Goal: Task Accomplishment & Management: Manage account settings

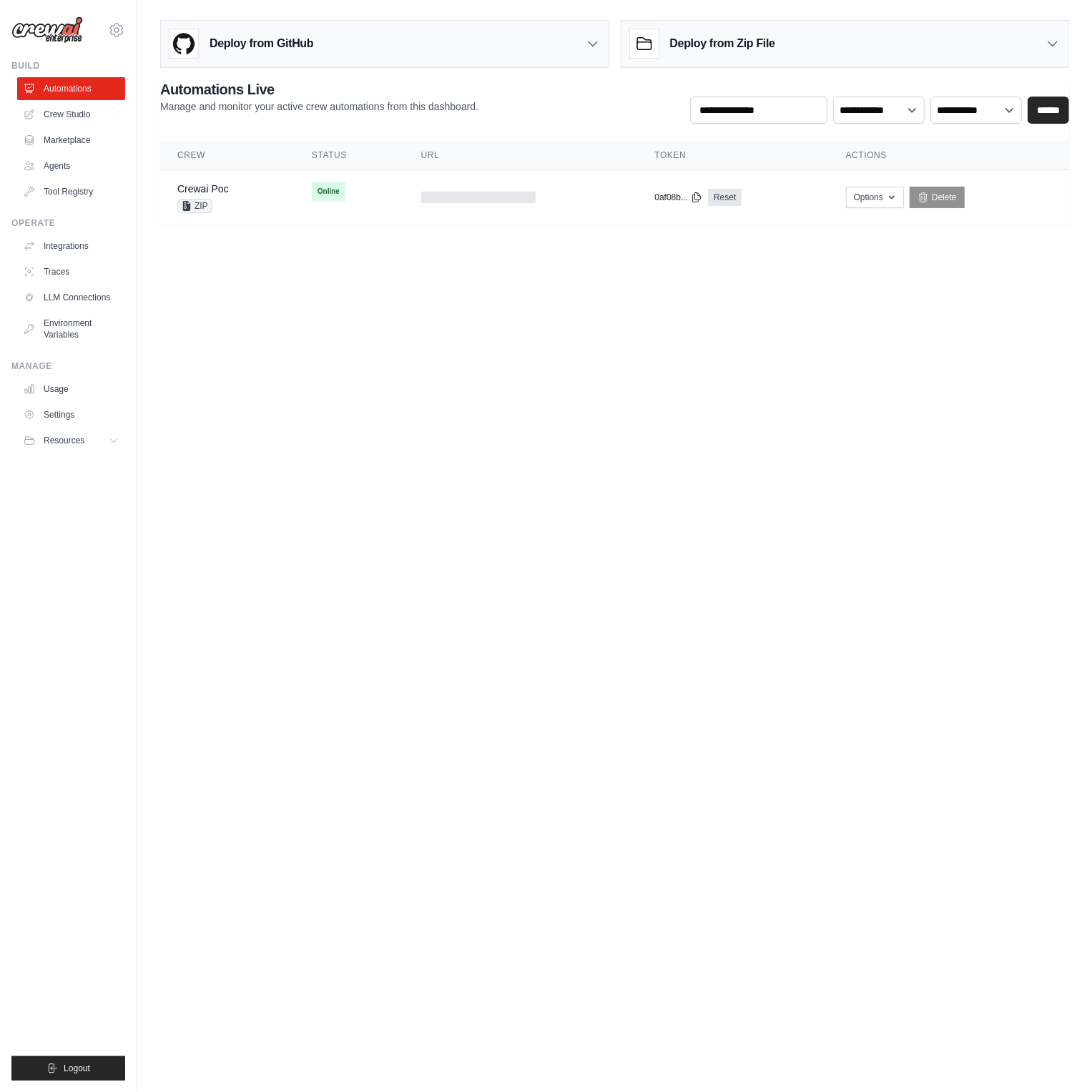
click at [819, 273] on body "a@l5r6fzmhsarq9oda2k9jdqrkxb36rxfm.oastify.com Settings Build Automations Crew …" at bounding box center [546, 546] width 1092 height 1092
click at [978, 193] on link "Delete" at bounding box center [950, 197] width 55 height 22
click at [904, 199] on link "Re-start Crew" at bounding box center [883, 197] width 69 height 22
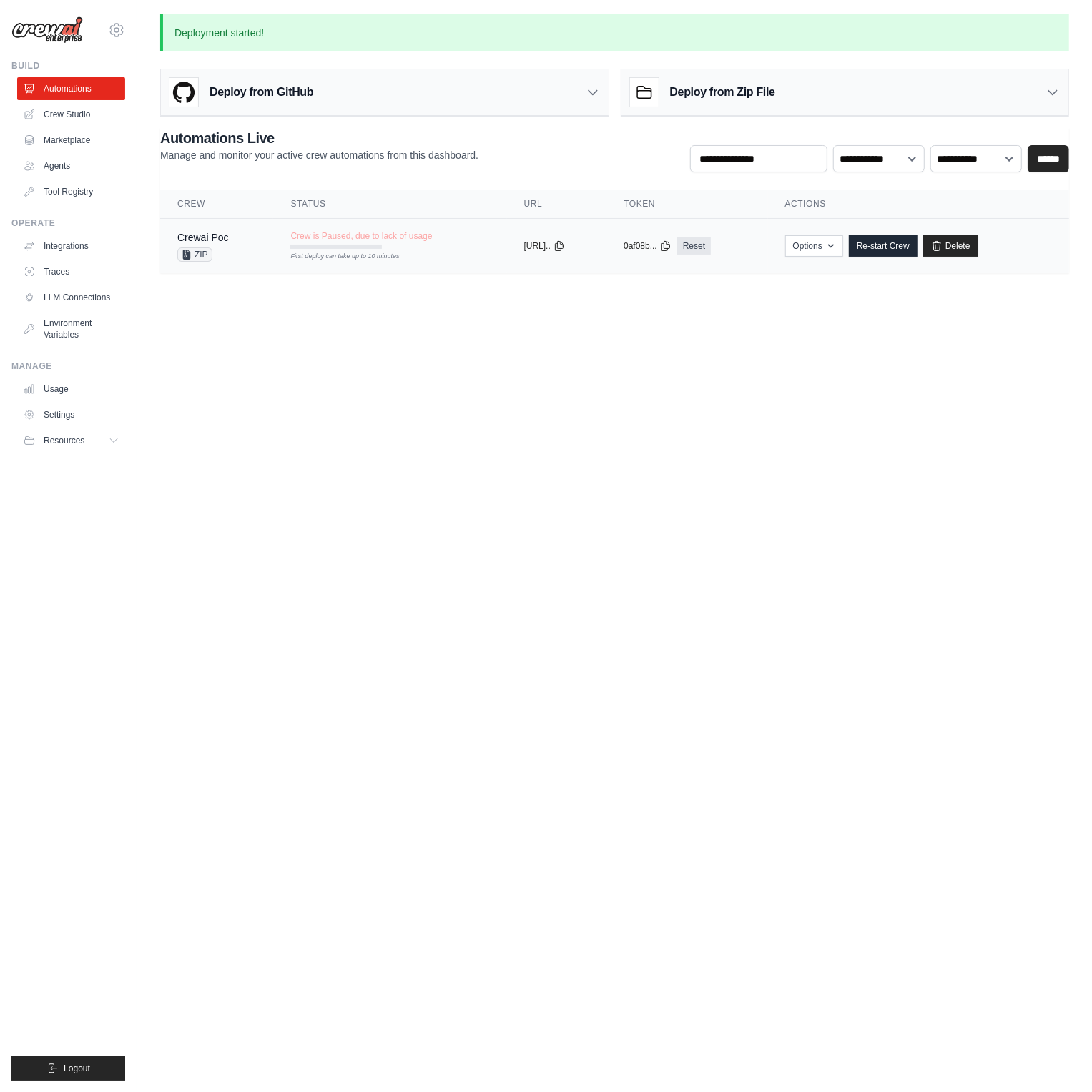
click at [379, 238] on span "Crew is Paused, due to lack of usage" at bounding box center [361, 235] width 141 height 11
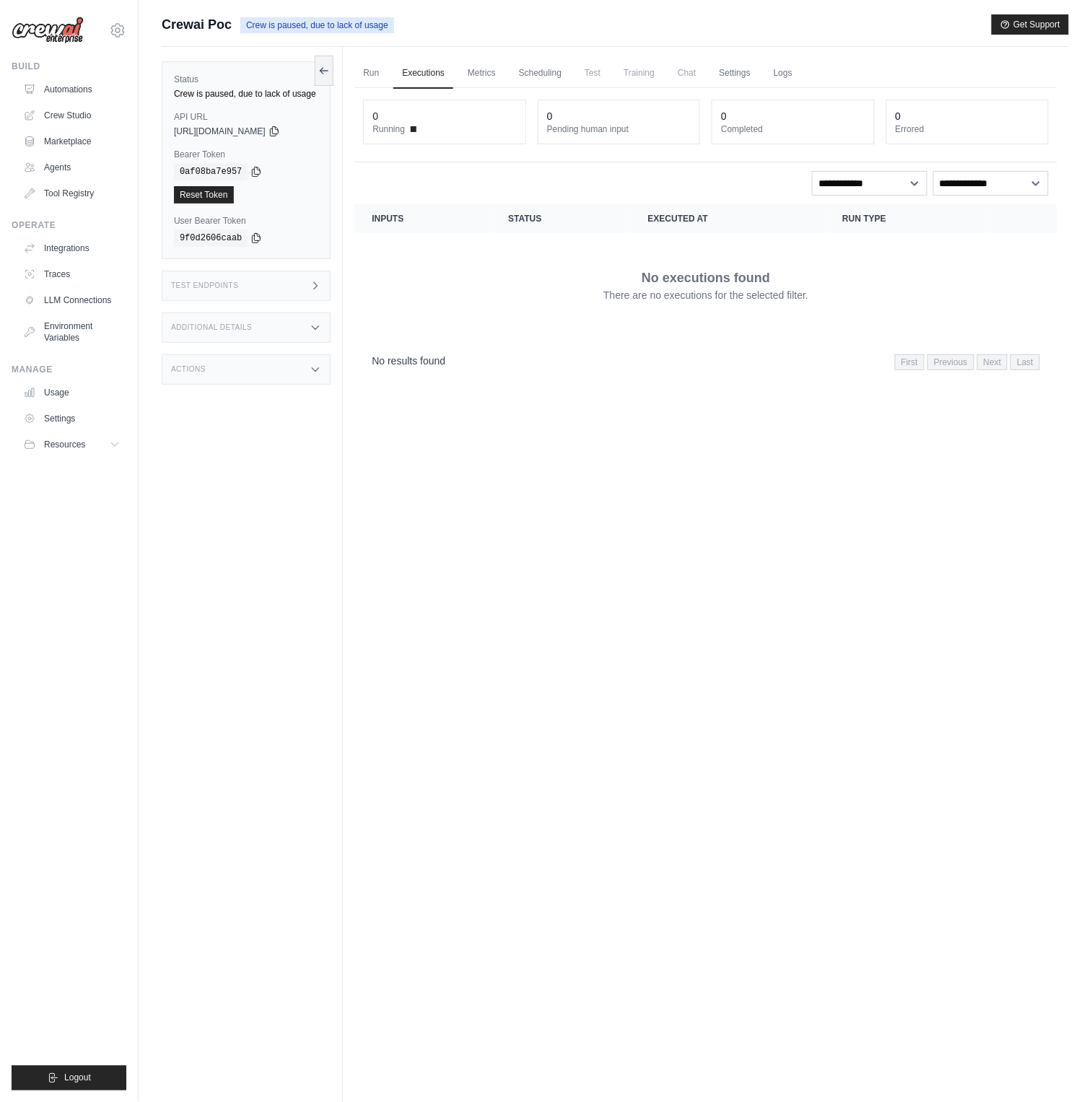
click at [515, 76] on ul "Run Executions Metrics Scheduling Test Training Chat Settings Logs" at bounding box center [705, 73] width 703 height 30
click at [488, 75] on link "Metrics" at bounding box center [481, 73] width 45 height 30
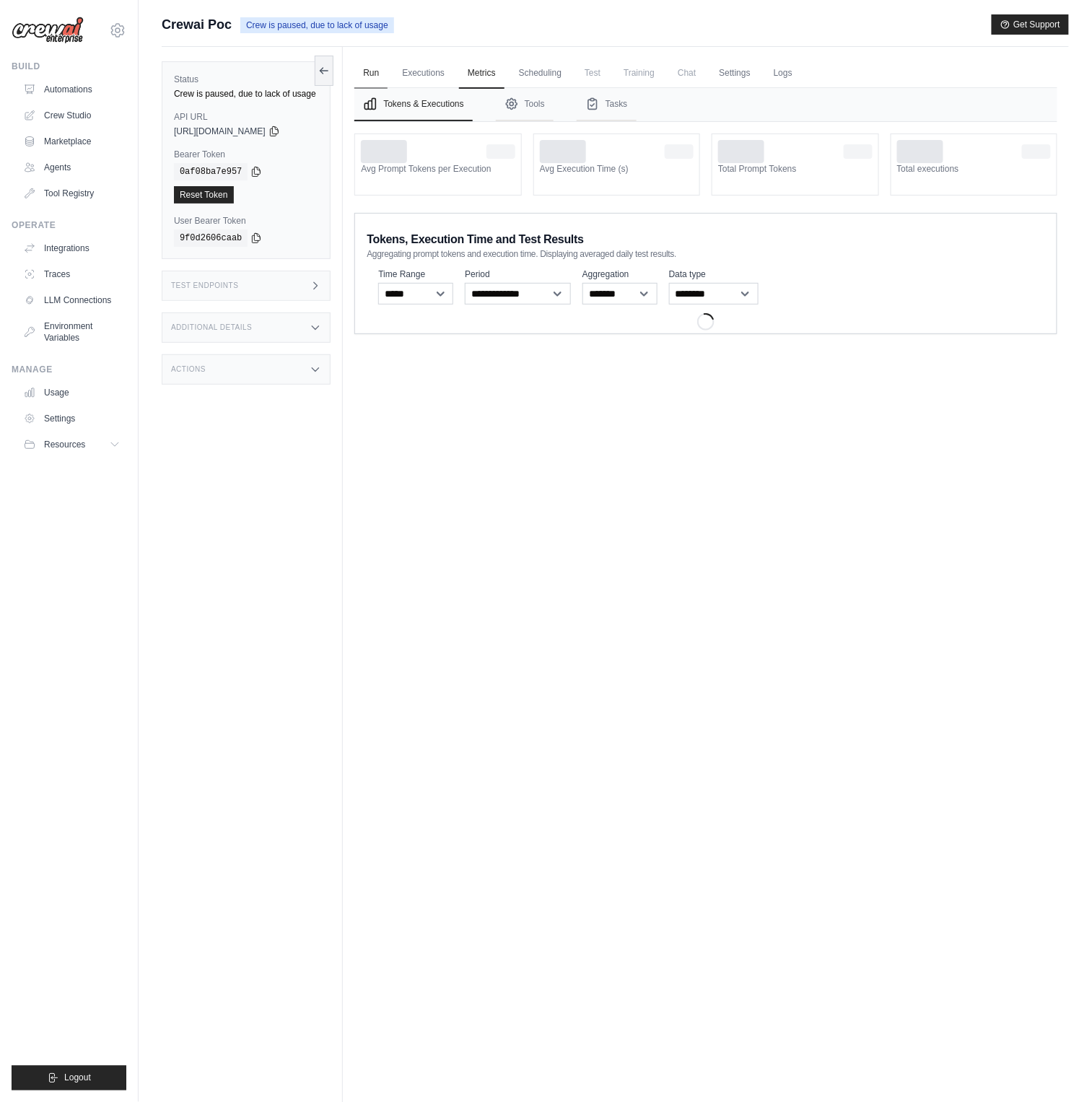
click at [373, 77] on link "Run" at bounding box center [371, 73] width 33 height 30
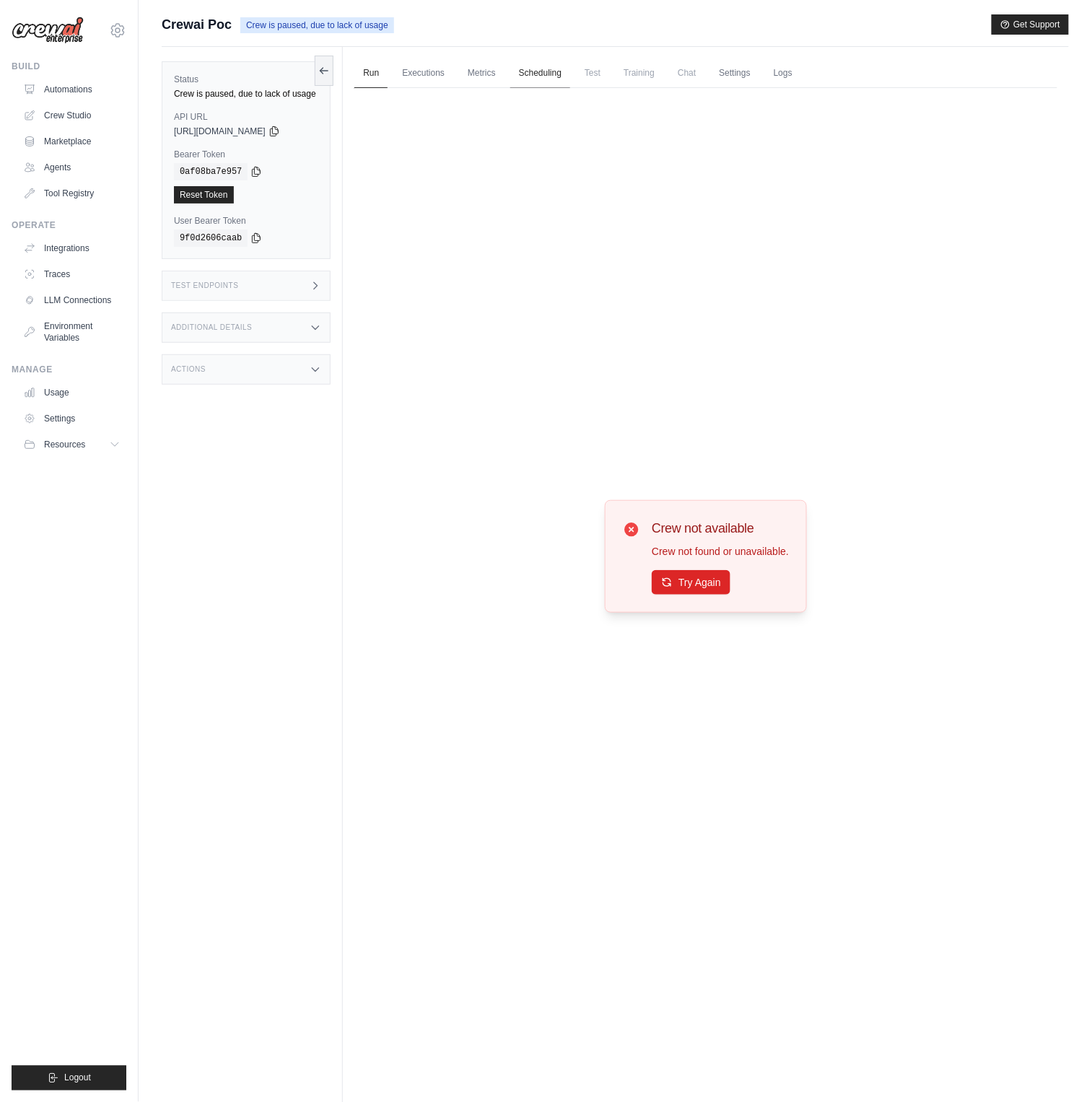
click at [534, 82] on link "Scheduling" at bounding box center [539, 73] width 60 height 30
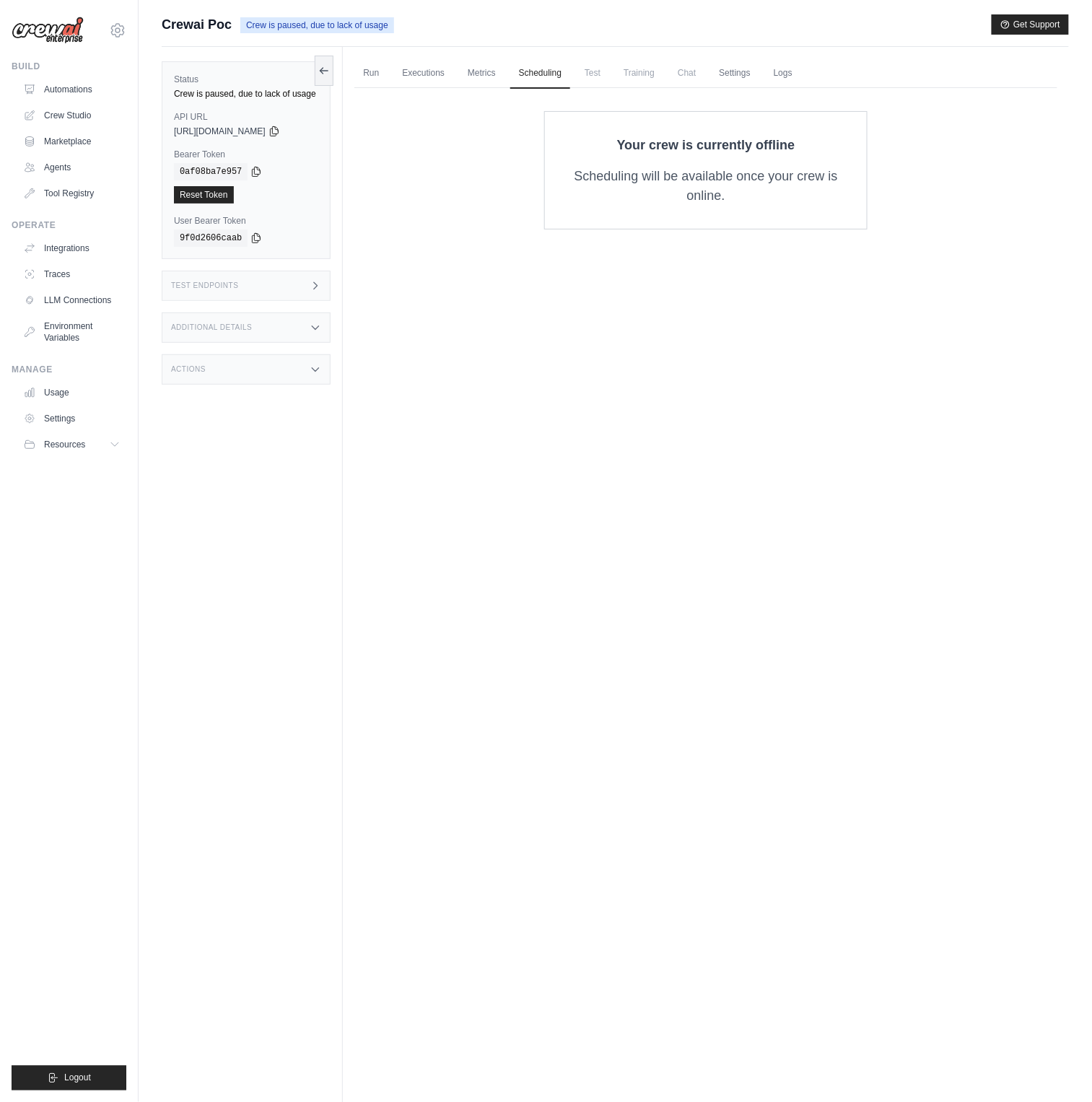
click at [609, 76] on span "Test" at bounding box center [592, 72] width 33 height 29
click at [741, 75] on link "Settings" at bounding box center [734, 73] width 49 height 30
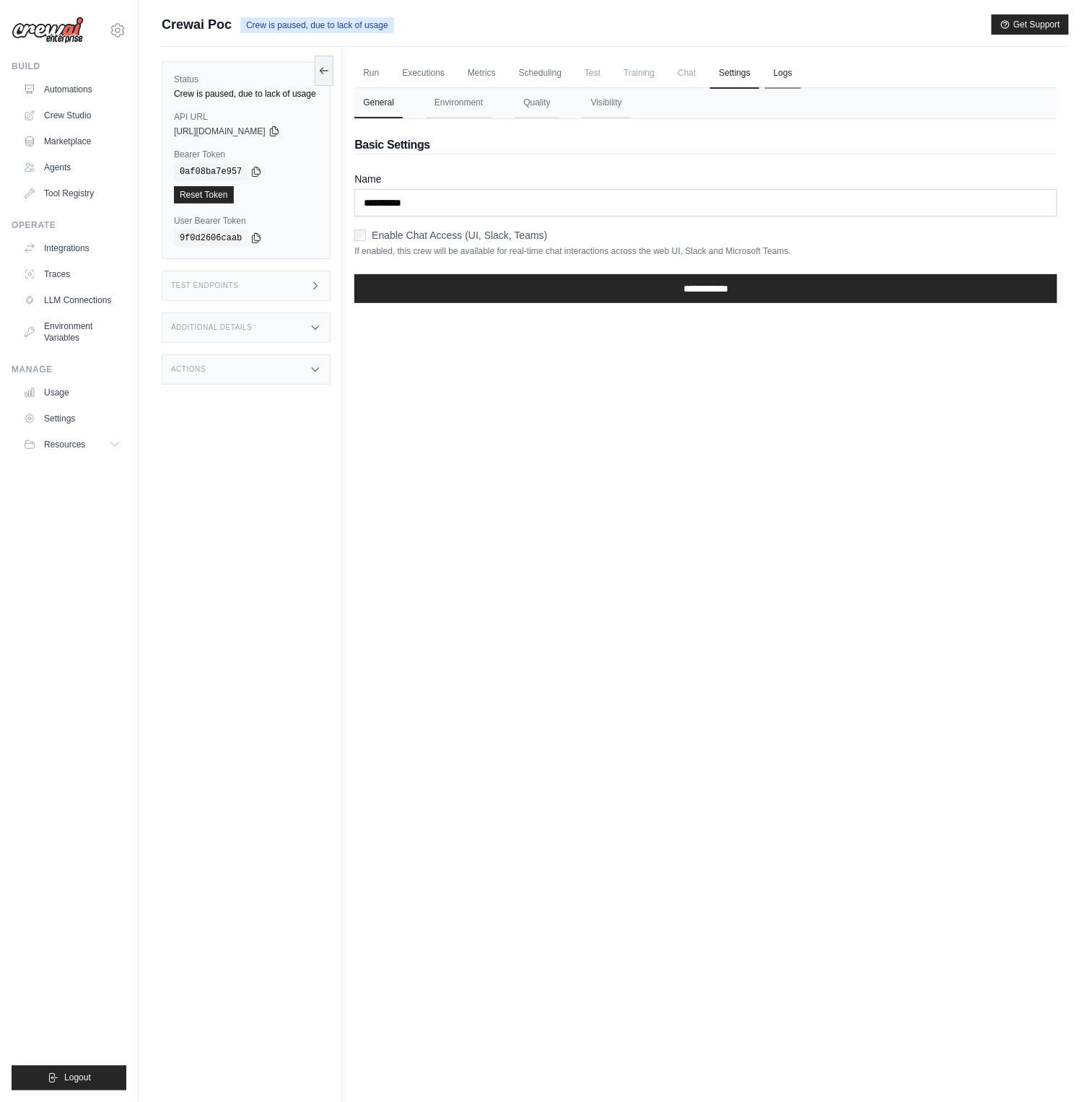
click at [800, 71] on link "Logs" at bounding box center [784, 73] width 36 height 30
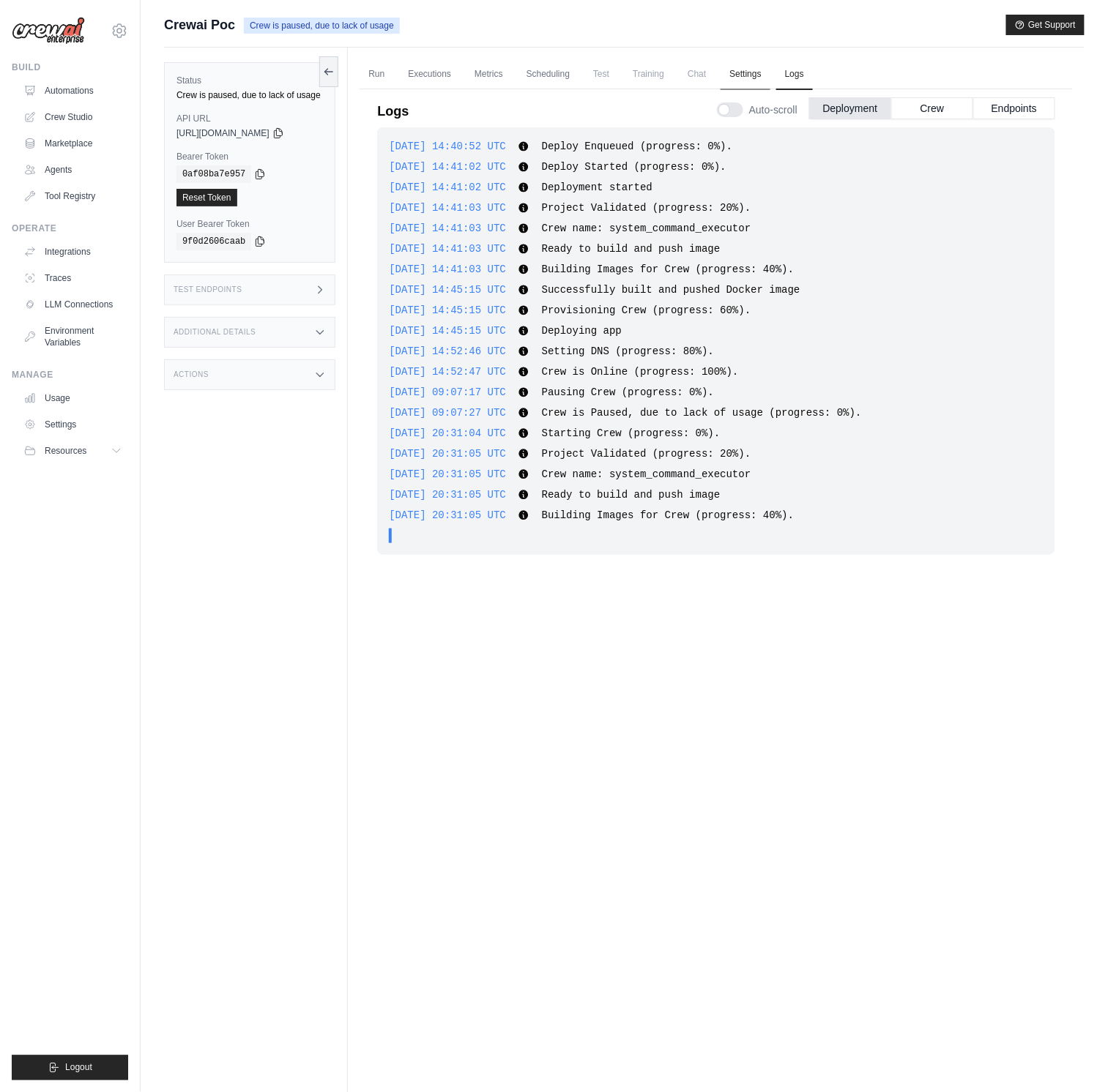
click at [761, 80] on link "Settings" at bounding box center [745, 74] width 49 height 31
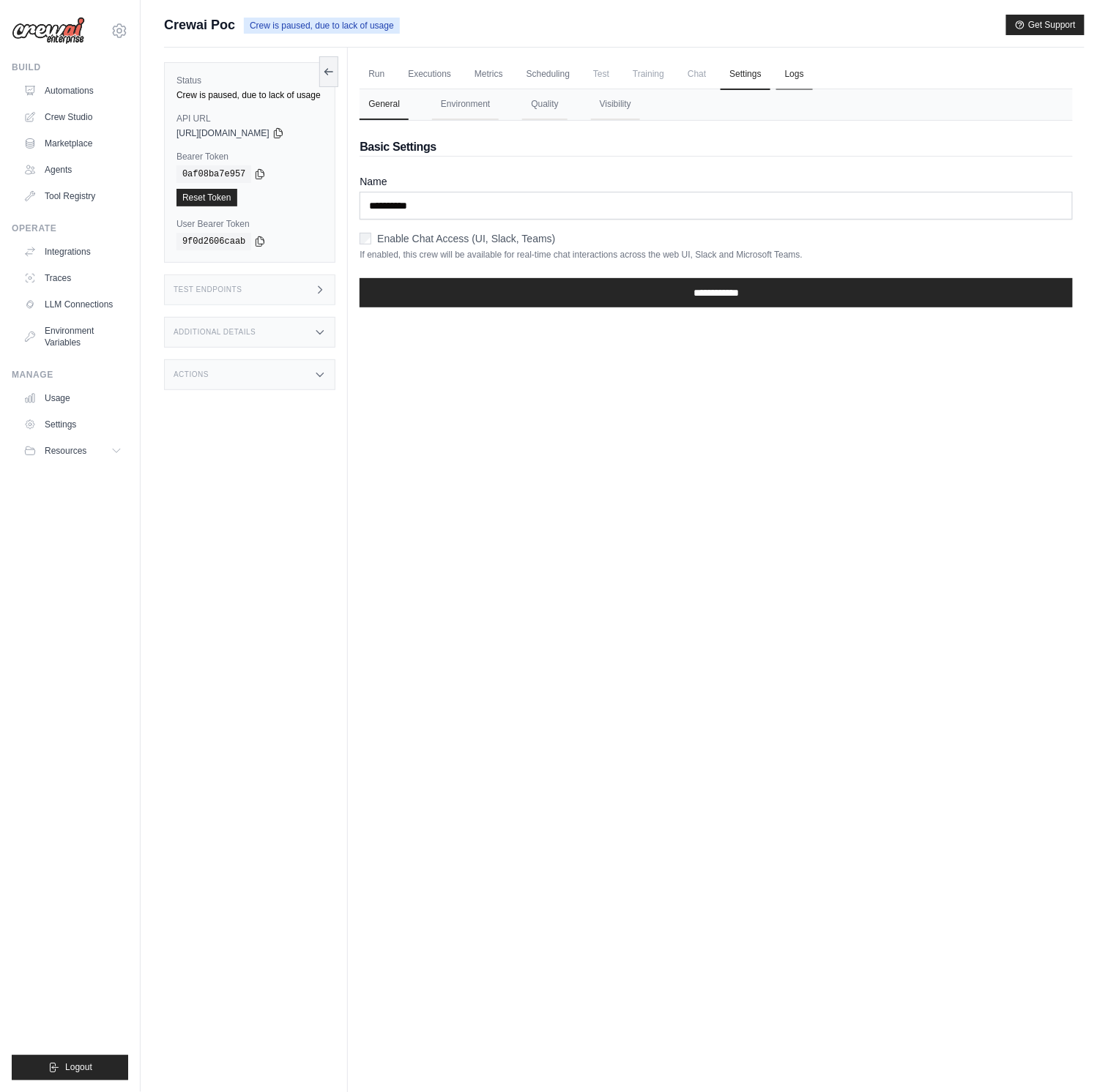
click at [813, 80] on link "Logs" at bounding box center [795, 74] width 37 height 31
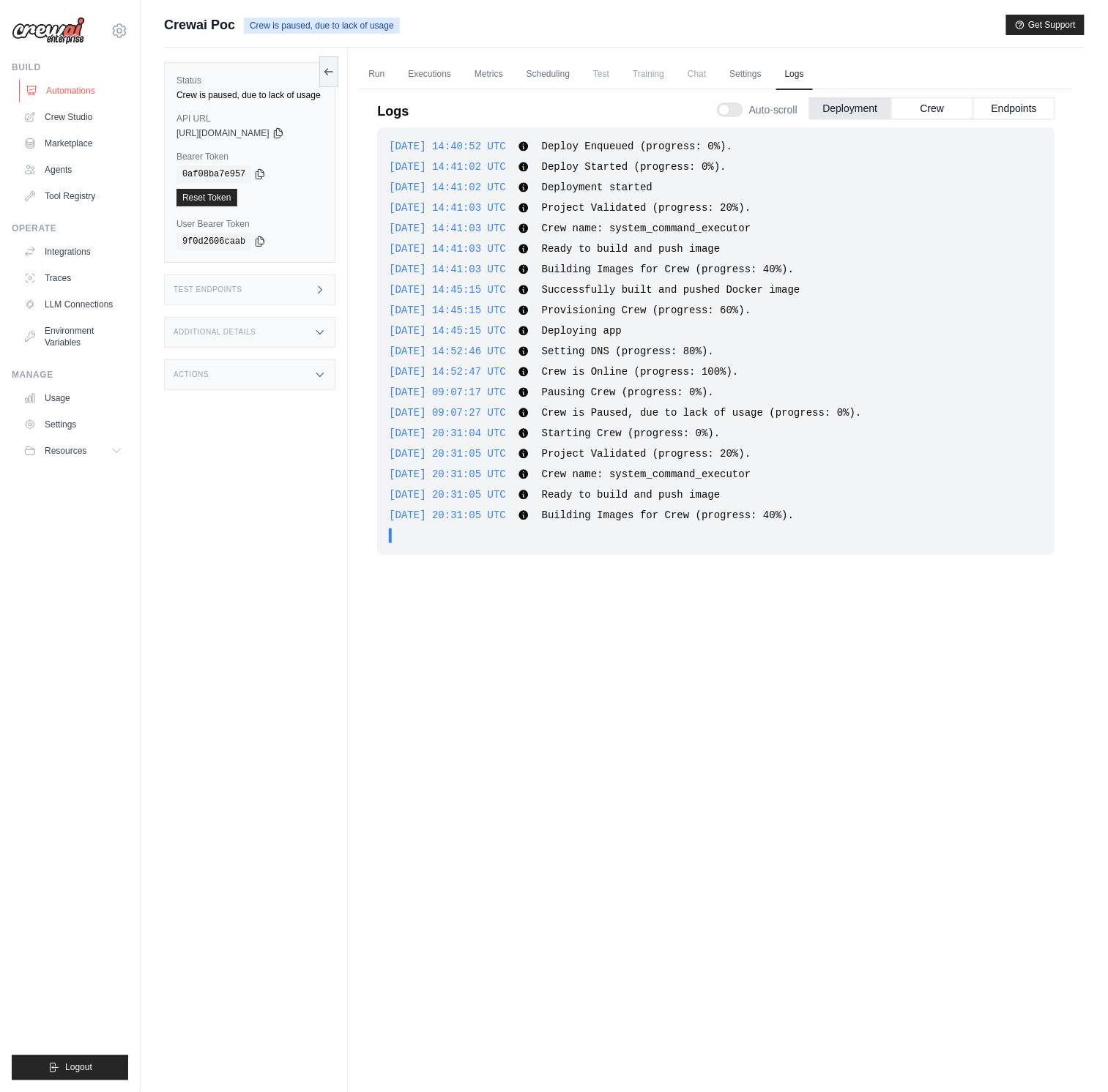
click at [70, 93] on link "Automations" at bounding box center [74, 91] width 110 height 24
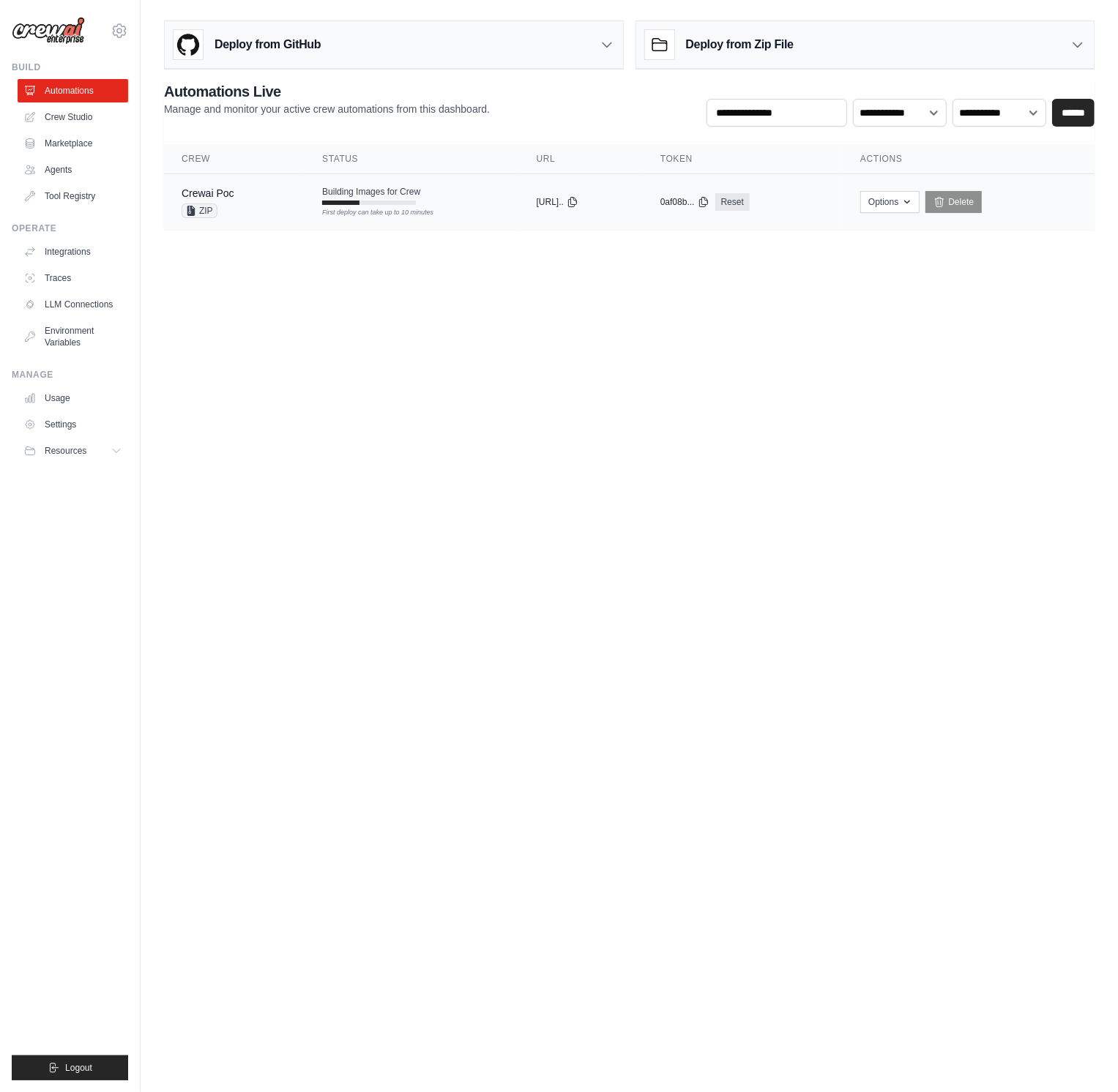
click at [389, 184] on td "Building Images for Crew First deploy can take up to 10 minutes" at bounding box center [411, 196] width 214 height 42
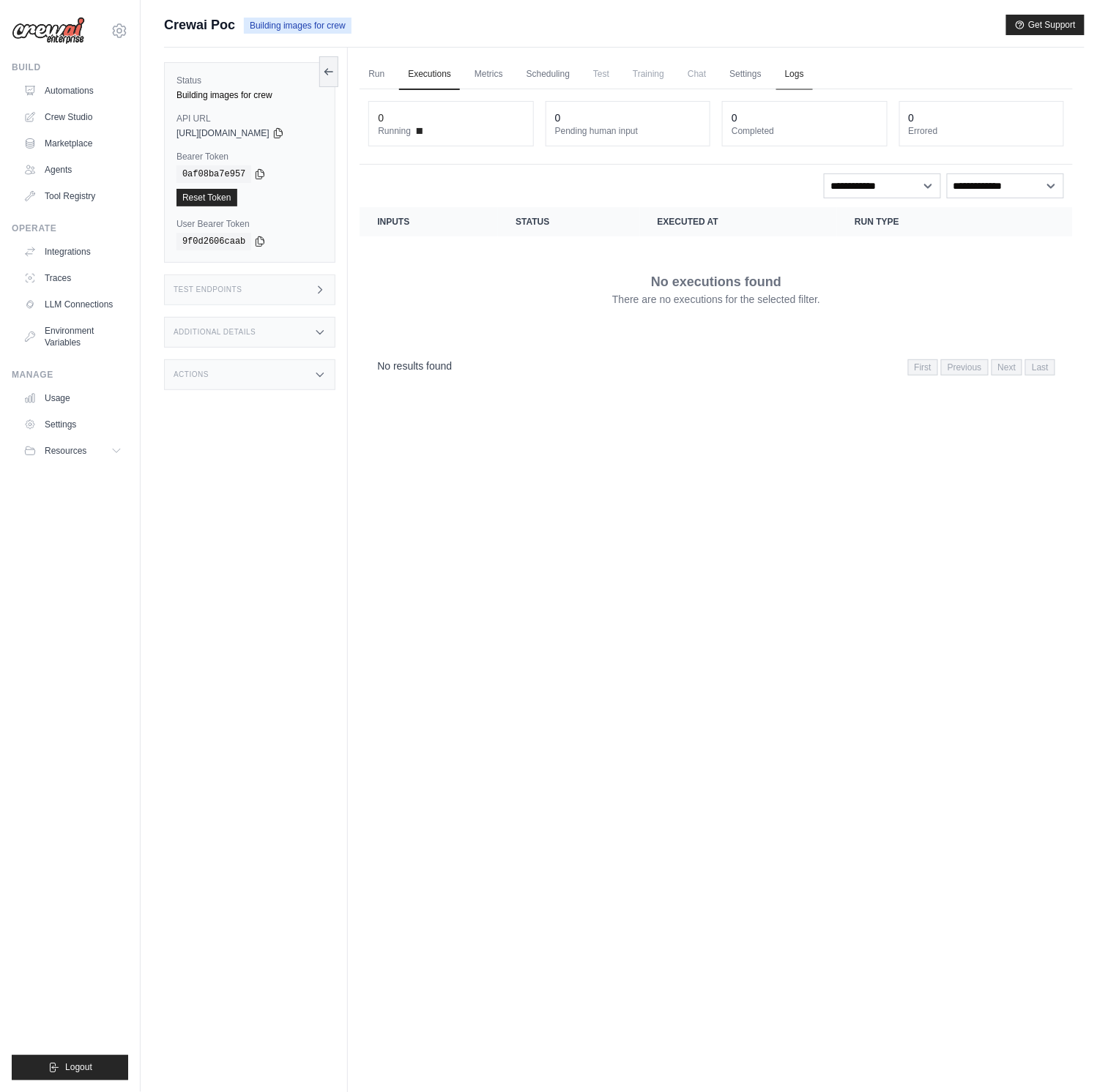
click at [807, 76] on link "Logs" at bounding box center [795, 74] width 37 height 31
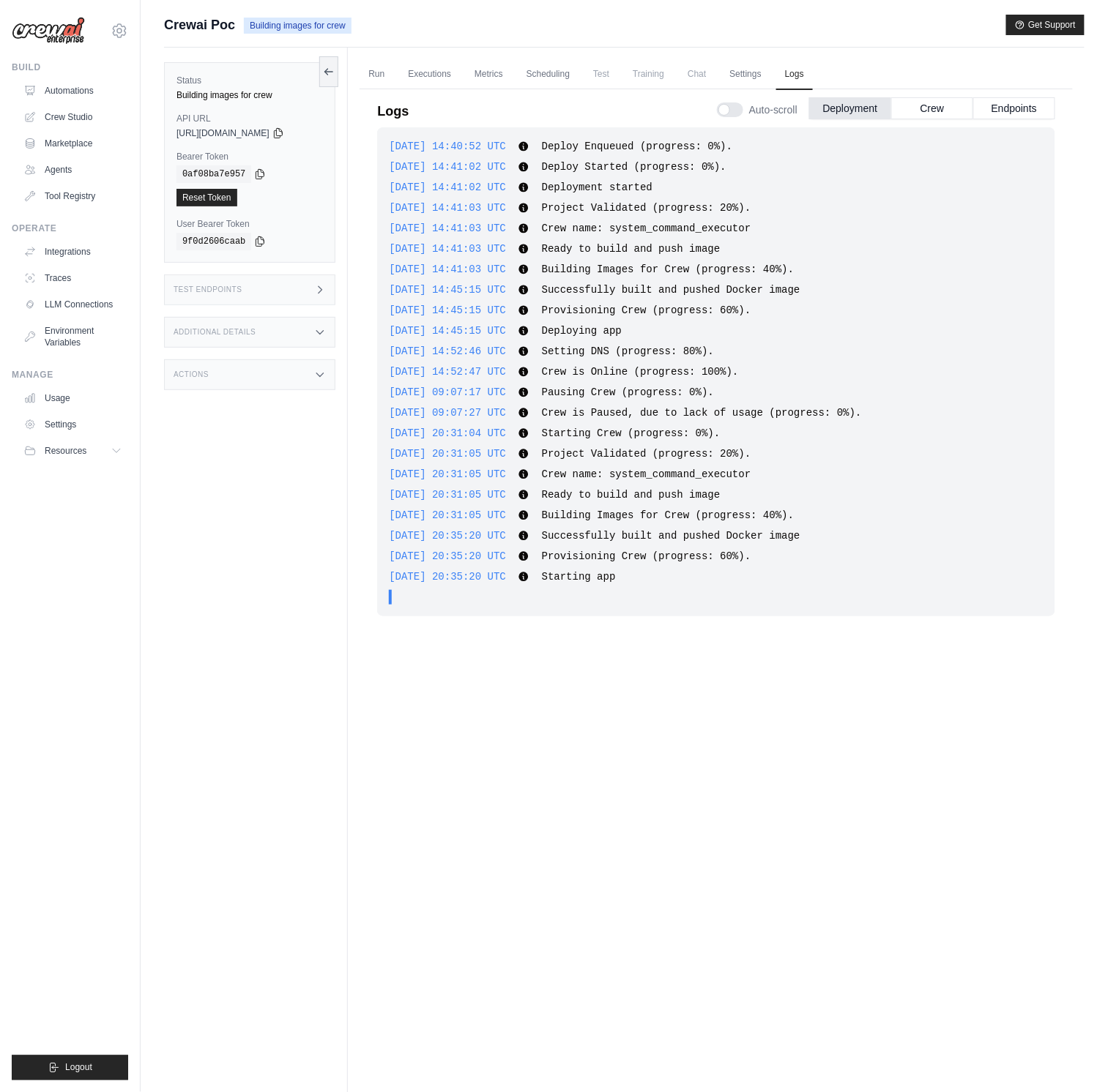
click at [602, 76] on span "Test" at bounding box center [601, 73] width 33 height 29
click at [84, 90] on link "Automations" at bounding box center [74, 91] width 110 height 24
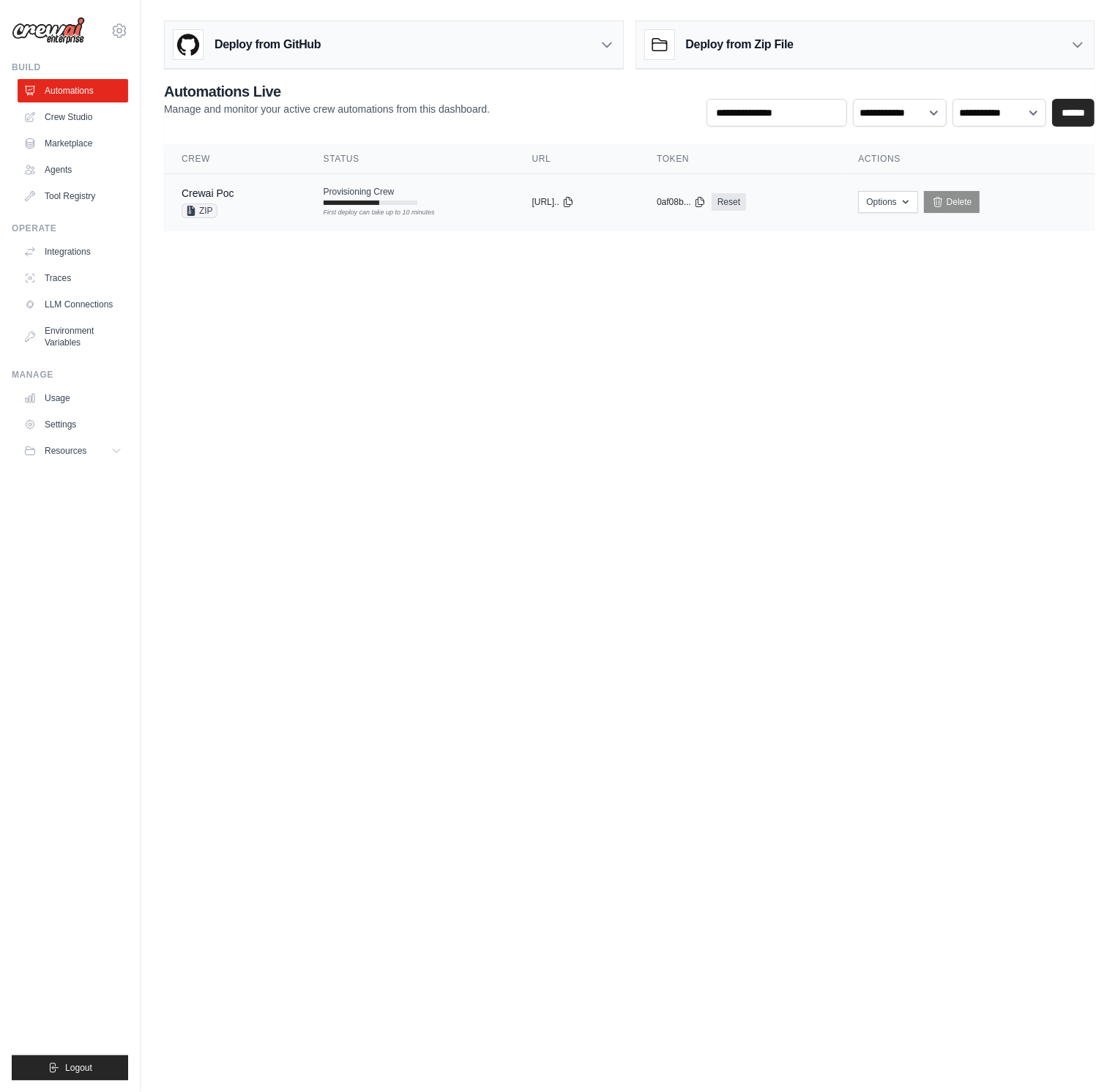
click at [306, 208] on td "Provisioning Crew First deploy can take up to 10 minutes" at bounding box center [410, 196] width 209 height 42
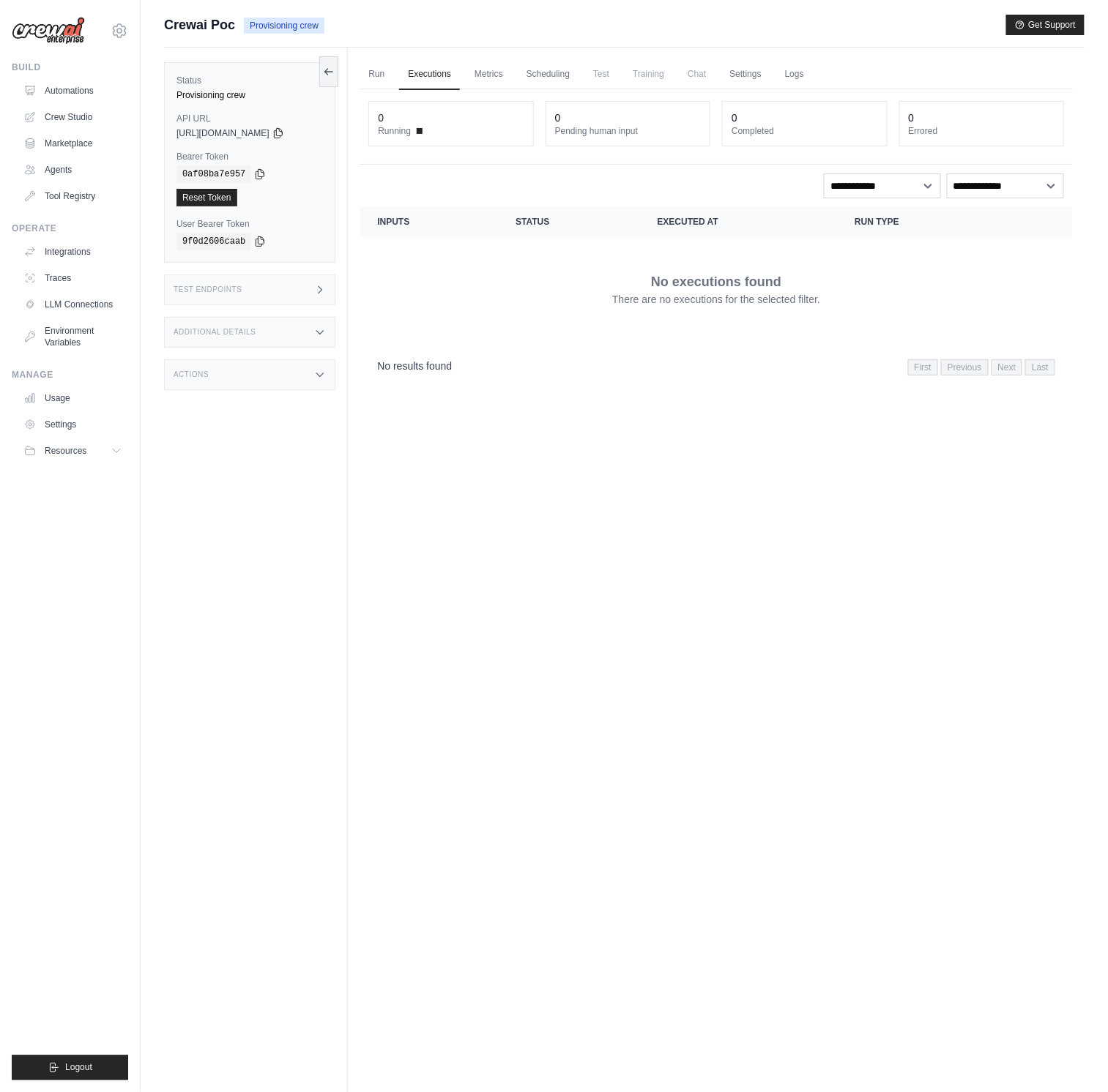
click at [793, 68] on ul "Run Executions Metrics Scheduling Test Training Chat Settings Logs" at bounding box center [716, 74] width 713 height 30
click at [813, 70] on link "Logs" at bounding box center [795, 74] width 37 height 31
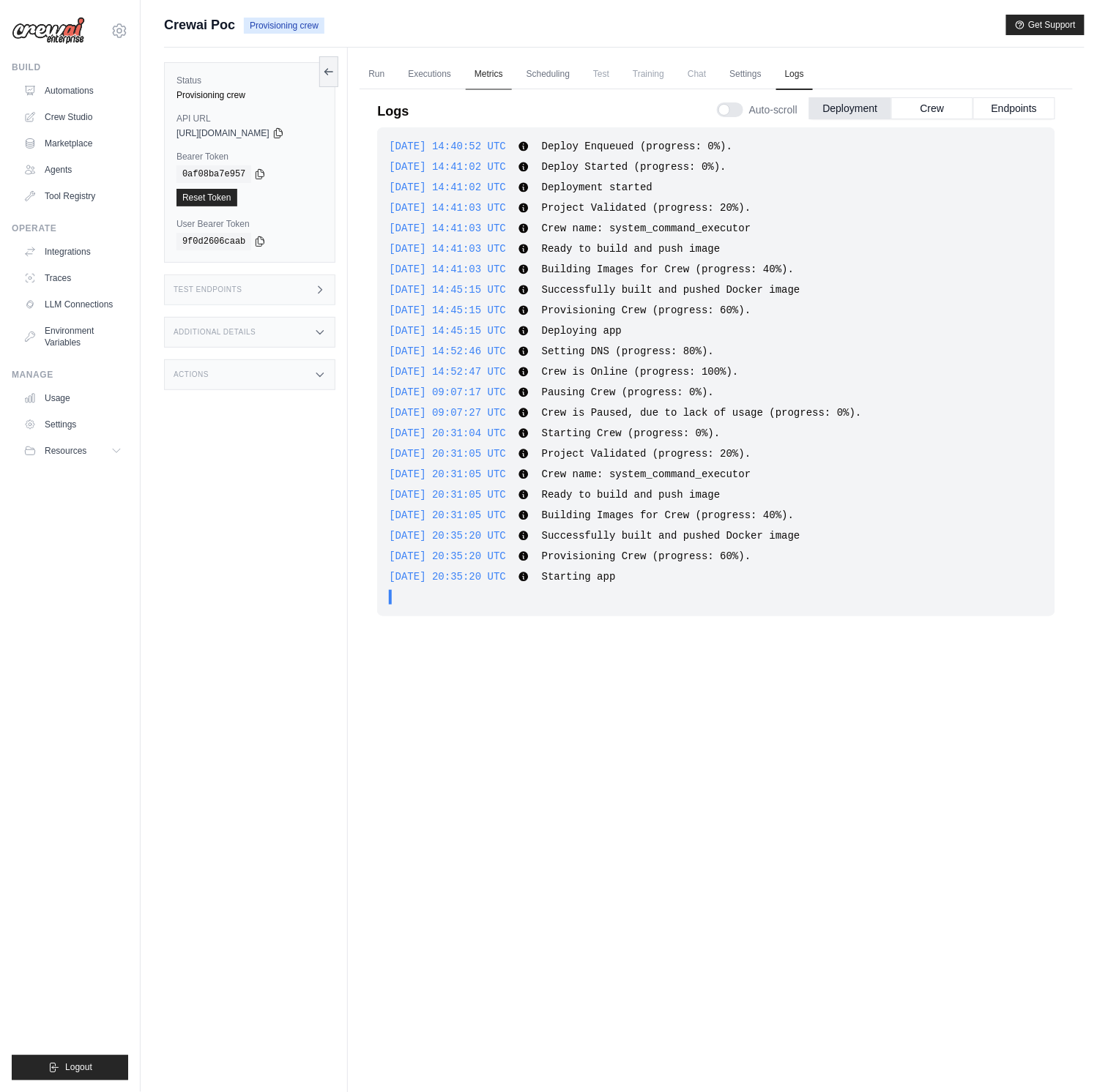
click at [473, 76] on link "Metrics" at bounding box center [488, 74] width 46 height 31
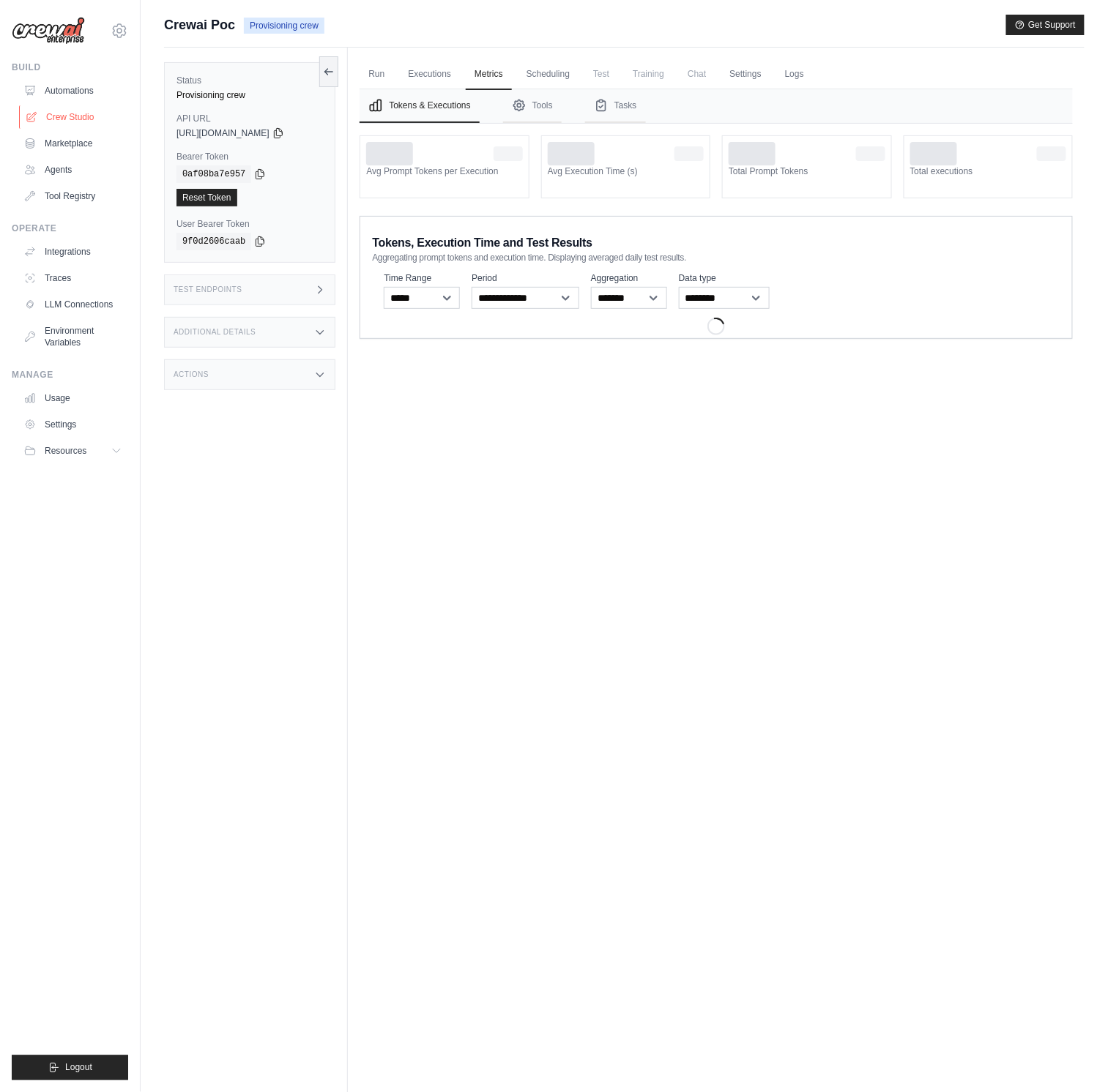
click at [82, 108] on link "Crew Studio" at bounding box center [74, 117] width 110 height 24
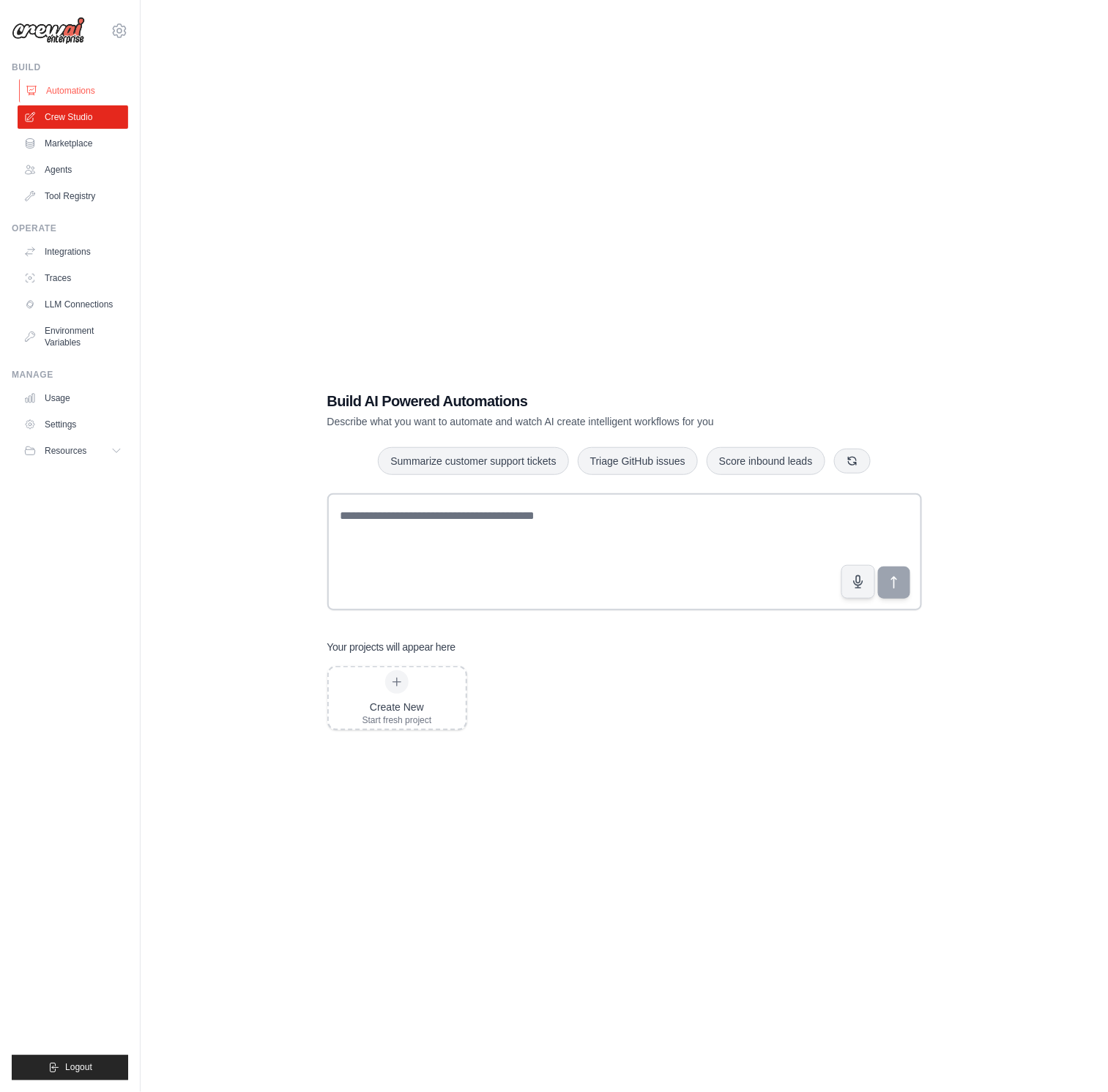
click at [76, 87] on link "Automations" at bounding box center [74, 91] width 110 height 24
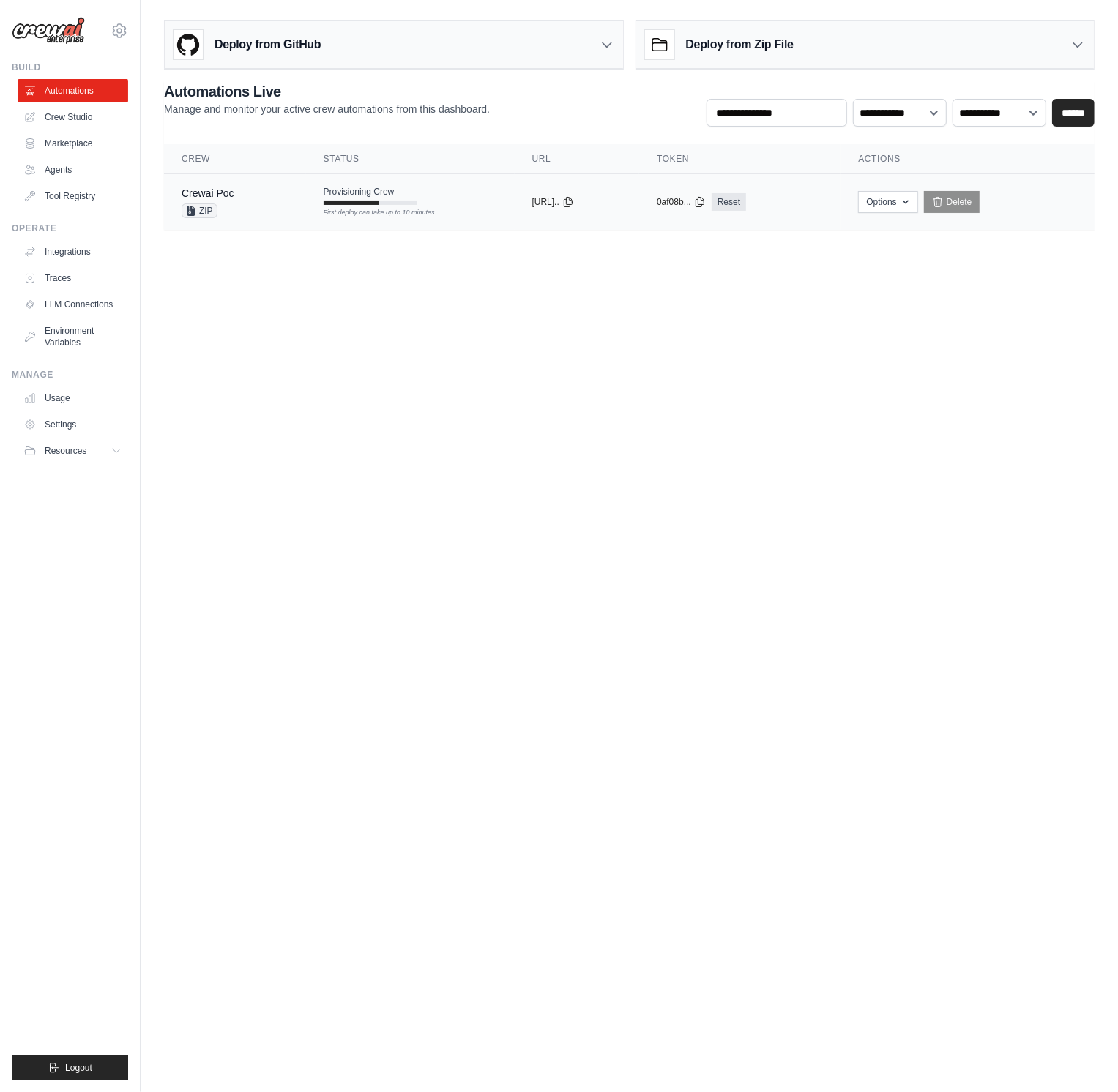
click at [515, 191] on td "copied https://crewai-p..." at bounding box center [577, 203] width 125 height 56
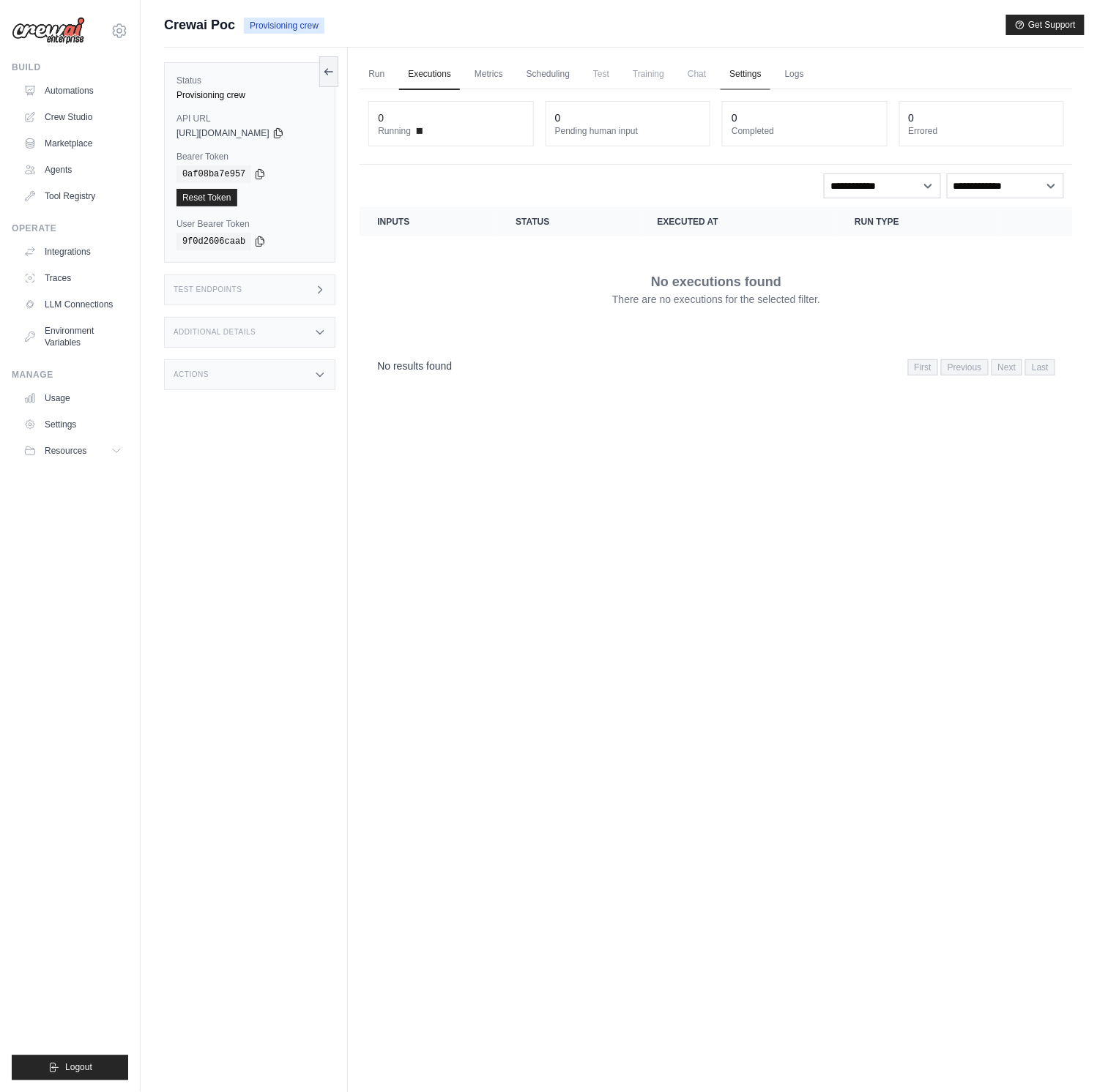
click at [744, 71] on link "Settings" at bounding box center [745, 74] width 49 height 31
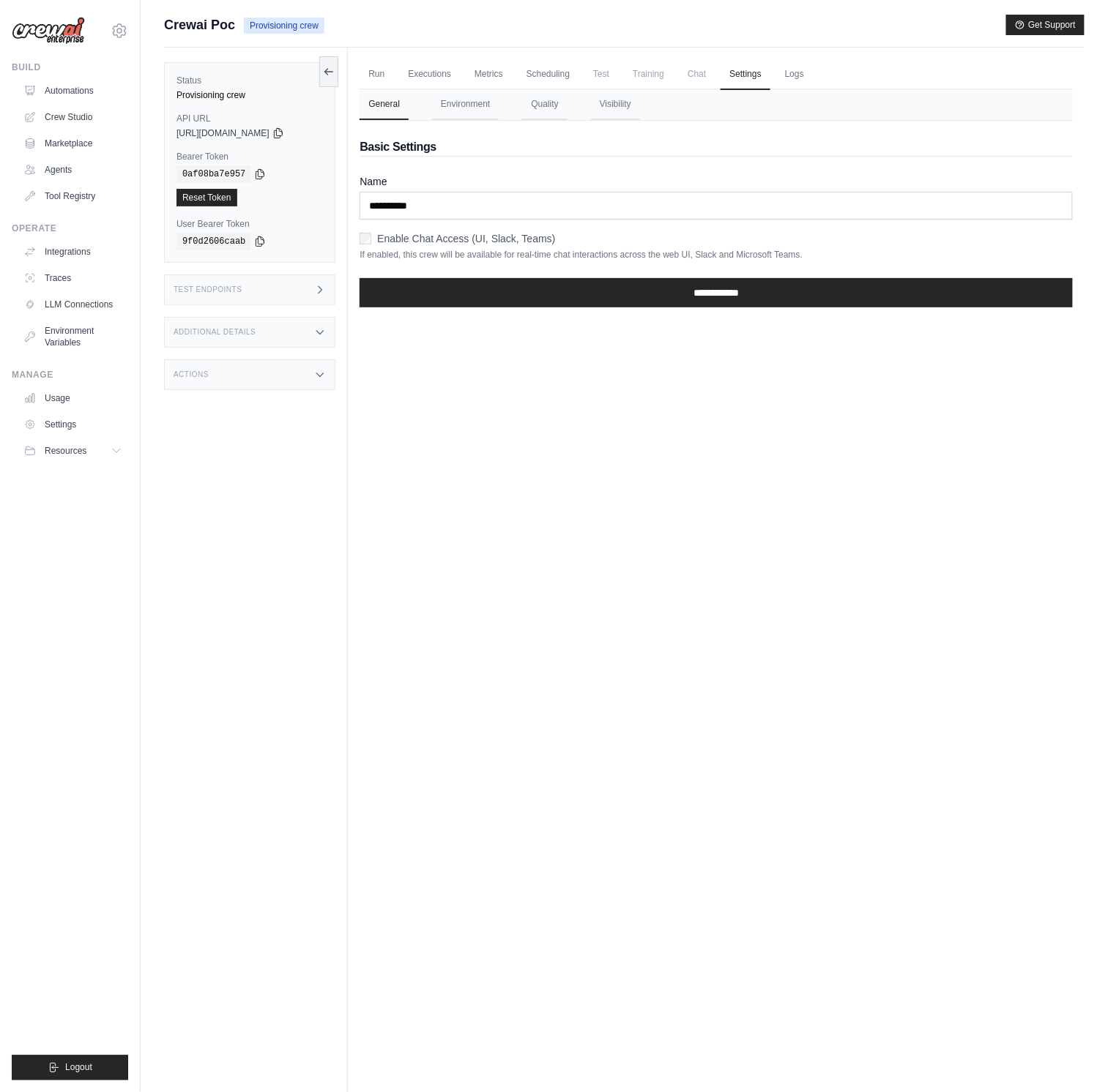
click at [521, 113] on nav "General Environment Quality Visibility" at bounding box center [716, 104] width 713 height 31
click at [472, 104] on button "Environment" at bounding box center [465, 104] width 67 height 31
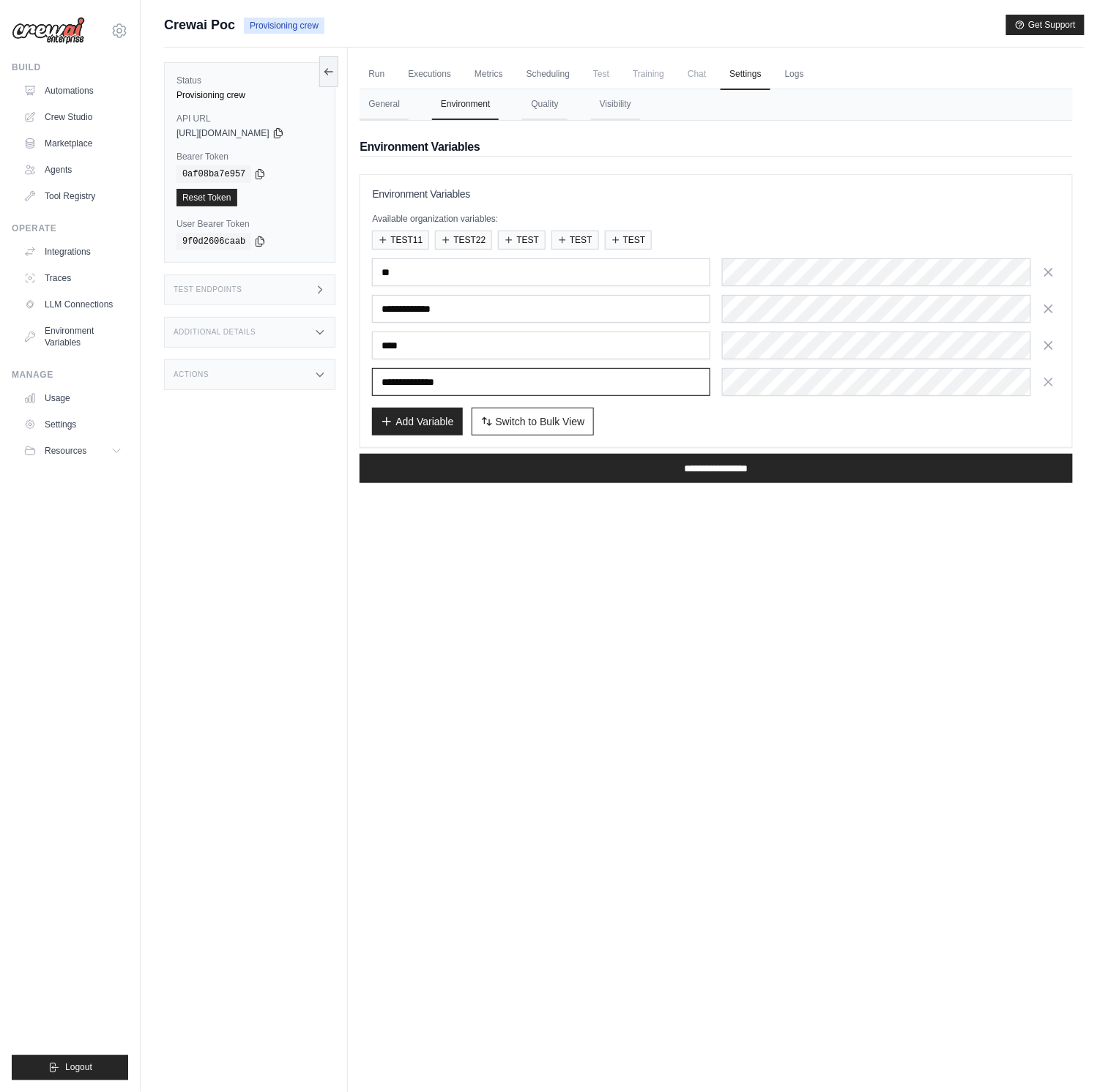
click at [459, 376] on input "**********" at bounding box center [541, 383] width 338 height 28
click at [440, 387] on input "**********" at bounding box center [541, 383] width 338 height 28
click at [502, 325] on div "**********" at bounding box center [716, 327] width 688 height 137
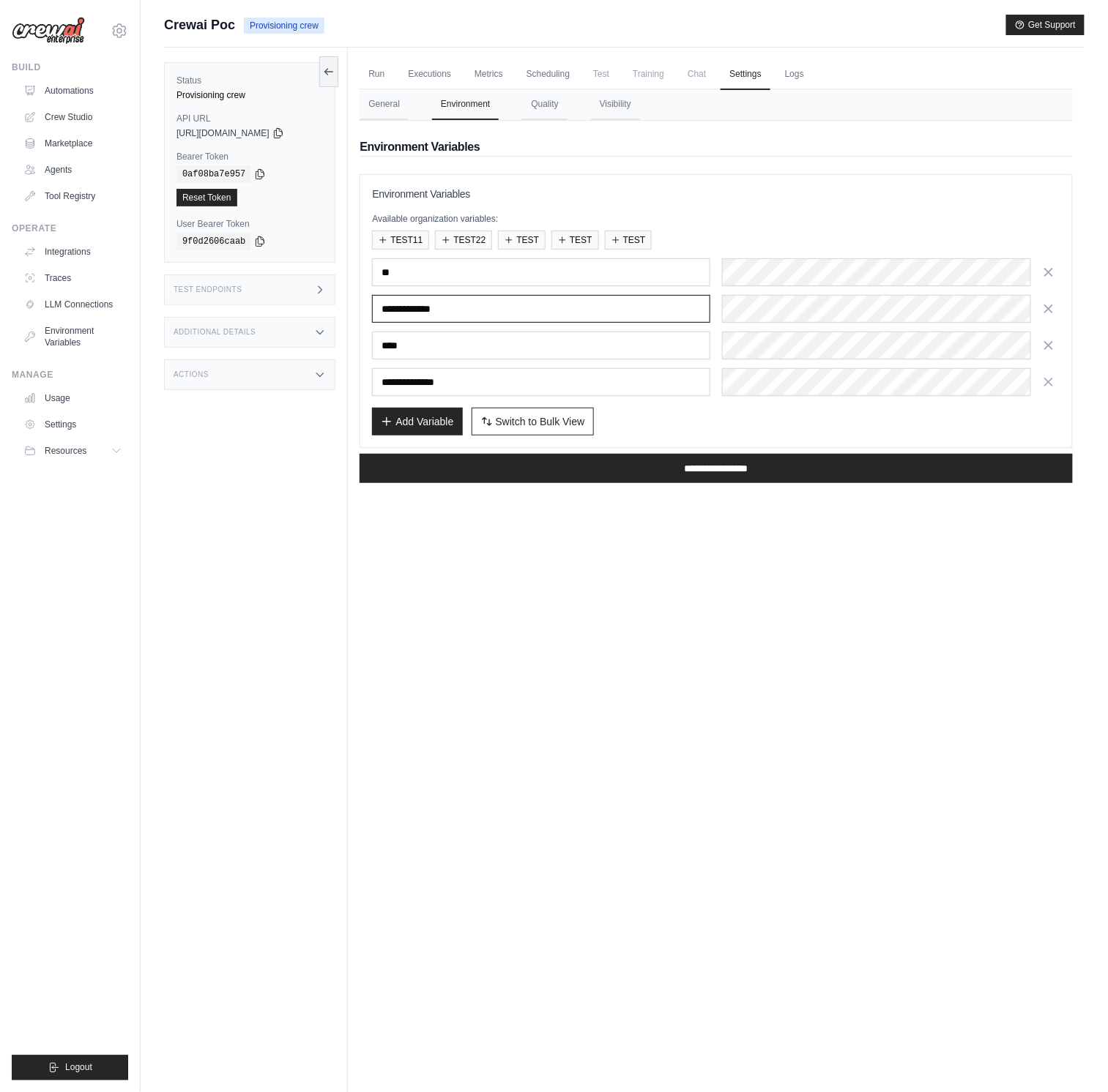
click at [514, 316] on input "**********" at bounding box center [541, 309] width 338 height 28
click at [813, 70] on link "Logs" at bounding box center [795, 74] width 37 height 31
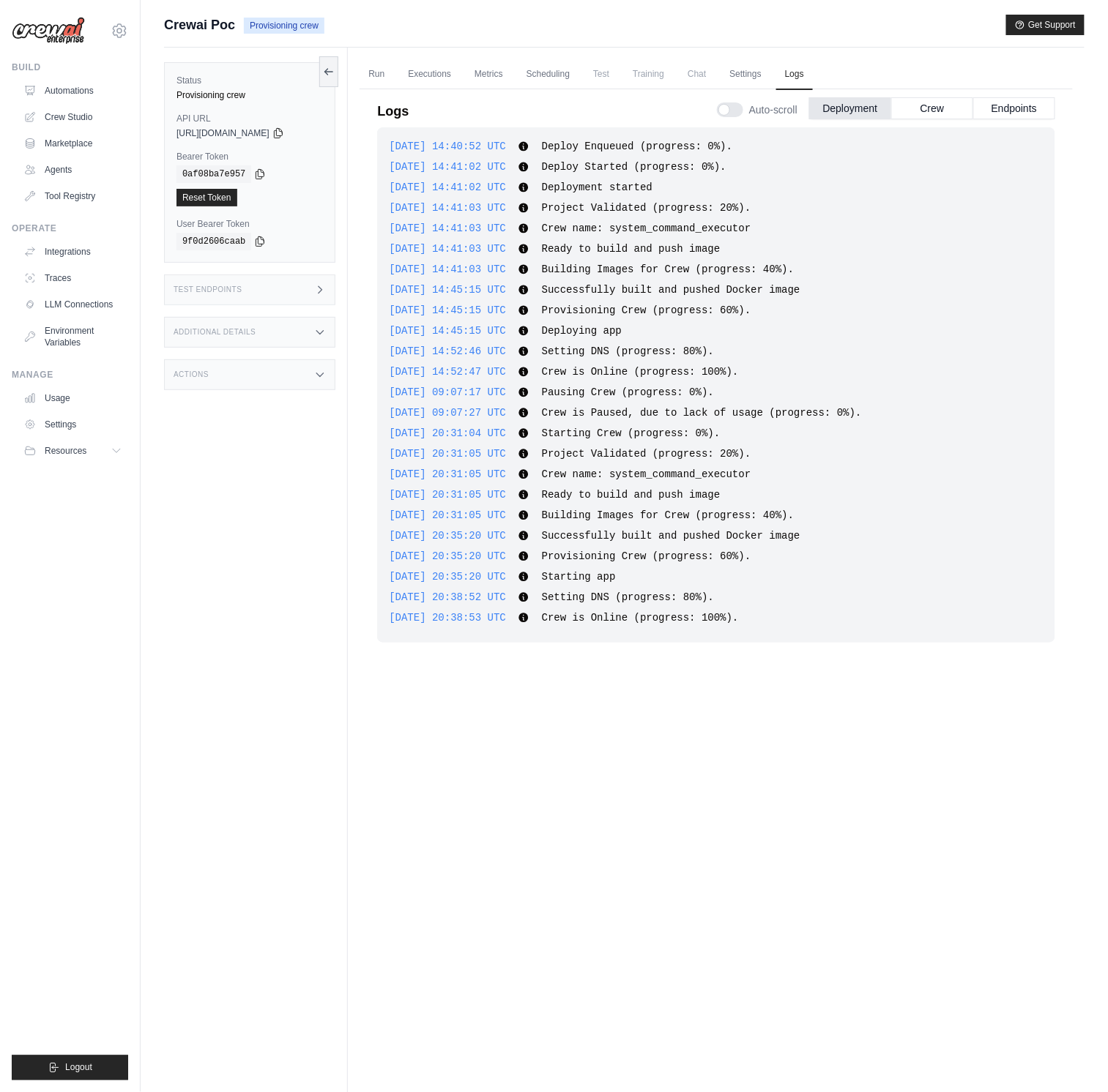
click at [618, 78] on span "Test" at bounding box center [601, 73] width 33 height 29
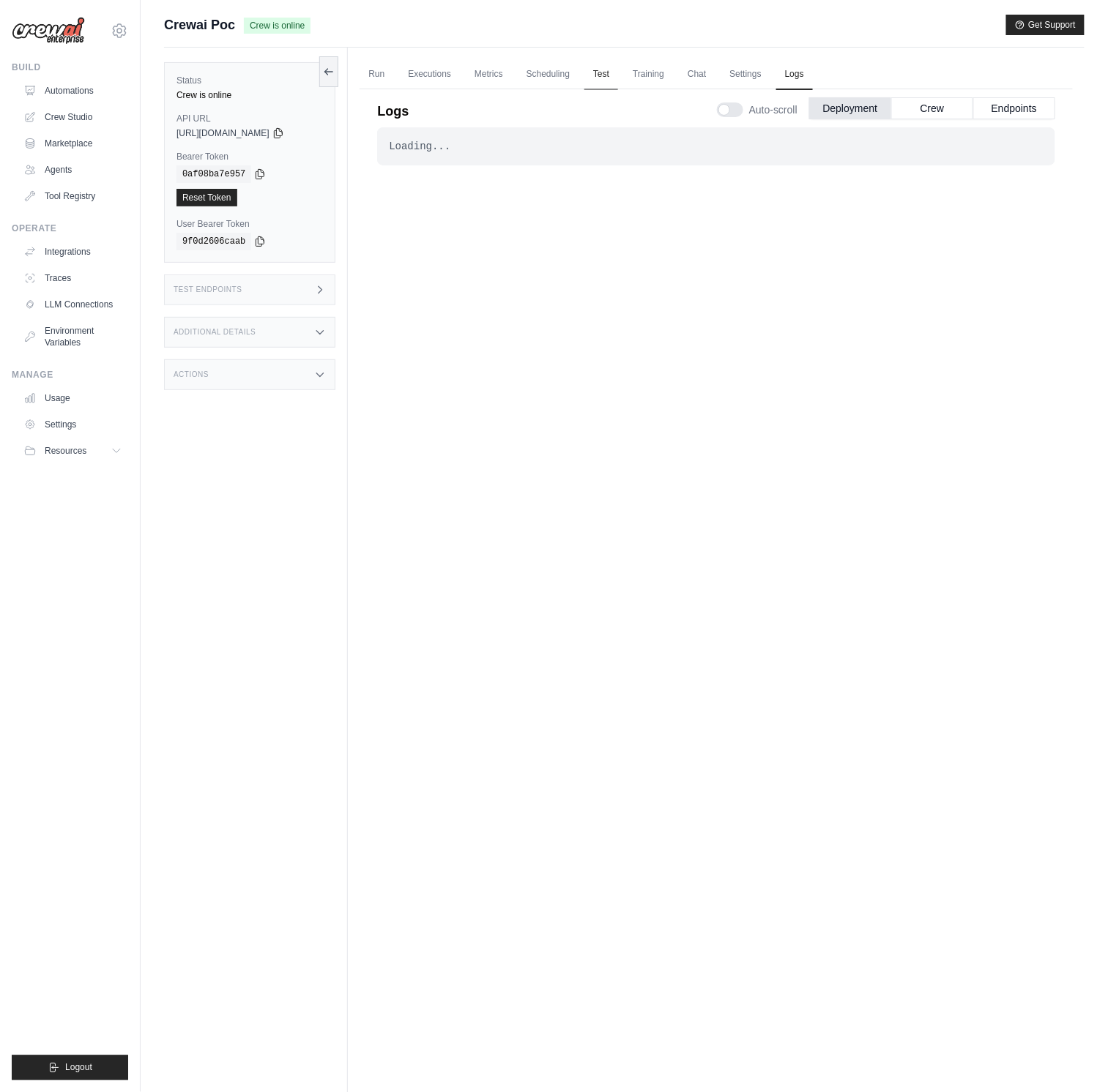
click at [607, 74] on link "Test" at bounding box center [601, 74] width 33 height 31
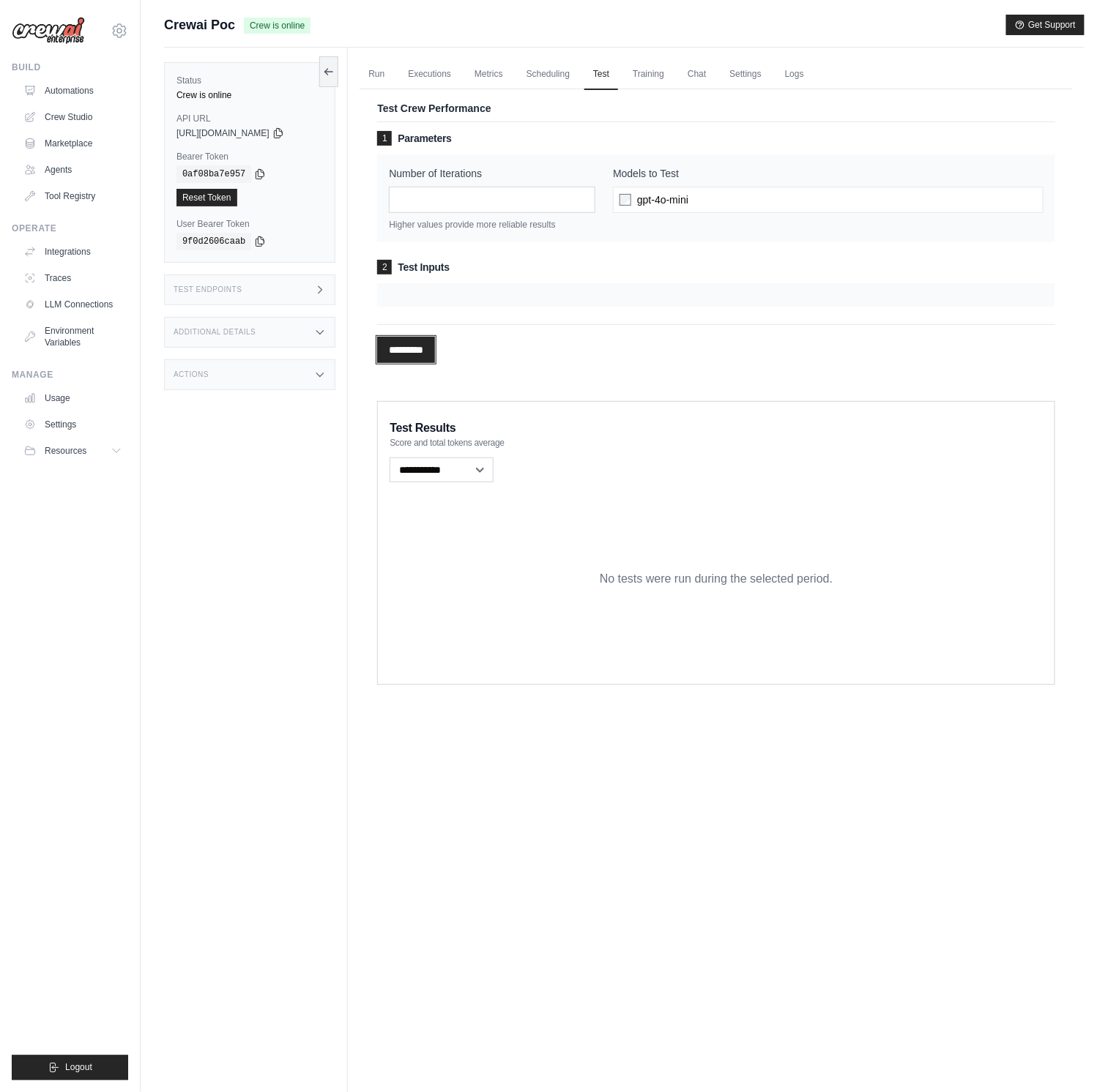
click at [400, 357] on input "*********" at bounding box center [406, 350] width 58 height 26
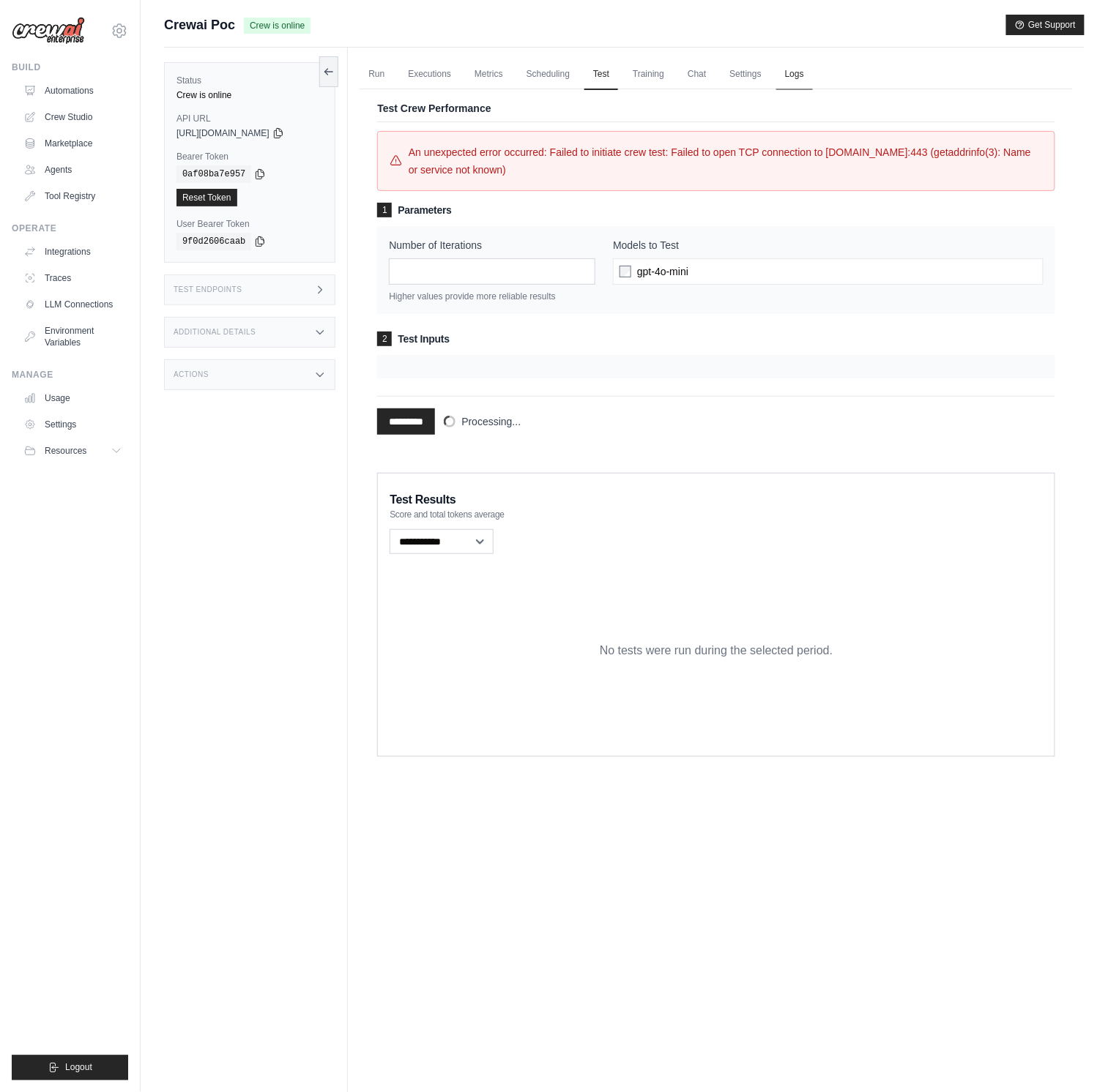
click at [806, 79] on link "Logs" at bounding box center [795, 74] width 37 height 31
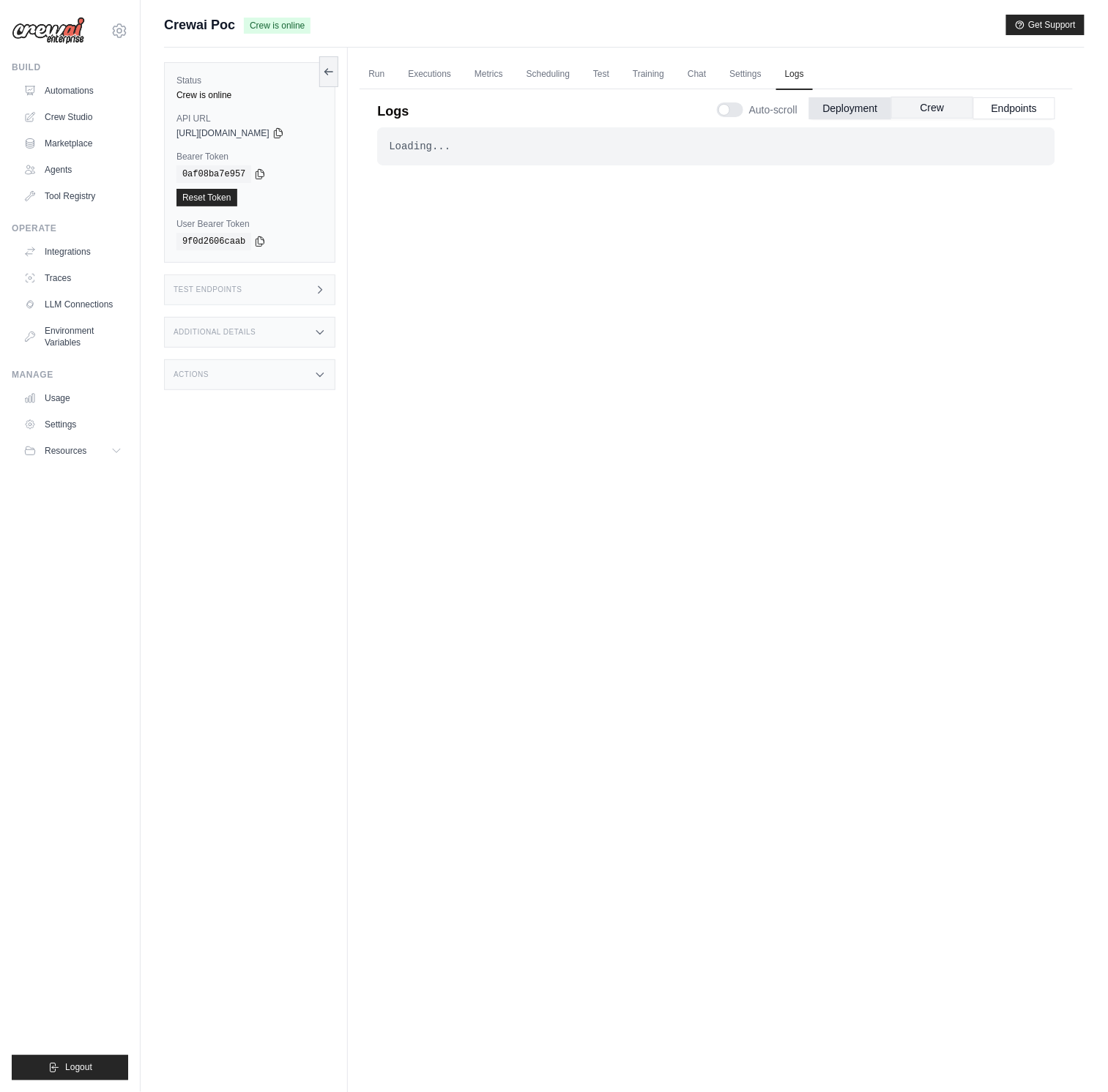
click at [914, 114] on button "Crew" at bounding box center [932, 108] width 82 height 22
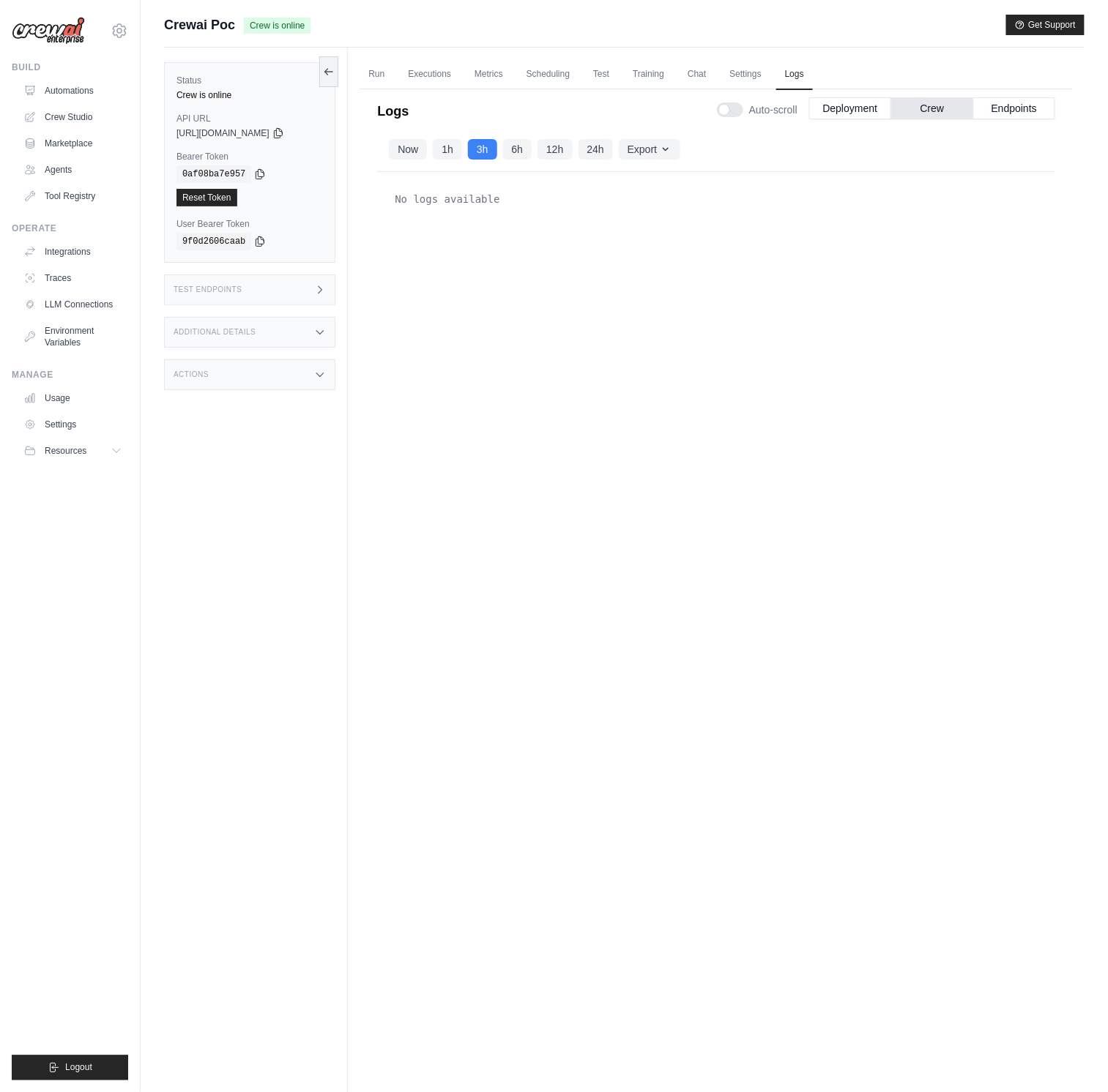
click at [1017, 120] on div "Auto-scroll Deployment Crew Endpoints" at bounding box center [886, 107] width 338 height 41
click at [1025, 108] on button "Endpoints" at bounding box center [1014, 108] width 82 height 22
click at [900, 105] on button "Crew" at bounding box center [932, 108] width 82 height 22
click at [854, 111] on button "Deployment" at bounding box center [850, 108] width 82 height 22
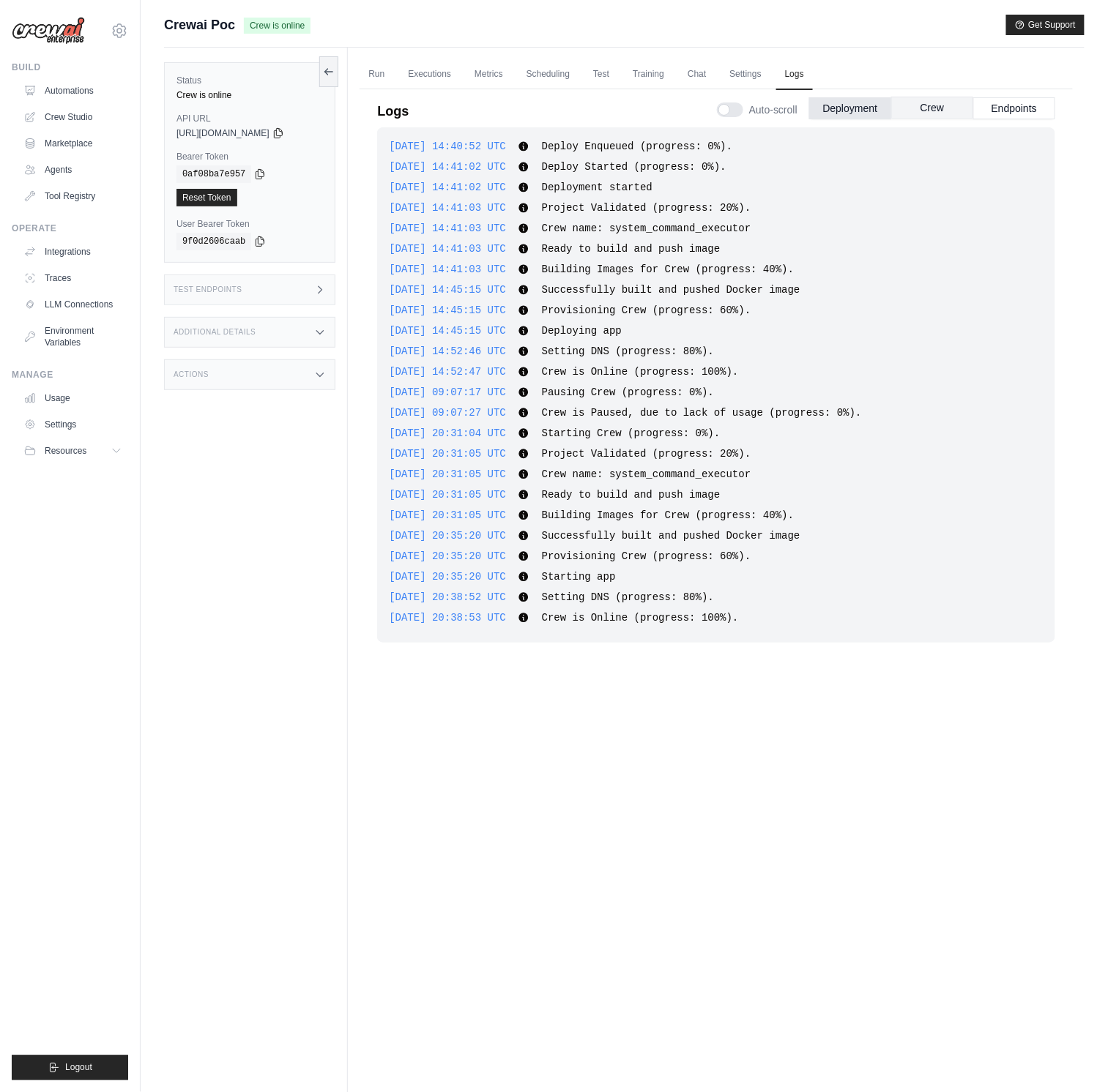
click at [949, 99] on button "Crew" at bounding box center [932, 108] width 82 height 22
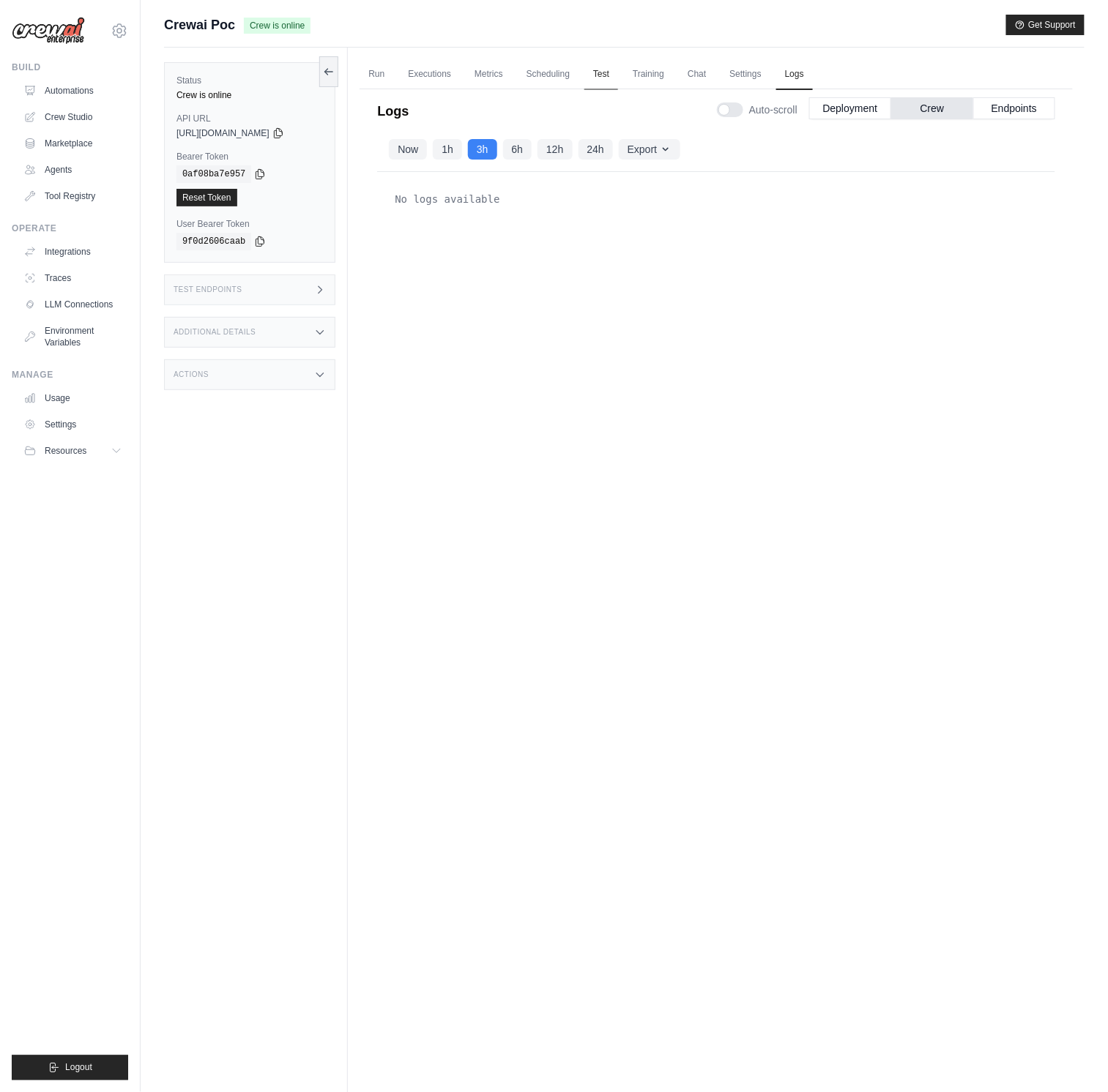
click at [618, 68] on link "Test" at bounding box center [601, 74] width 33 height 31
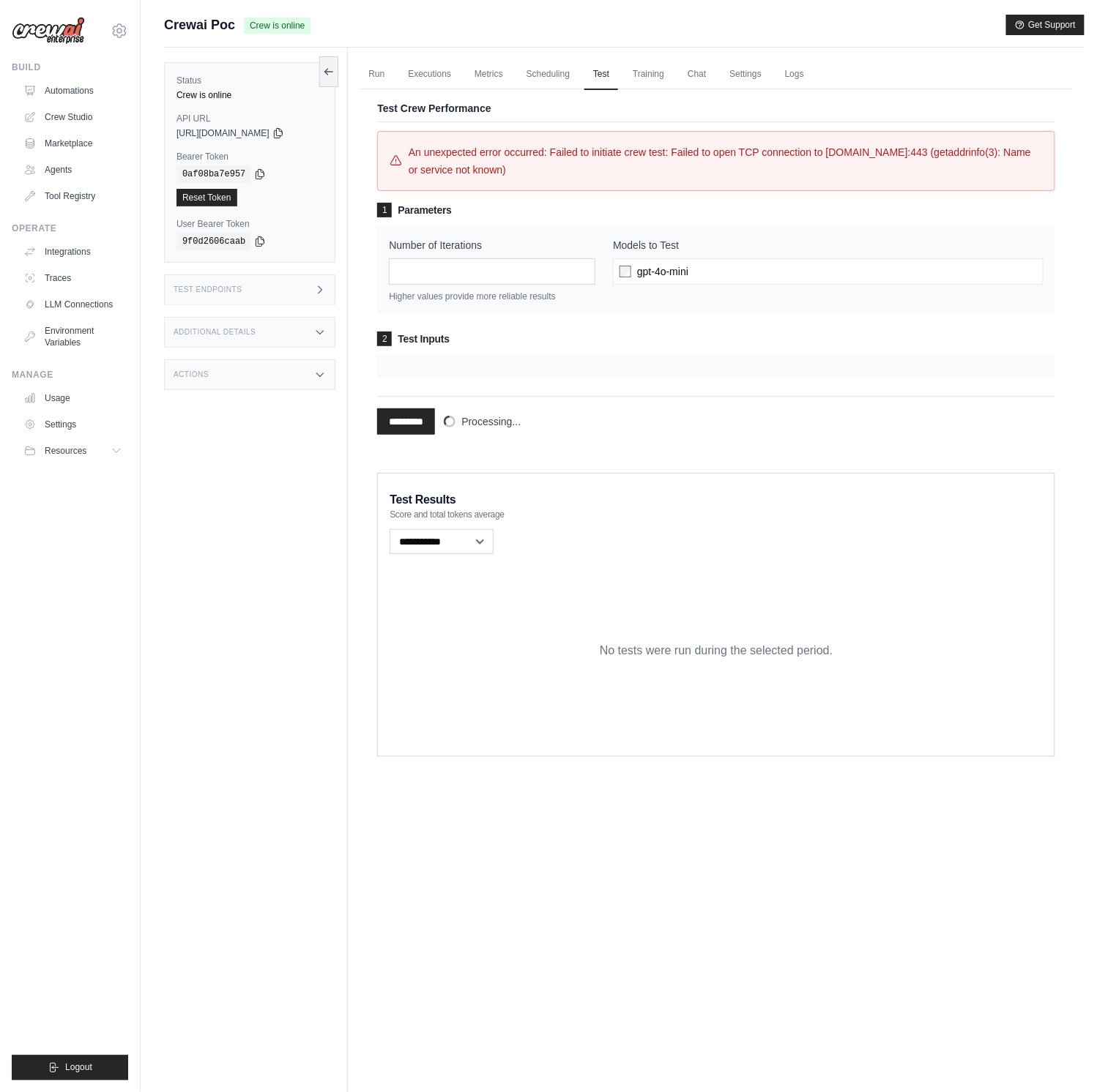
click at [731, 158] on span "An unexpected error occurred: Failed to initiate crew test: Failed to open TCP …" at bounding box center [725, 161] width 634 height 35
click at [422, 431] on input "*********" at bounding box center [406, 422] width 58 height 26
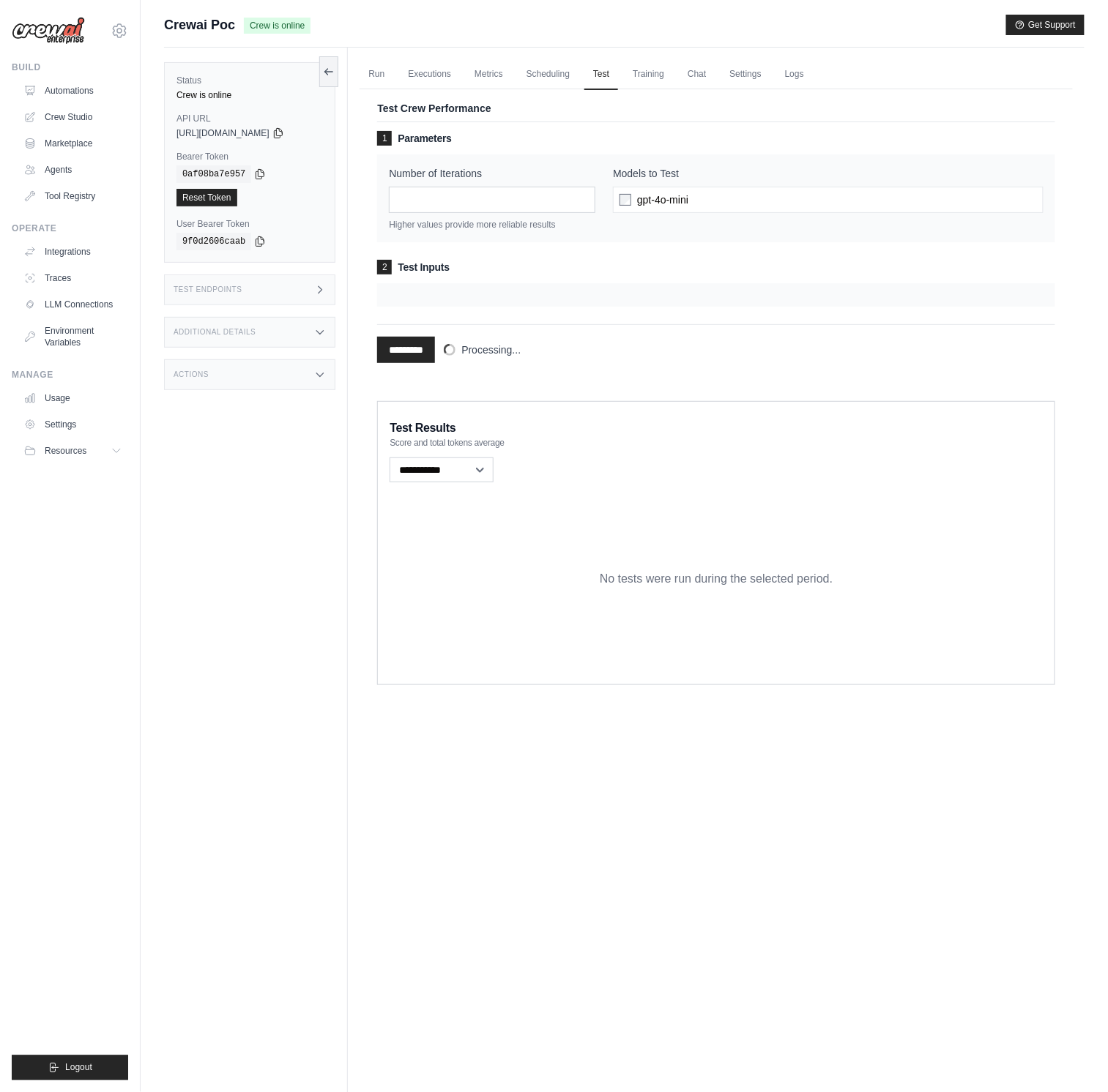
click at [424, 426] on span "Test Results" at bounding box center [422, 428] width 66 height 18
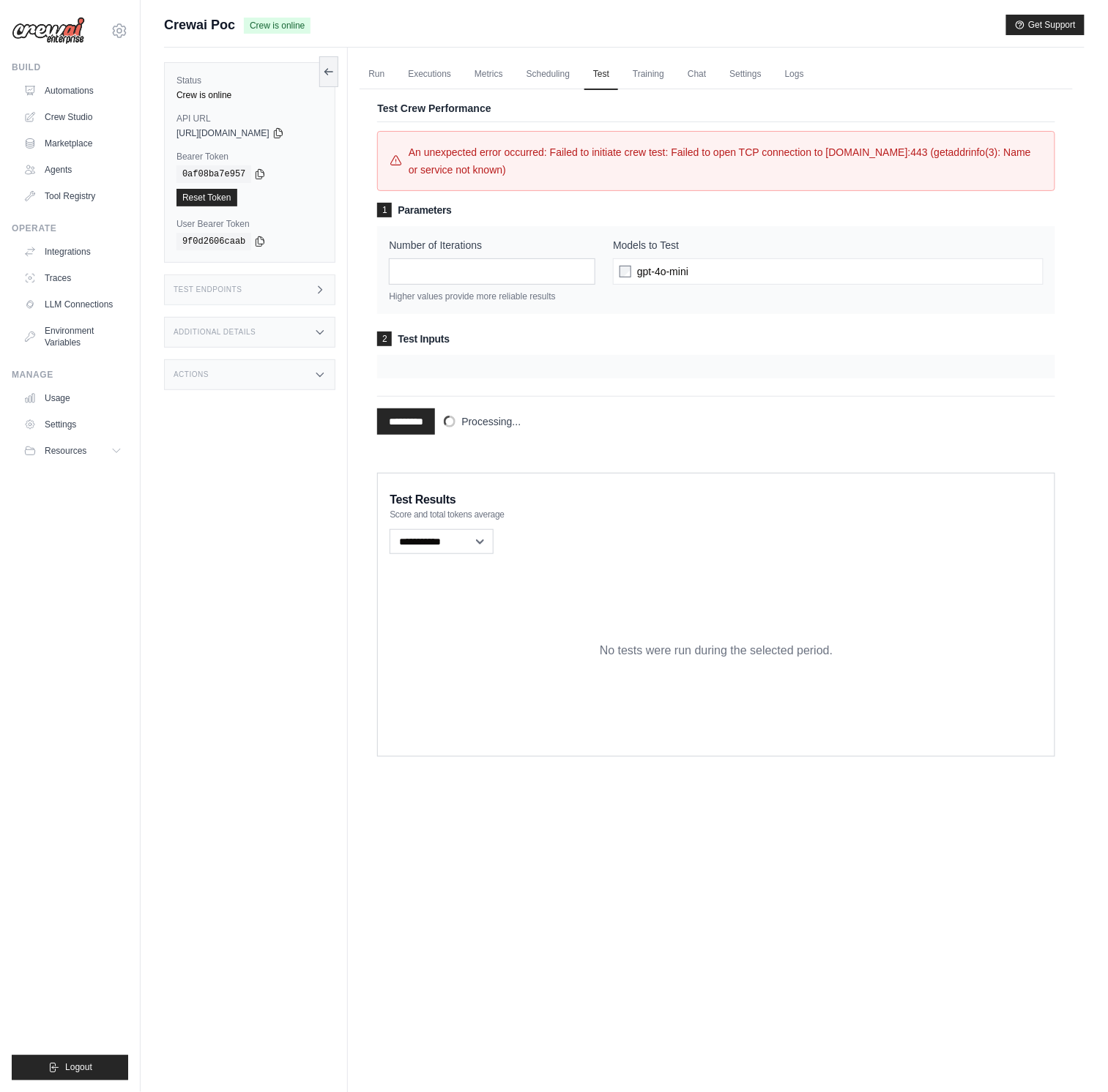
click at [554, 405] on div "********* Processing..." at bounding box center [716, 415] width 678 height 39
click at [798, 67] on link "Logs" at bounding box center [795, 74] width 37 height 31
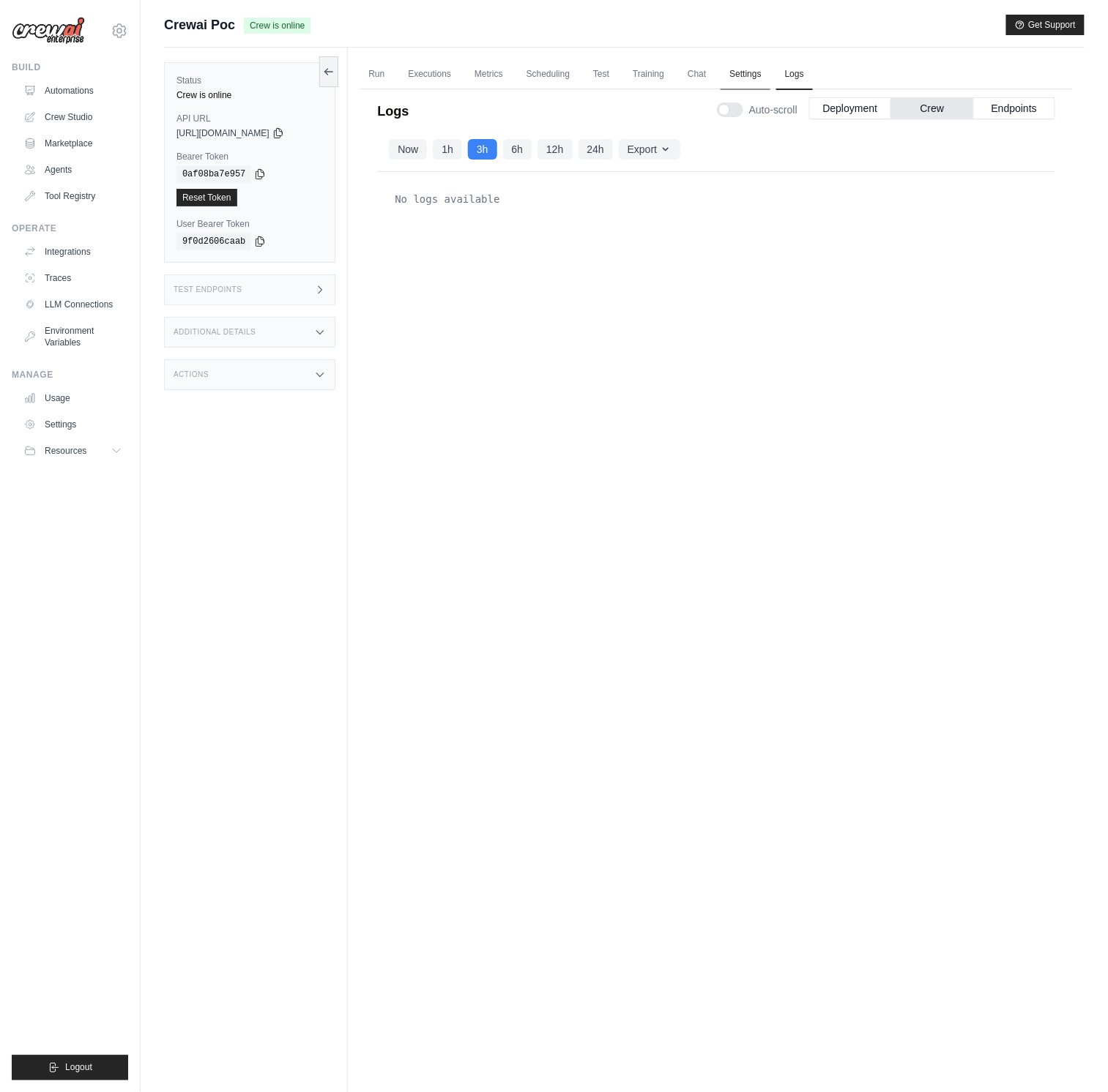
click at [770, 71] on link "Settings" at bounding box center [745, 74] width 49 height 31
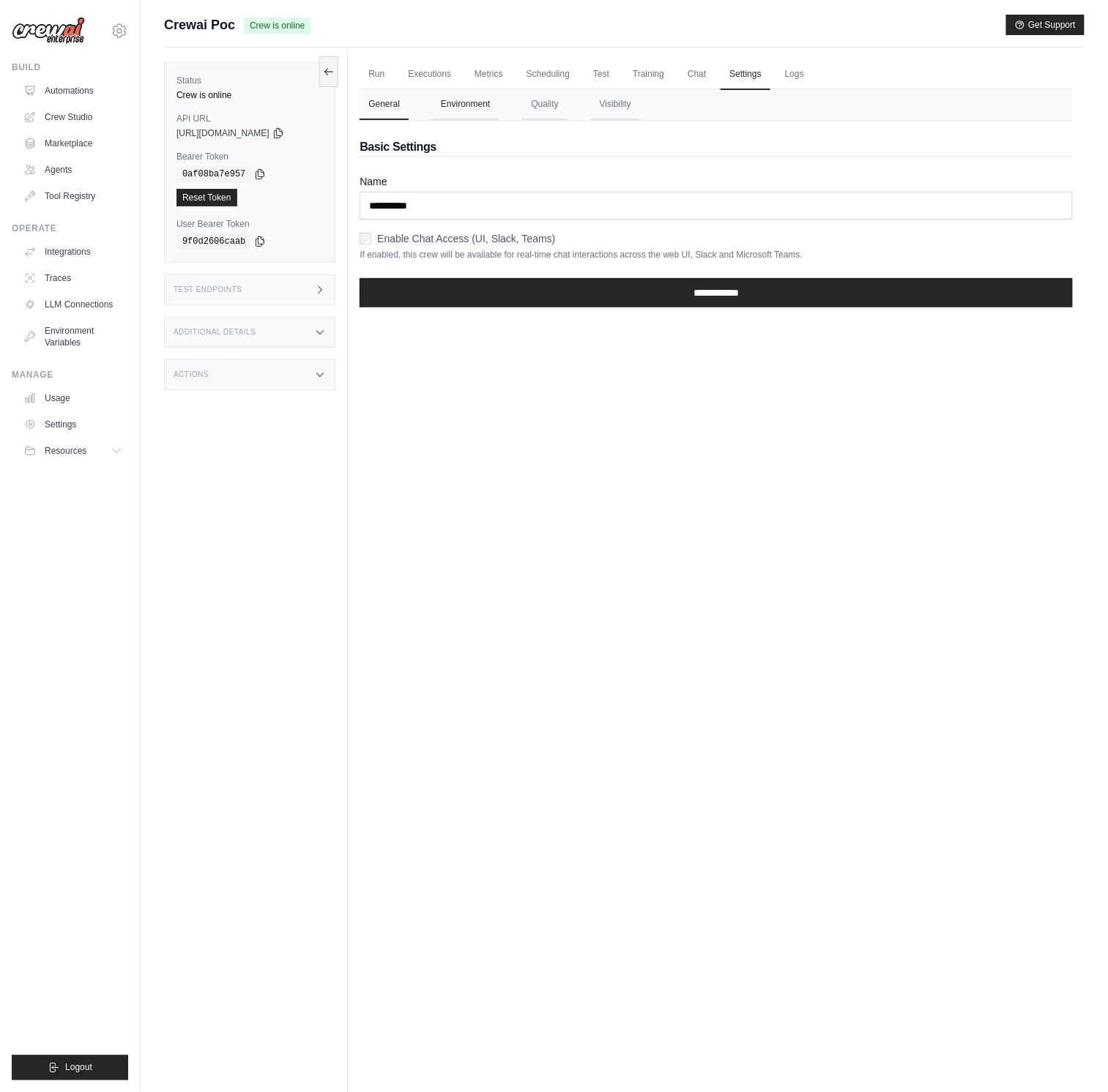
click at [485, 109] on button "Environment" at bounding box center [465, 104] width 67 height 31
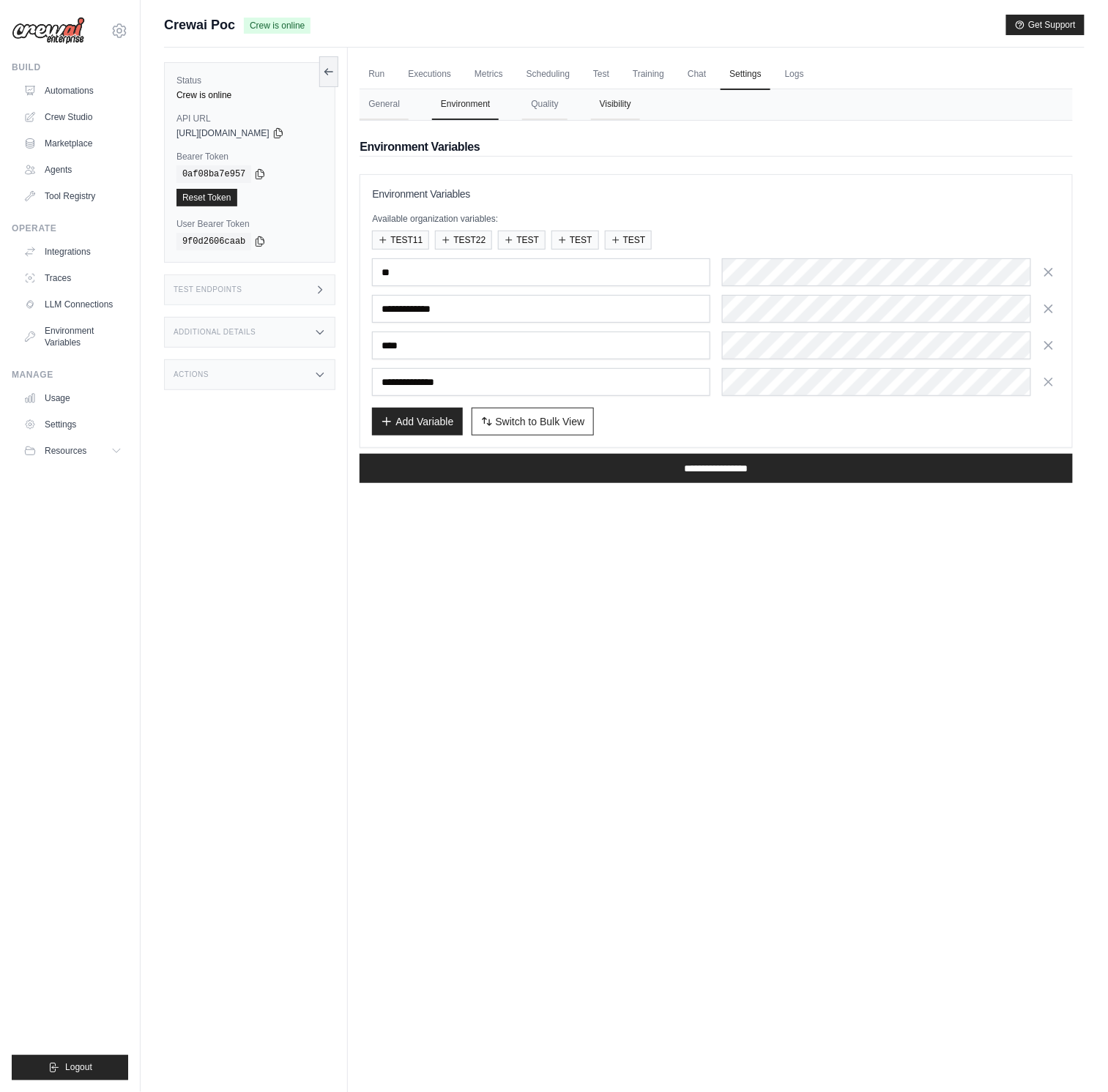
click at [637, 106] on button "Visibility" at bounding box center [615, 104] width 49 height 31
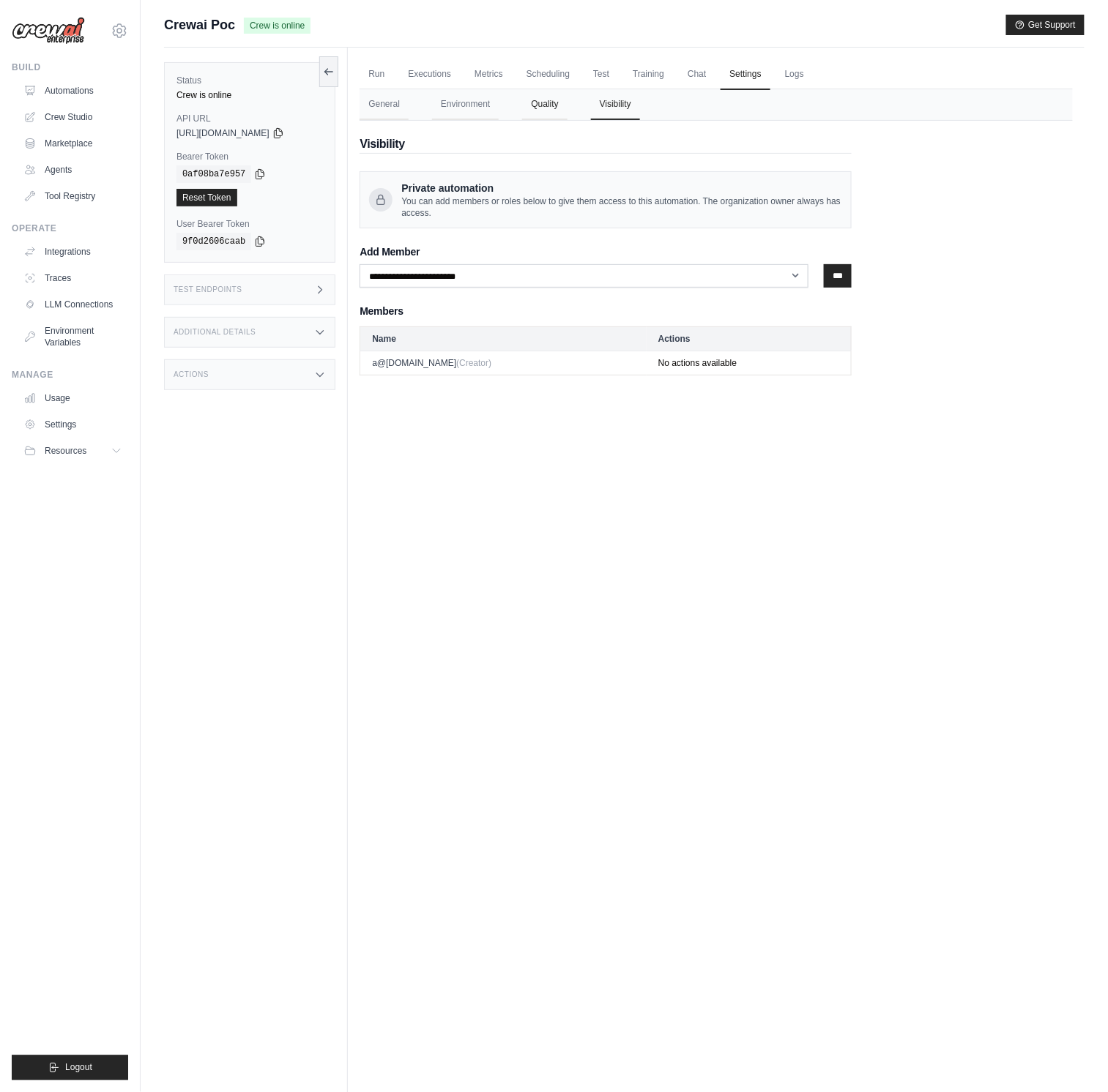
click at [548, 102] on button "Quality" at bounding box center [544, 104] width 45 height 31
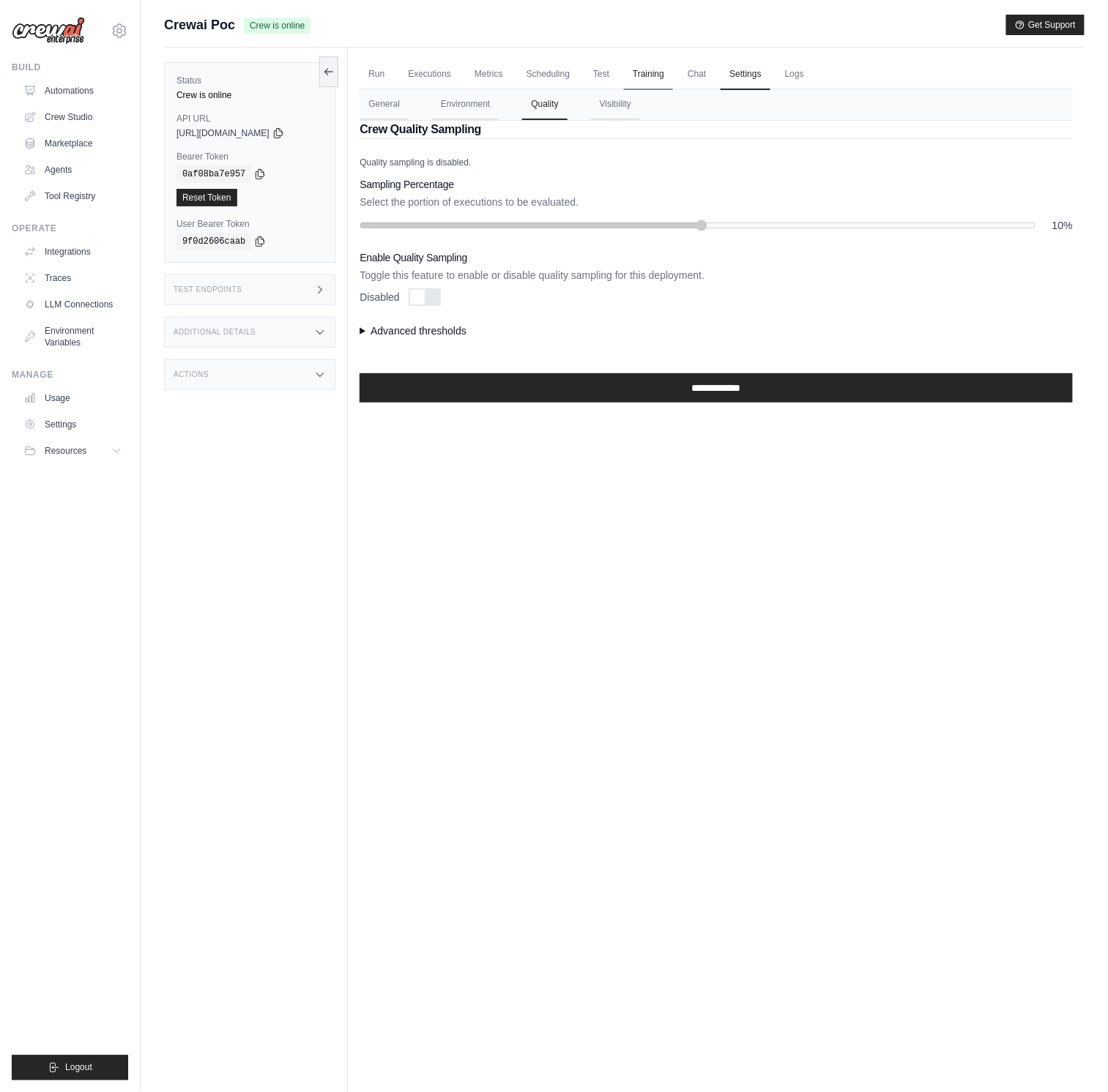
click at [657, 59] on link "Training" at bounding box center [649, 74] width 49 height 31
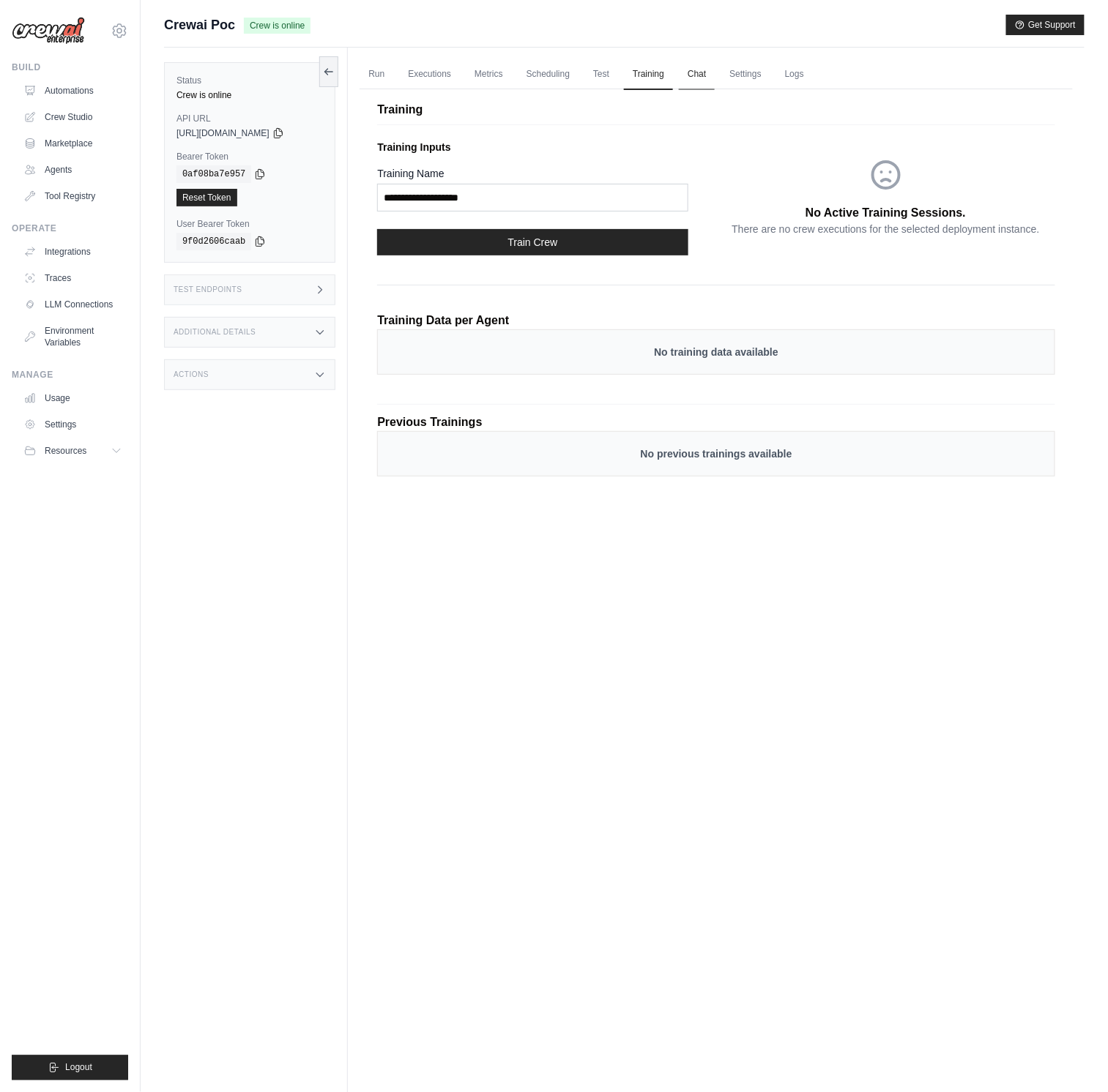
click at [699, 73] on link "Chat" at bounding box center [696, 74] width 36 height 31
click at [807, 72] on link "Logs" at bounding box center [795, 74] width 37 height 31
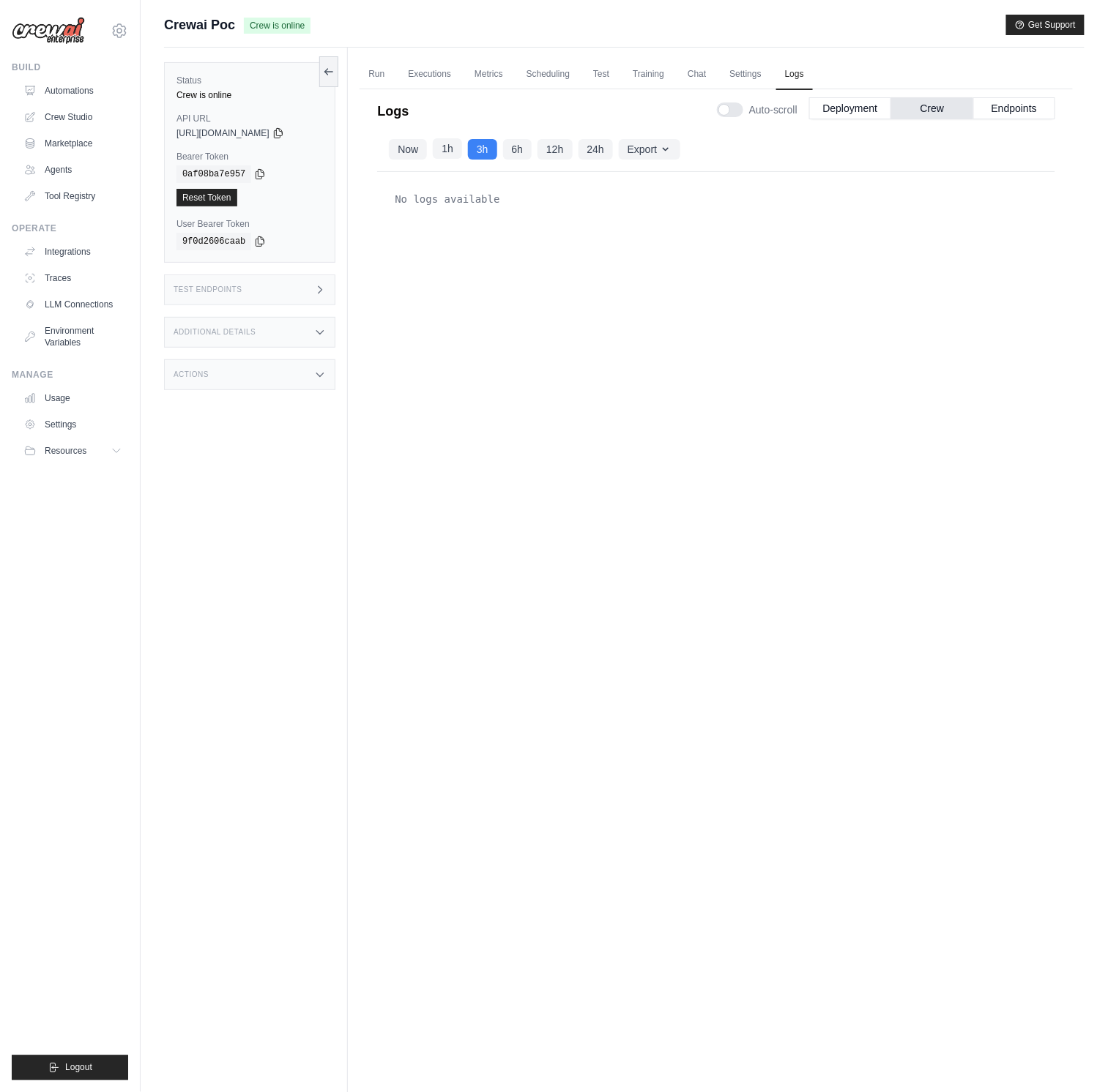
click at [450, 152] on button "1h" at bounding box center [447, 148] width 29 height 20
click at [396, 152] on button "Now" at bounding box center [407, 148] width 38 height 20
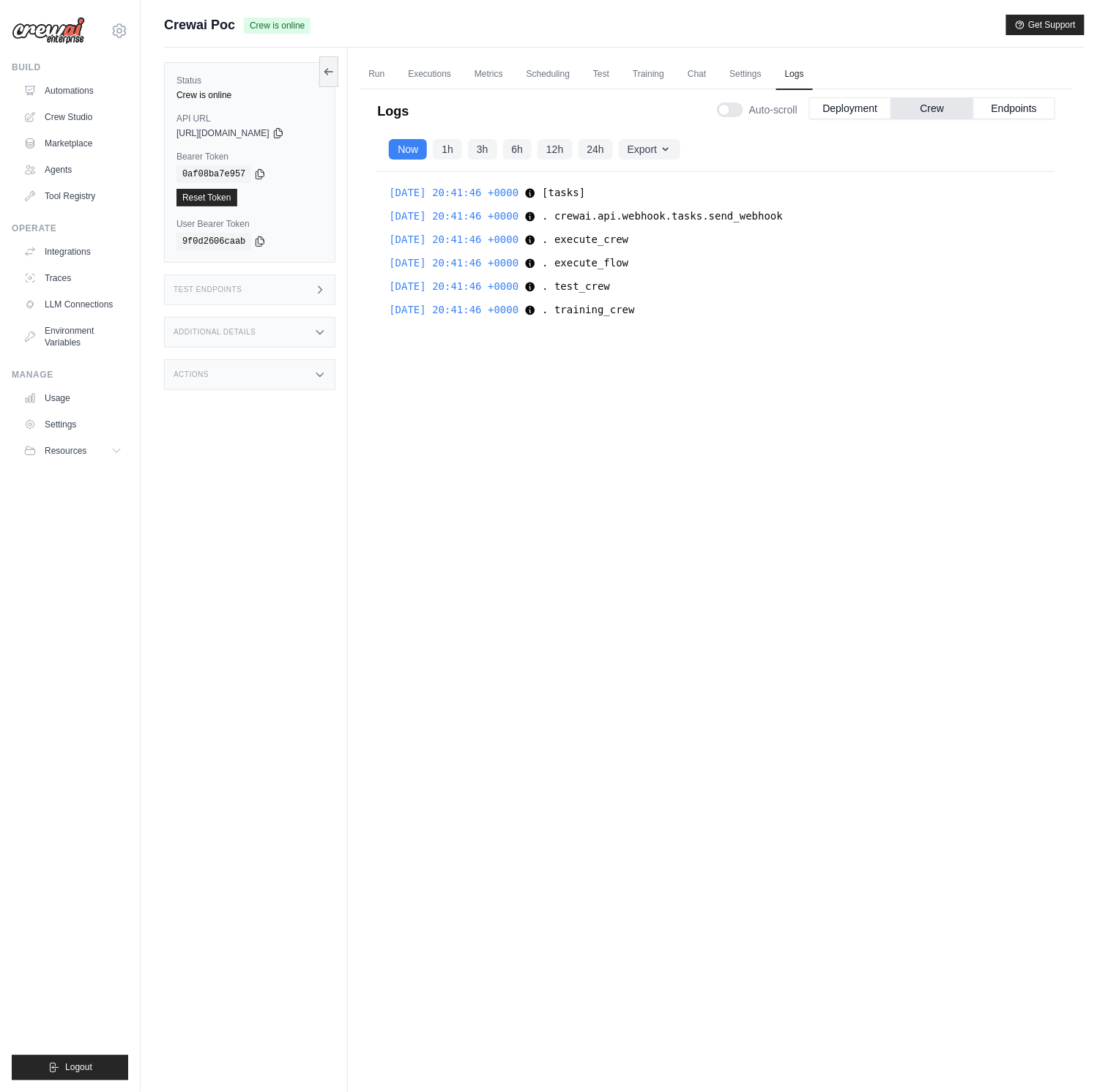
click at [638, 212] on span ". crewai.api.webhook.tasks.send_webhook" at bounding box center [662, 215] width 241 height 11
click at [597, 214] on span ". crewai.api.webhook.tasks.send_webhook" at bounding box center [662, 215] width 241 height 11
click at [597, 215] on span ". crewai.api.webhook.tasks.send_webhook" at bounding box center [662, 215] width 241 height 11
click at [562, 213] on div "2025-08-30 20:41:46 +0000 . crewai.api.webhook.tasks.send_webhook . crewai.api.…" at bounding box center [716, 216] width 655 height 18
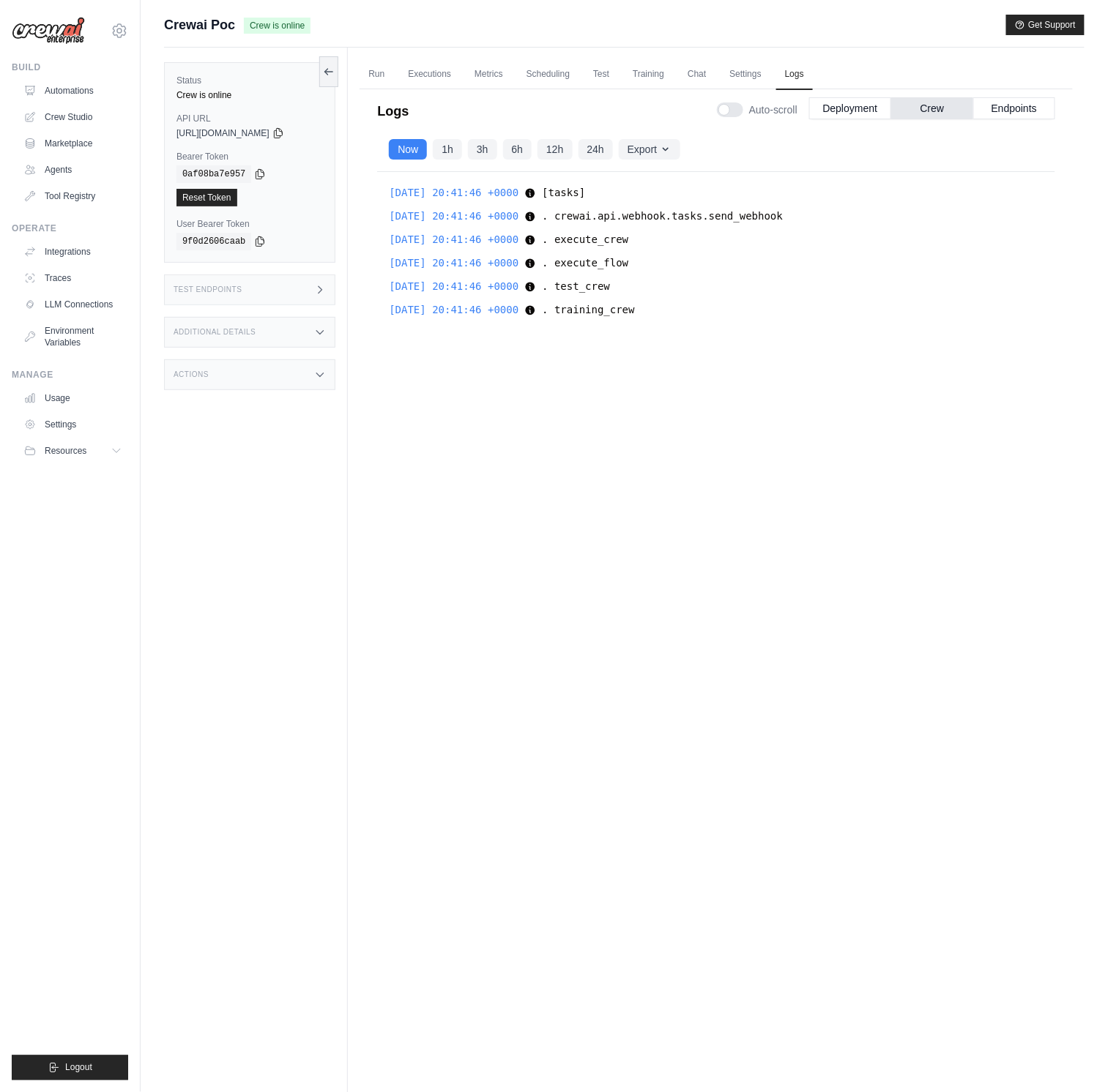
click at [579, 249] on div "2025-08-30 20:41:46 +0000 [tasks] [tasks] Show more Show less 2025-08-30 20:41:…" at bounding box center [716, 582] width 678 height 820
click at [578, 282] on div "2025-08-30 20:41:46 +0000 [tasks] [tasks] Show more Show less 2025-08-30 20:41:…" at bounding box center [716, 582] width 678 height 820
click at [555, 292] on div "2025-08-30 20:41:46 +0000 . test_crew . test_crew Show more Show less" at bounding box center [716, 286] width 655 height 18
click at [535, 290] on icon at bounding box center [530, 287] width 10 height 10
click at [476, 78] on link "Metrics" at bounding box center [488, 74] width 46 height 31
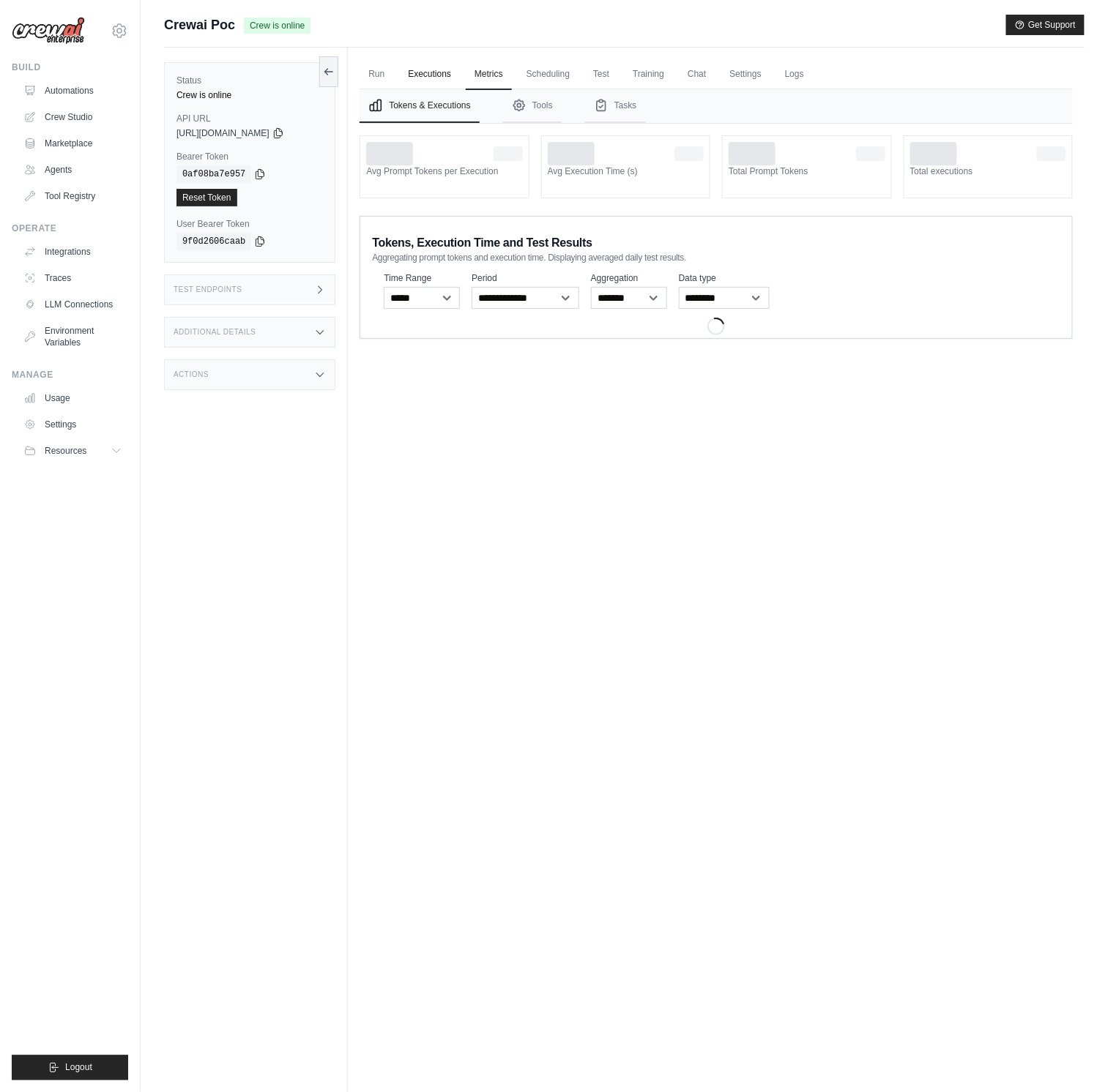
click at [454, 79] on link "Executions" at bounding box center [429, 74] width 61 height 31
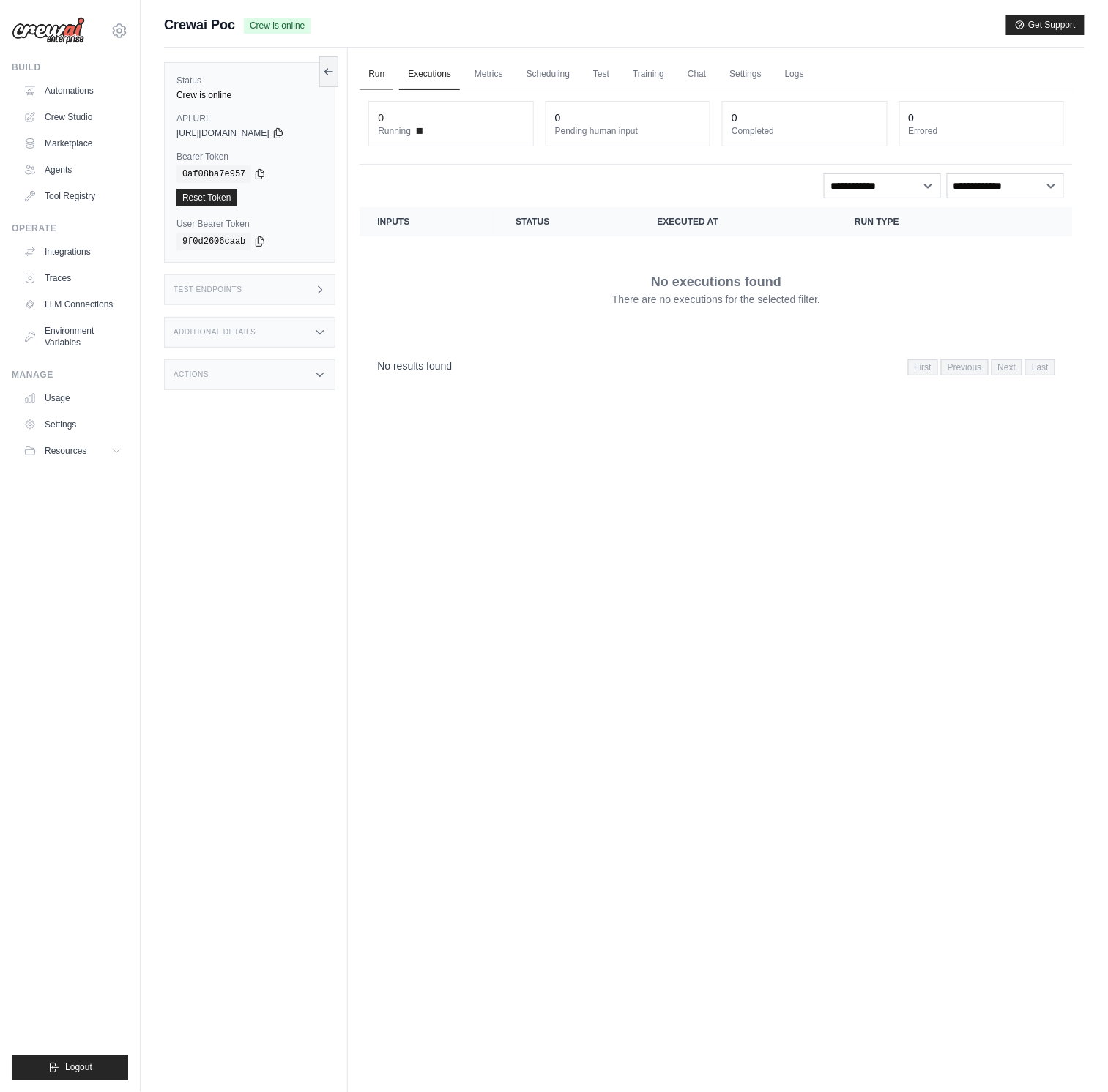
click at [377, 76] on link "Run" at bounding box center [376, 74] width 33 height 31
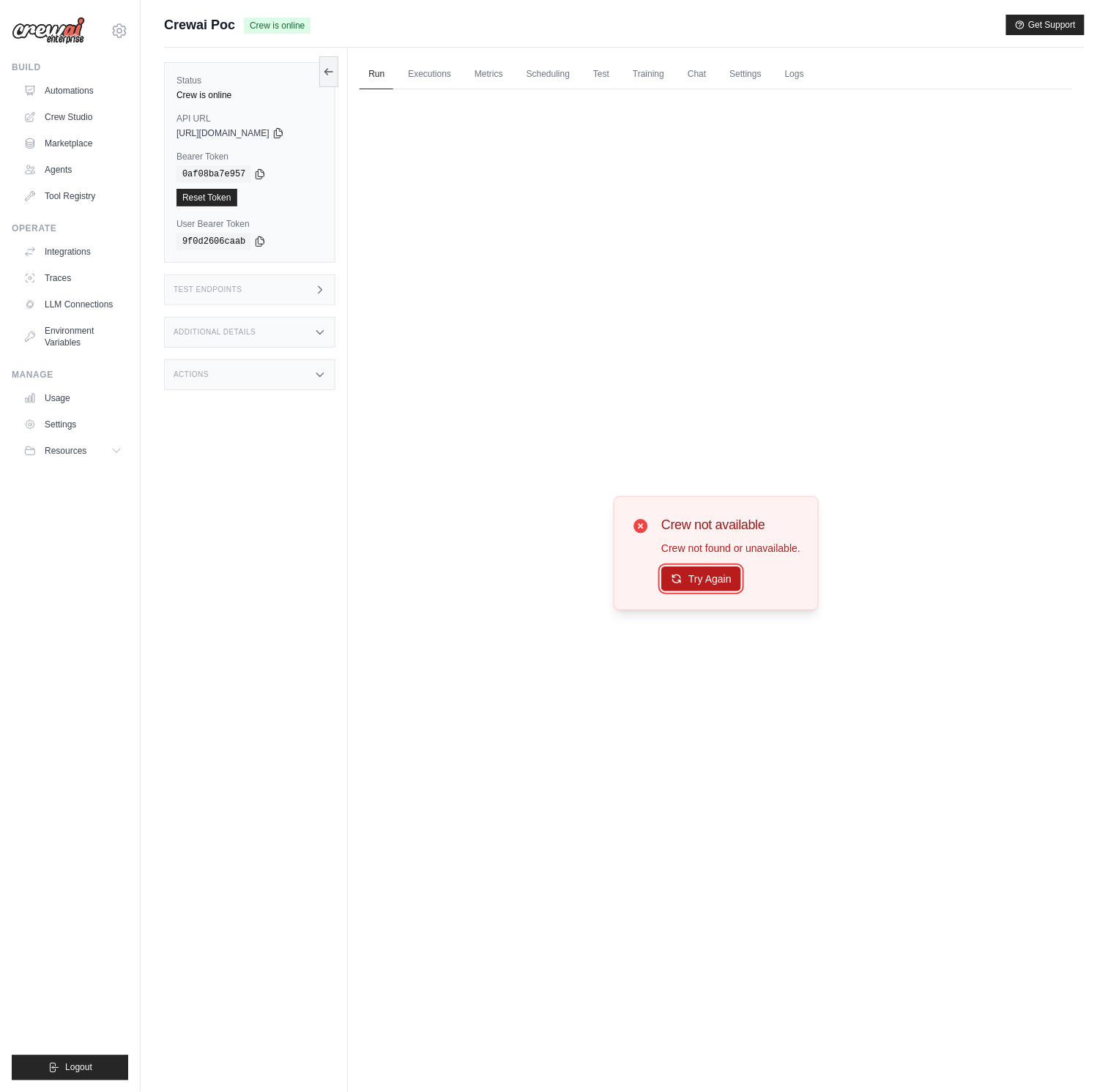
click at [683, 573] on button "Try Again" at bounding box center [701, 579] width 80 height 25
click at [480, 74] on link "Metrics" at bounding box center [488, 74] width 46 height 31
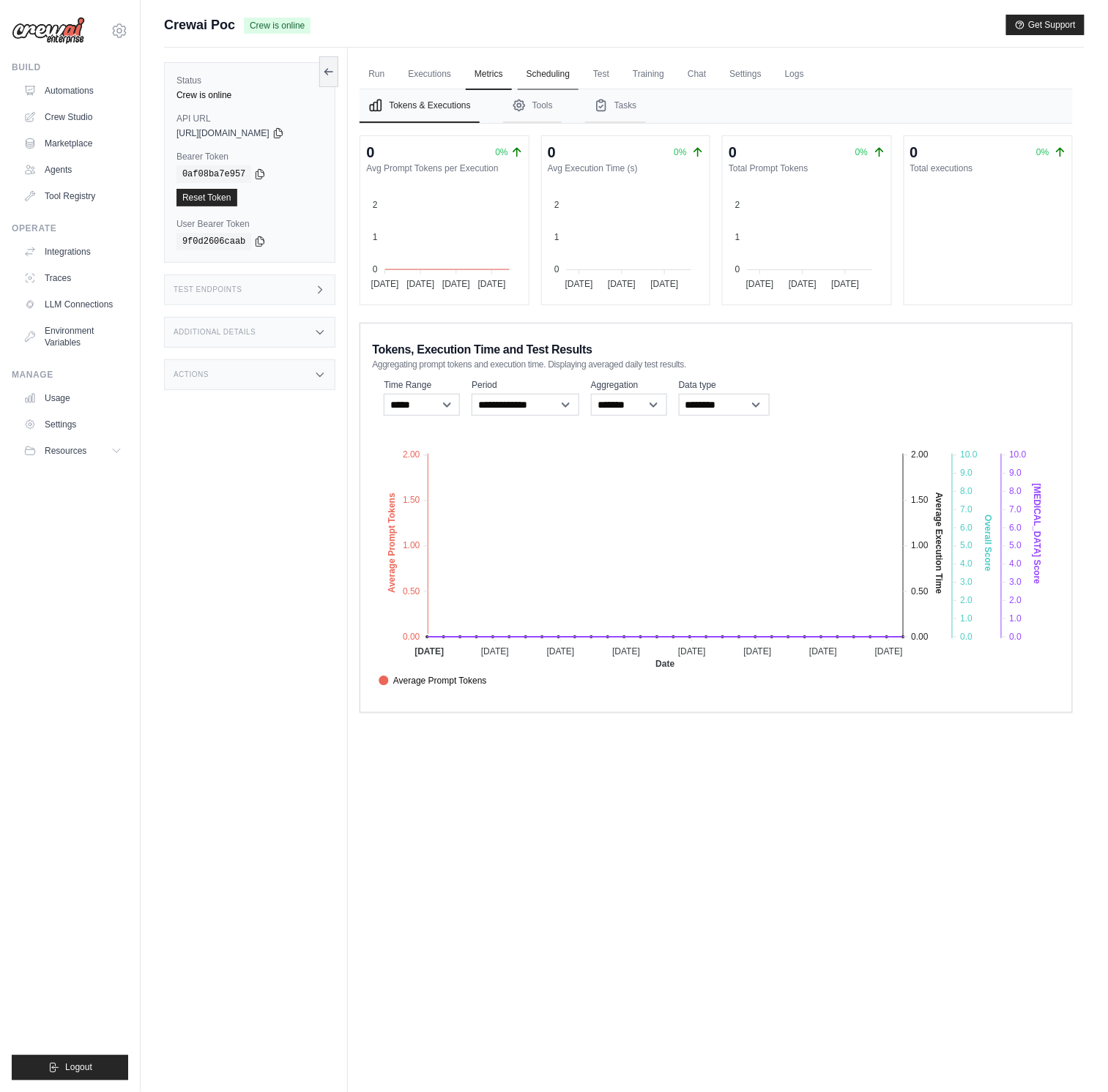
click at [549, 67] on link "Scheduling" at bounding box center [547, 74] width 61 height 31
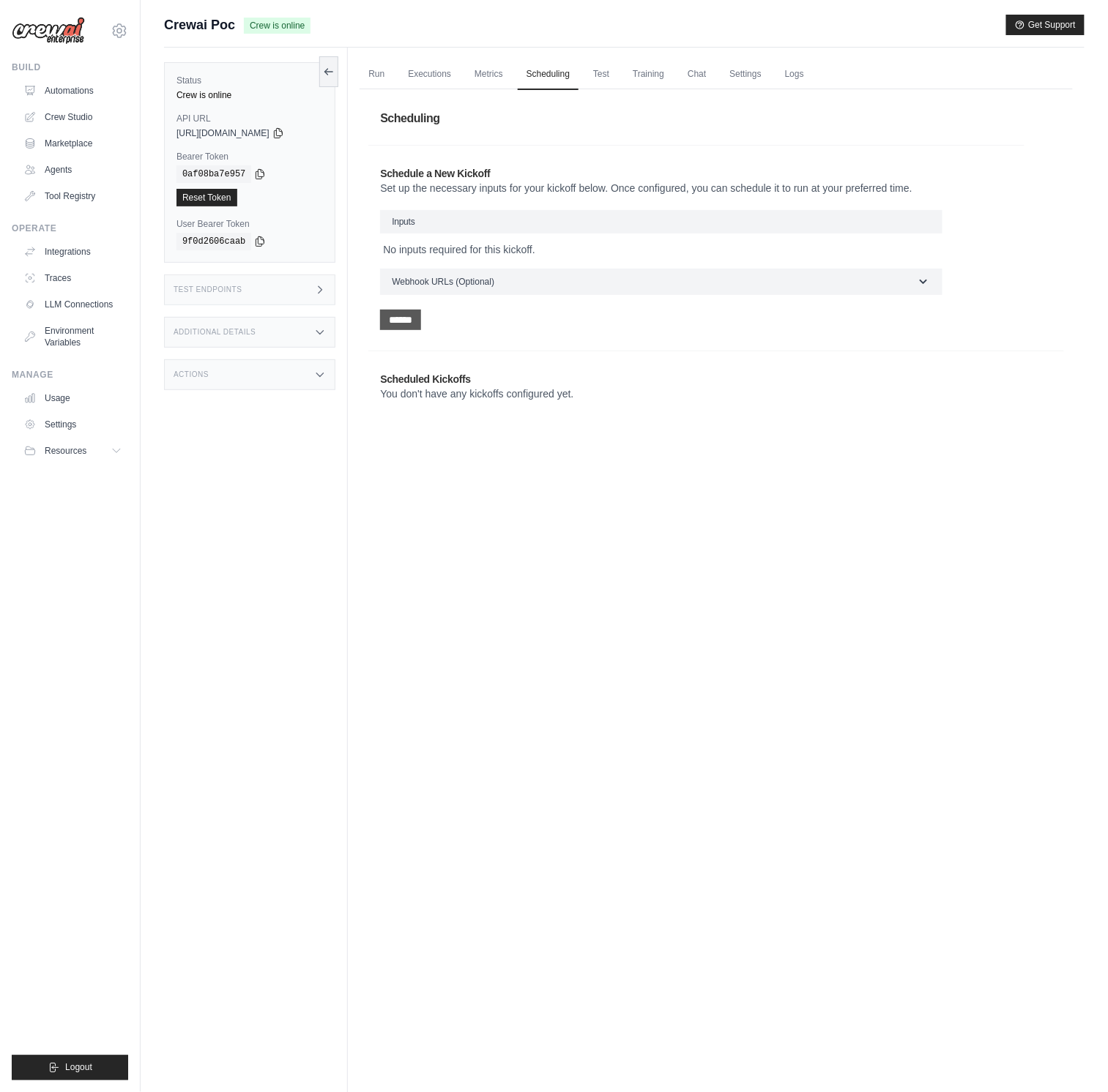
click at [407, 324] on input "******" at bounding box center [400, 319] width 41 height 20
click at [618, 61] on link "Test" at bounding box center [601, 74] width 33 height 31
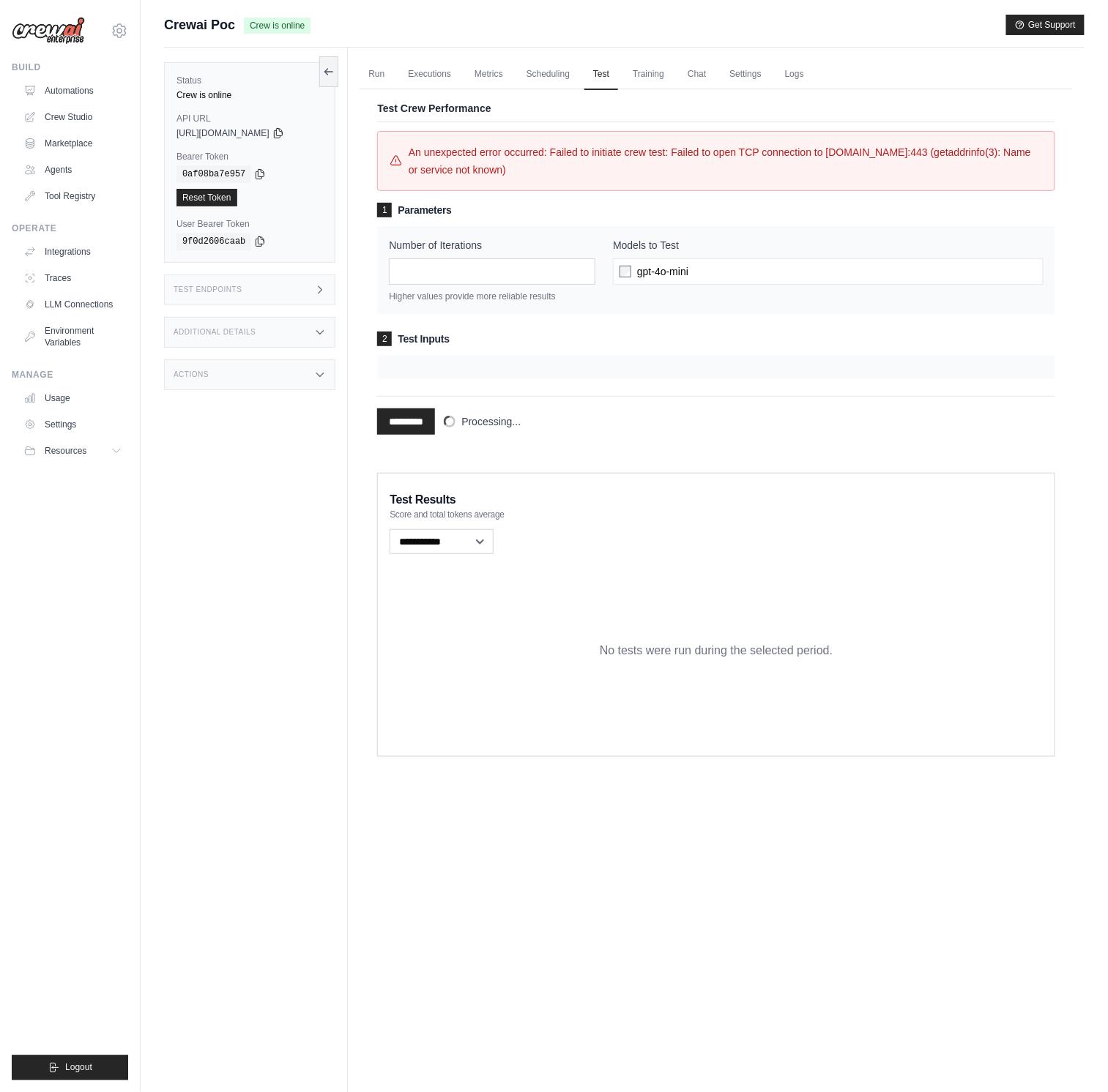
click at [403, 435] on div "An unexpected error occurred: Failed to initiate crew test: Failed to open TCP …" at bounding box center [716, 287] width 678 height 313
click at [465, 280] on input "*" at bounding box center [492, 271] width 206 height 26
click at [391, 67] on link "Run" at bounding box center [376, 74] width 33 height 31
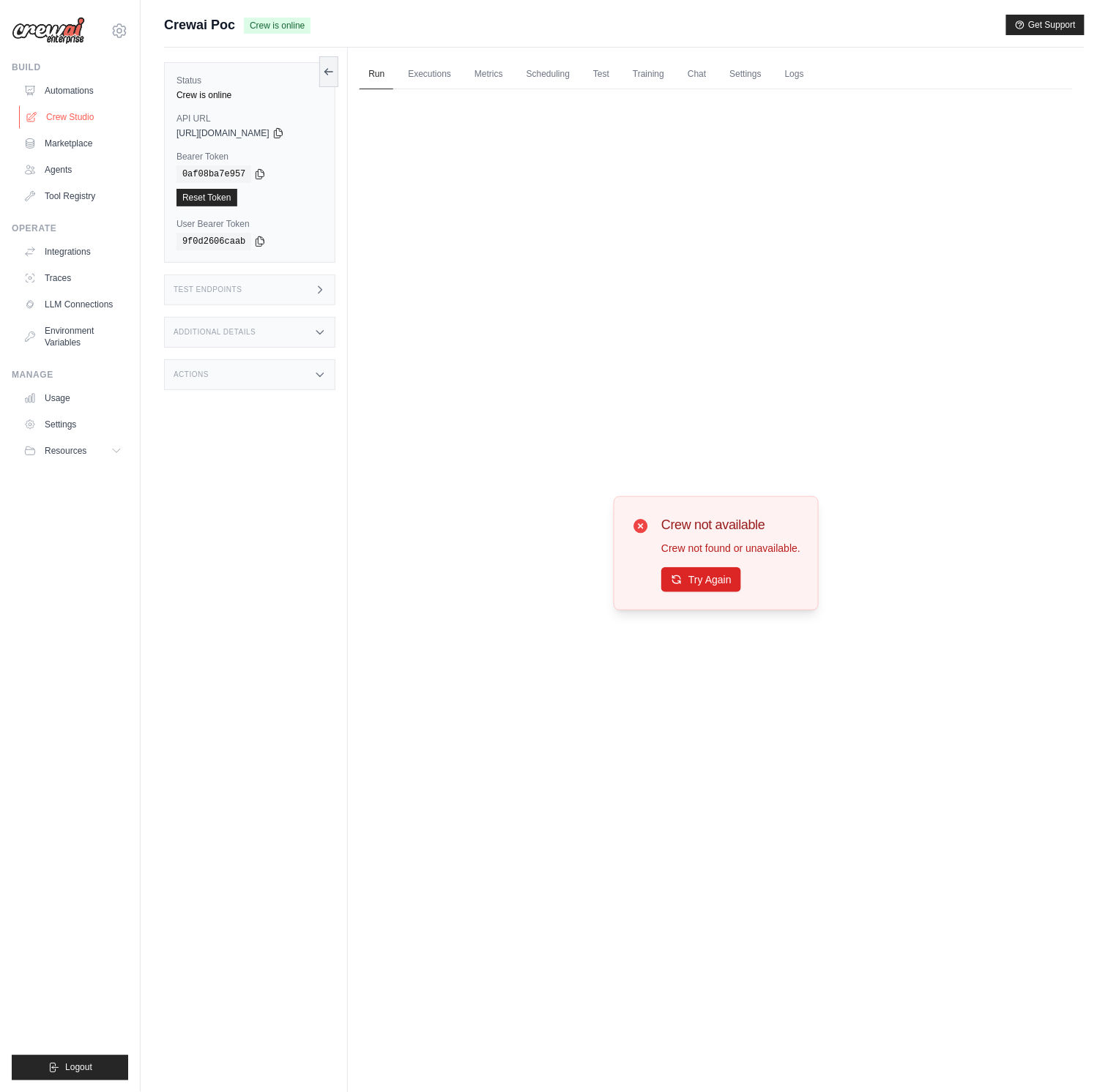
click at [61, 119] on link "Crew Studio" at bounding box center [74, 117] width 110 height 24
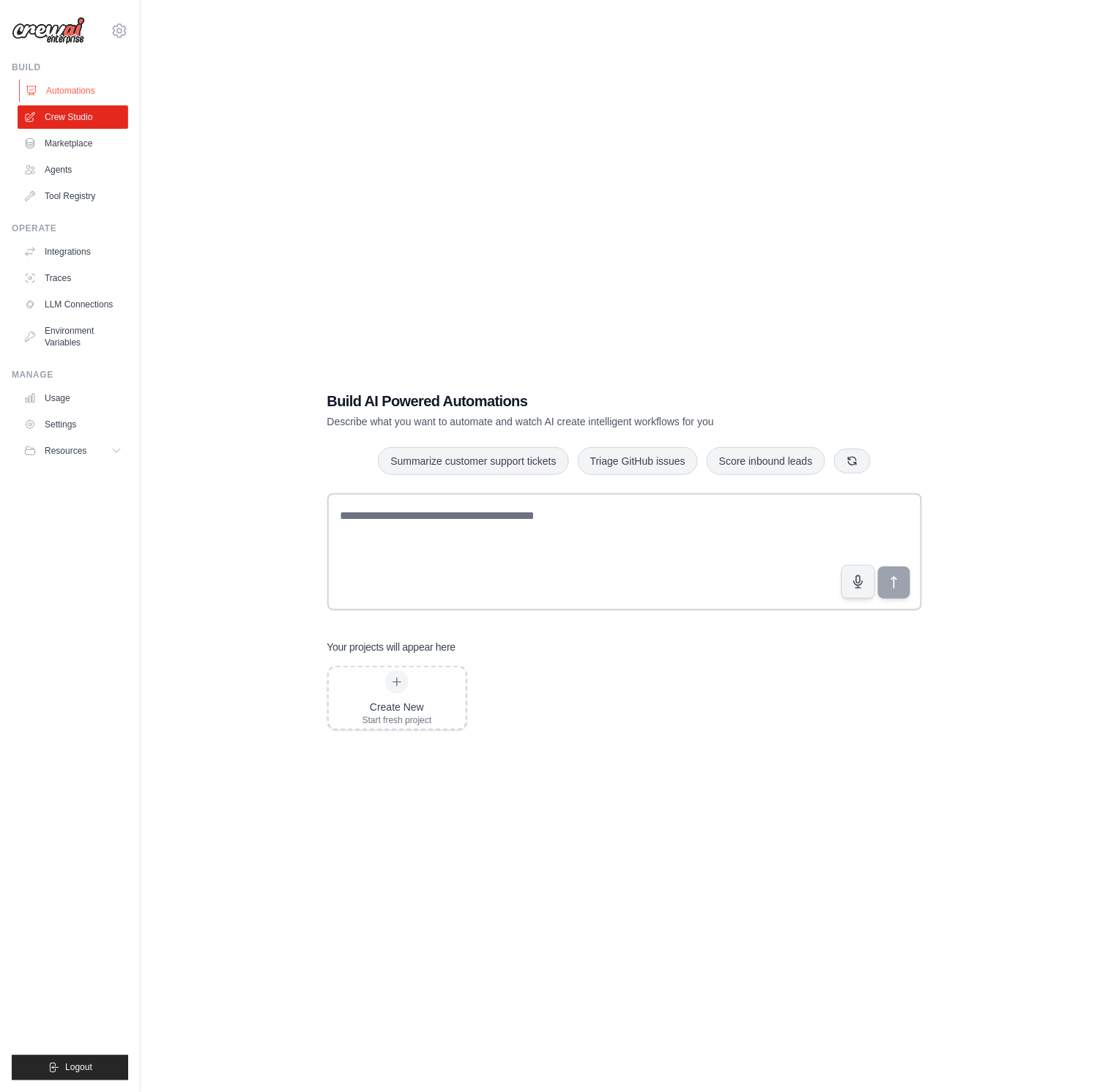
click at [101, 85] on link "Automations" at bounding box center [74, 91] width 110 height 24
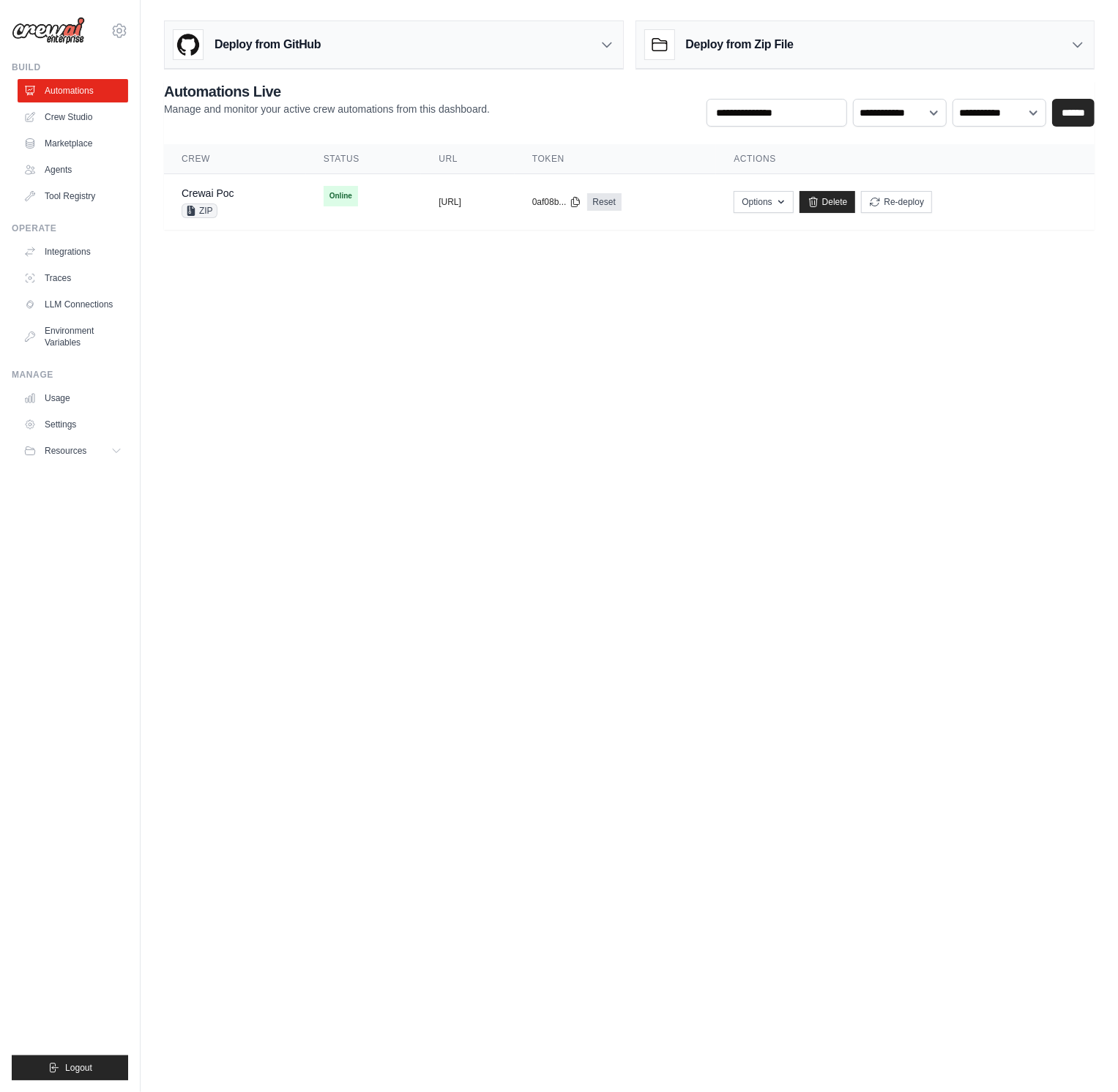
click at [296, 344] on body "a@l5r6fzmhsarq9oda2k9jdqrkxb36rxfm.oastify.com Settings Build Automations Crew …" at bounding box center [559, 546] width 1118 height 1092
click at [461, 204] on button "[URL]" at bounding box center [450, 201] width 23 height 11
click at [515, 210] on td "copied [URL]" at bounding box center [468, 203] width 93 height 56
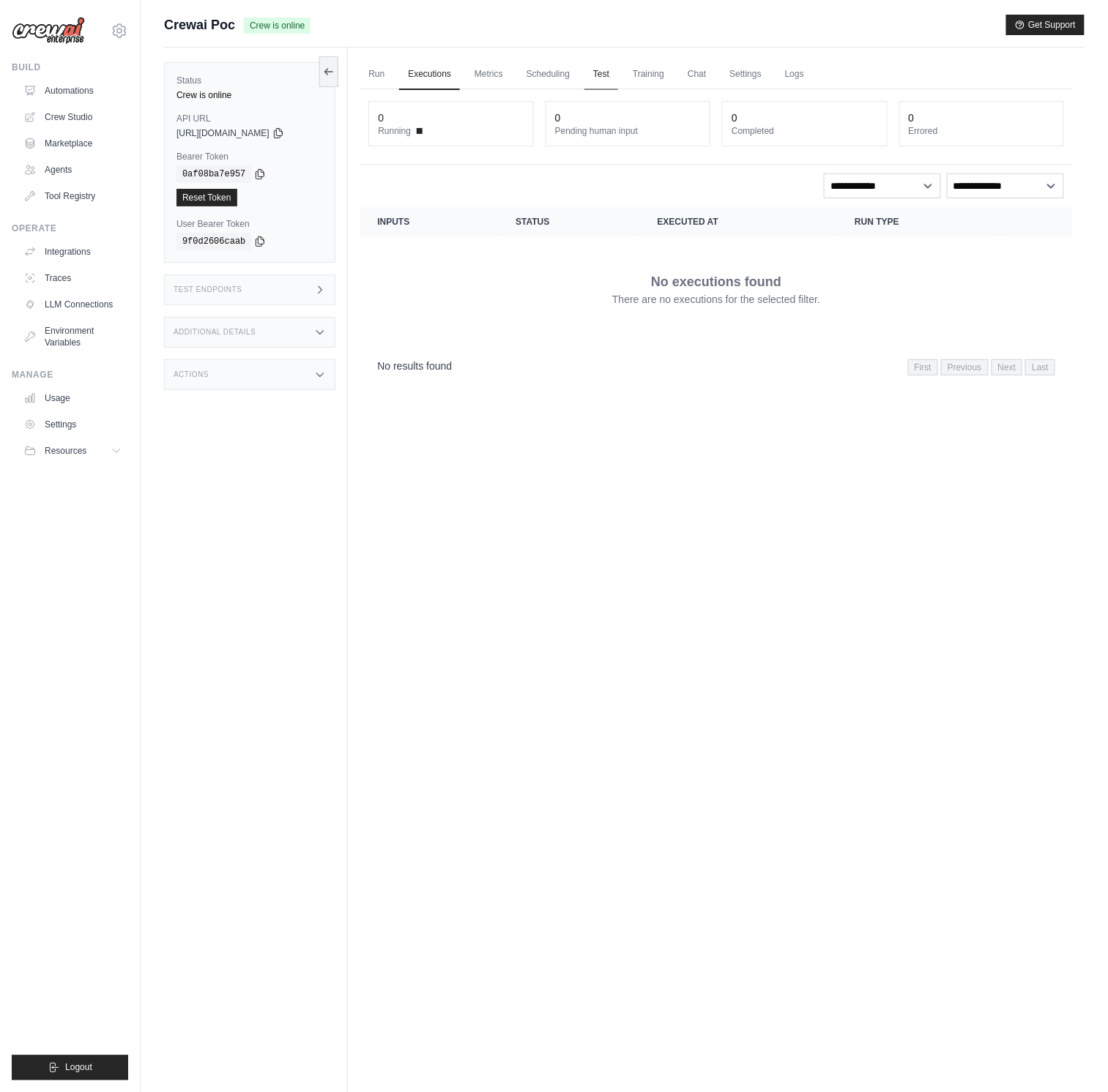
click at [618, 75] on link "Test" at bounding box center [601, 74] width 33 height 31
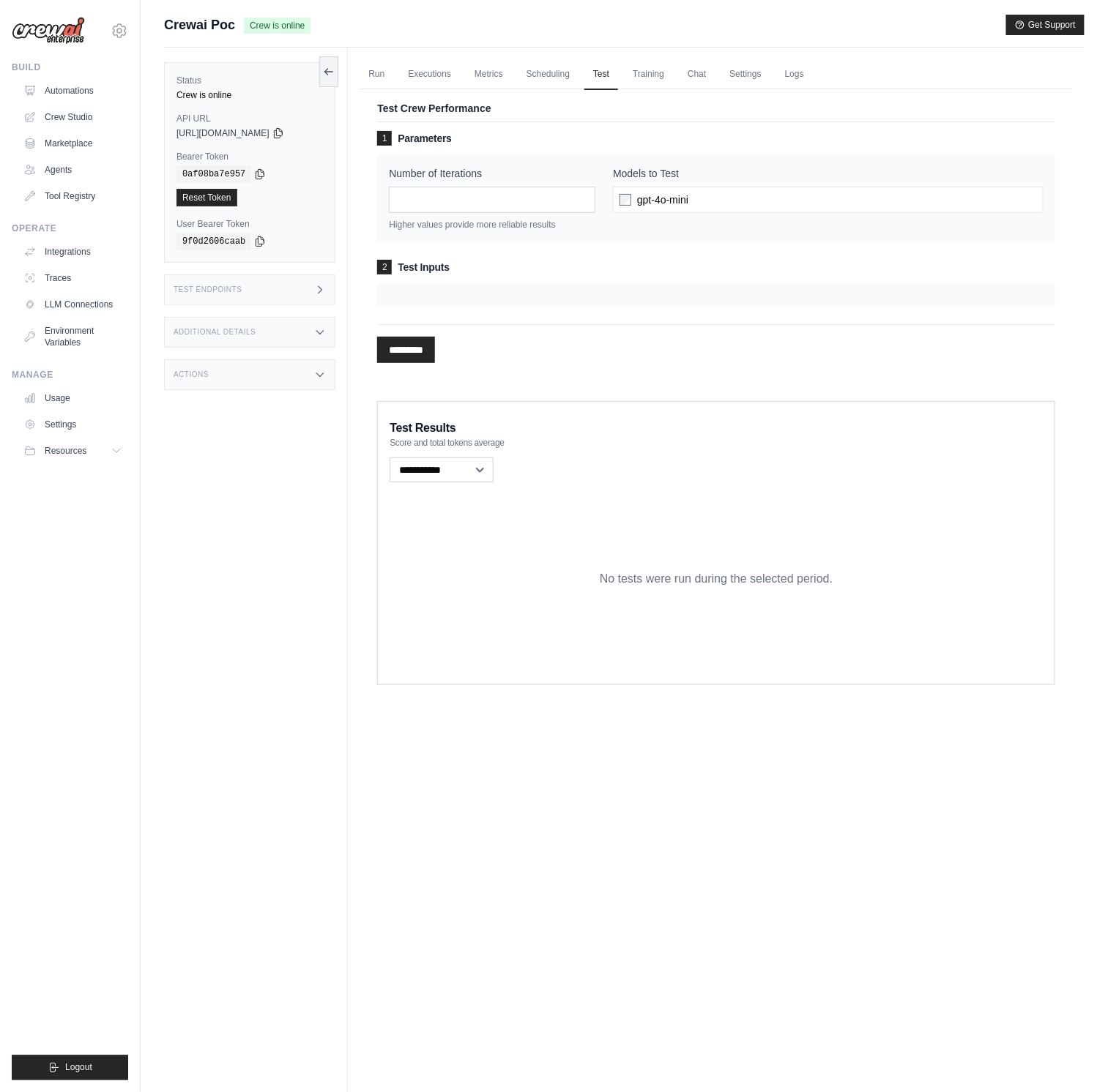
click at [229, 93] on div "Crew is online" at bounding box center [249, 94] width 146 height 11
click at [591, 250] on div "1 Parameters Number of Iterations * Higher values provide more reliable results…" at bounding box center [716, 219] width 678 height 175
click at [430, 353] on input "*********" at bounding box center [406, 350] width 58 height 26
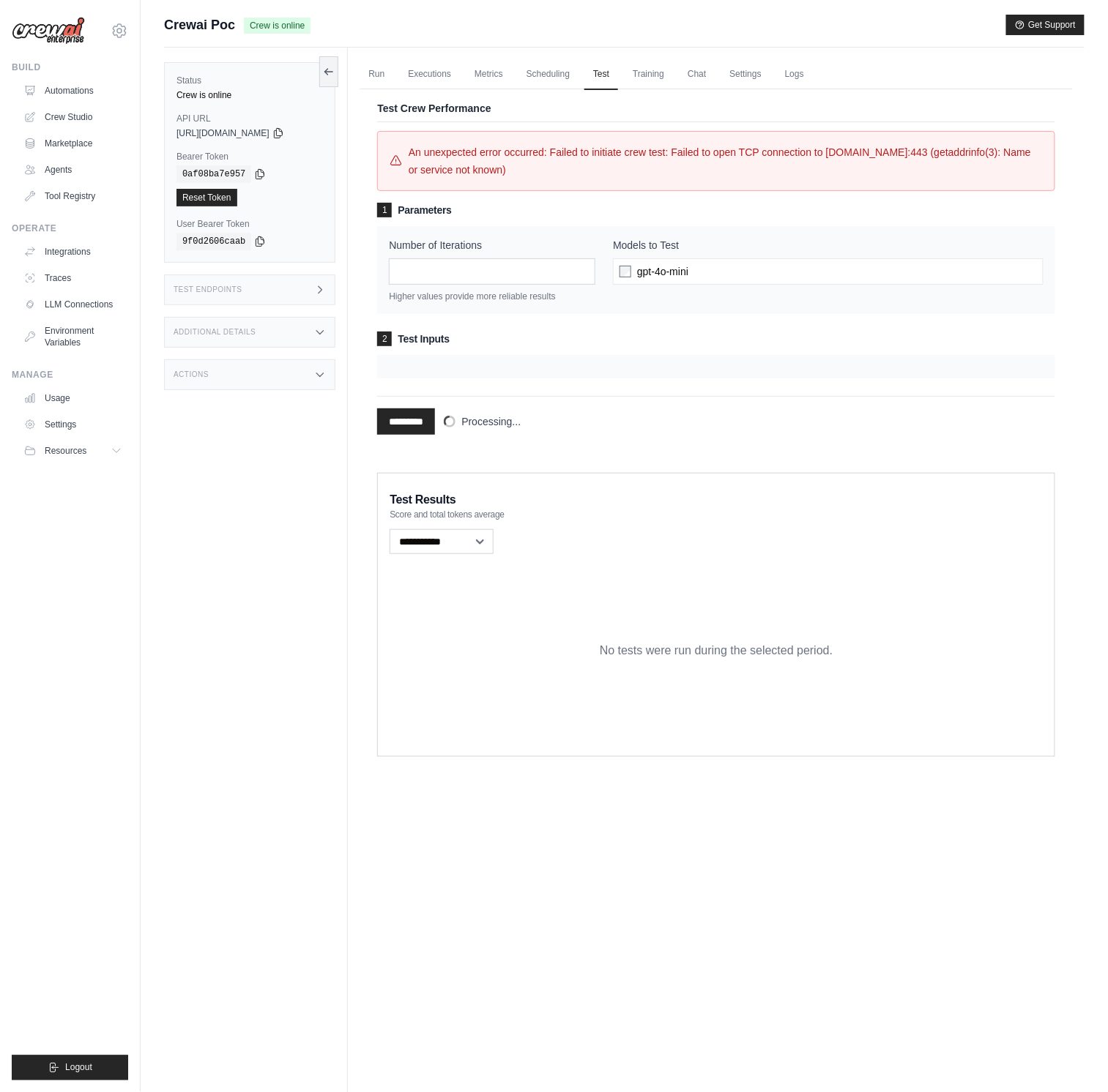
click at [423, 158] on span "An unexpected error occurred: Failed to initiate crew test: Failed to open TCP …" at bounding box center [725, 161] width 634 height 35
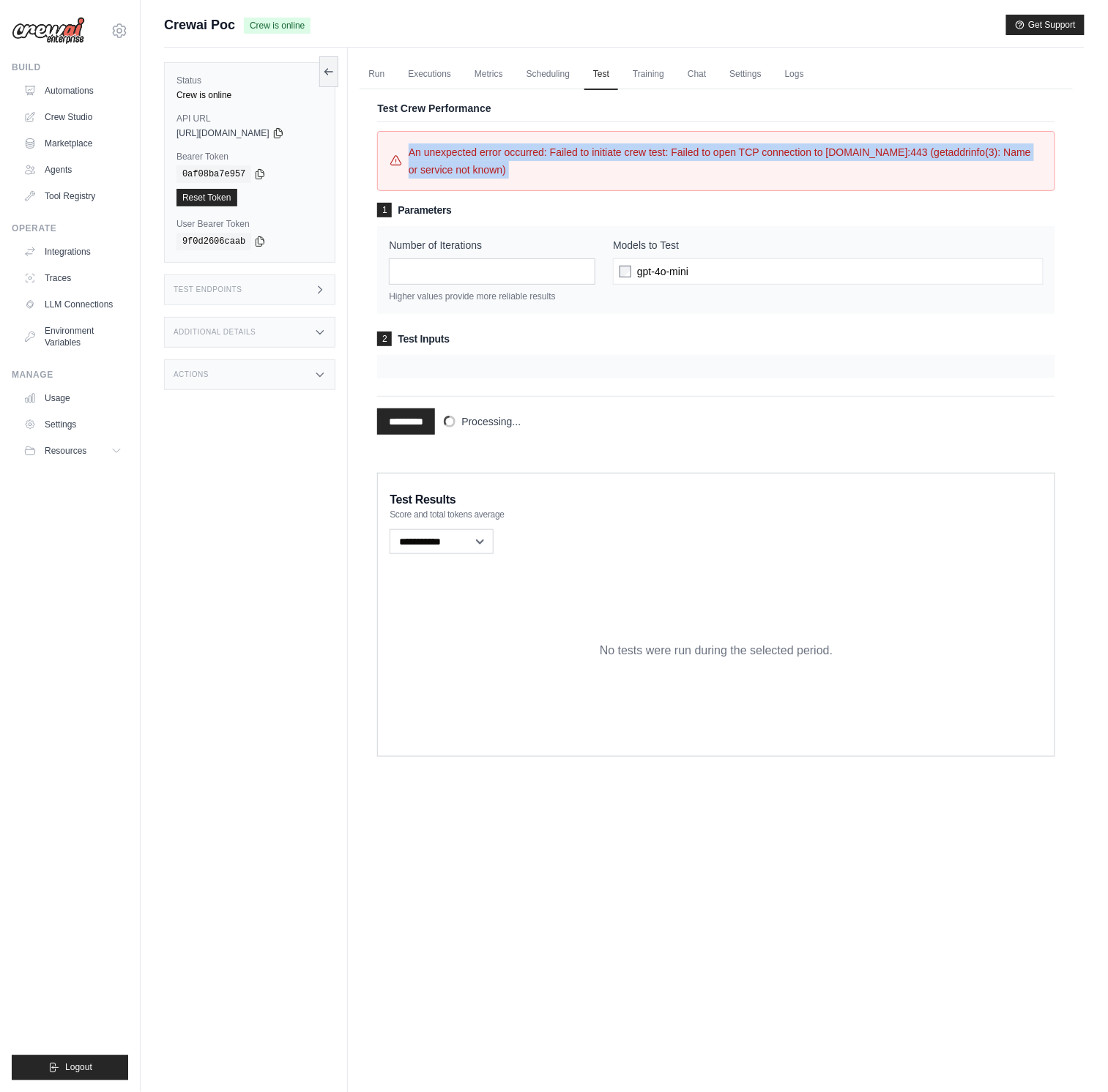
click at [423, 158] on span "An unexpected error occurred: Failed to initiate crew test: Failed to open TCP …" at bounding box center [725, 161] width 634 height 35
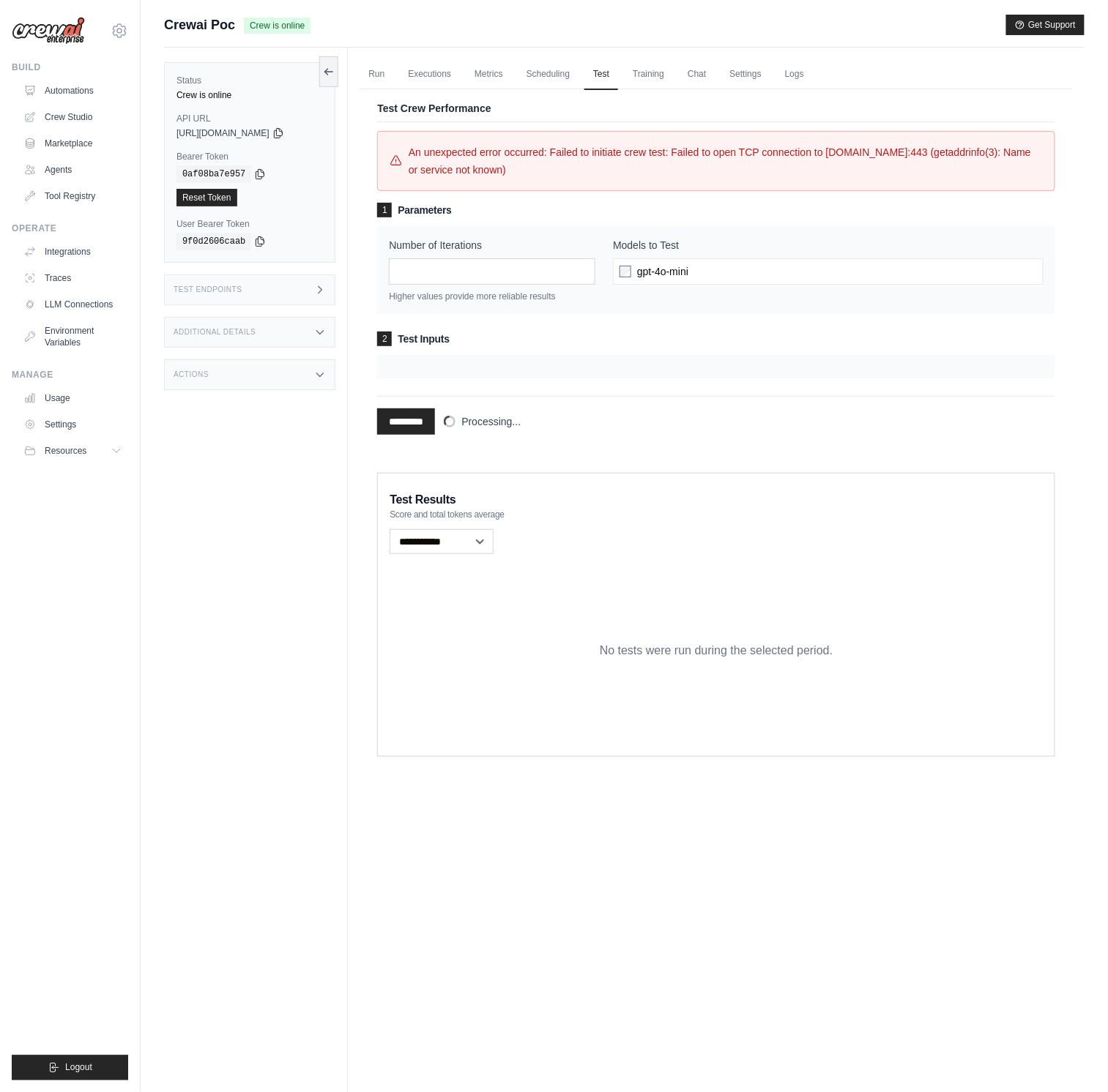
click at [270, 136] on span "[URL][DOMAIN_NAME]" at bounding box center [223, 133] width 93 height 11
click at [75, 145] on link "Marketplace" at bounding box center [74, 144] width 110 height 24
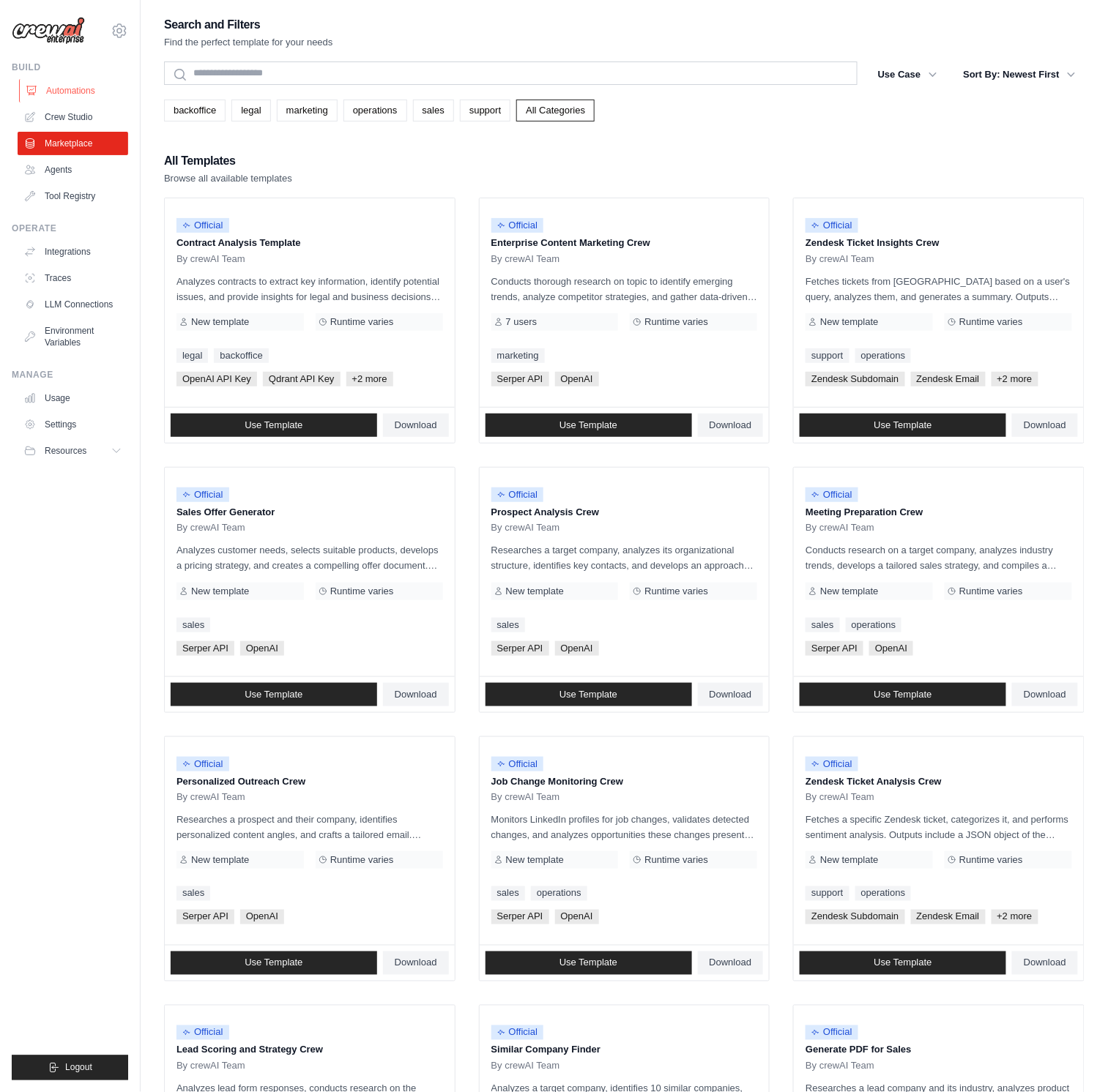
click at [98, 93] on link "Automations" at bounding box center [74, 91] width 110 height 24
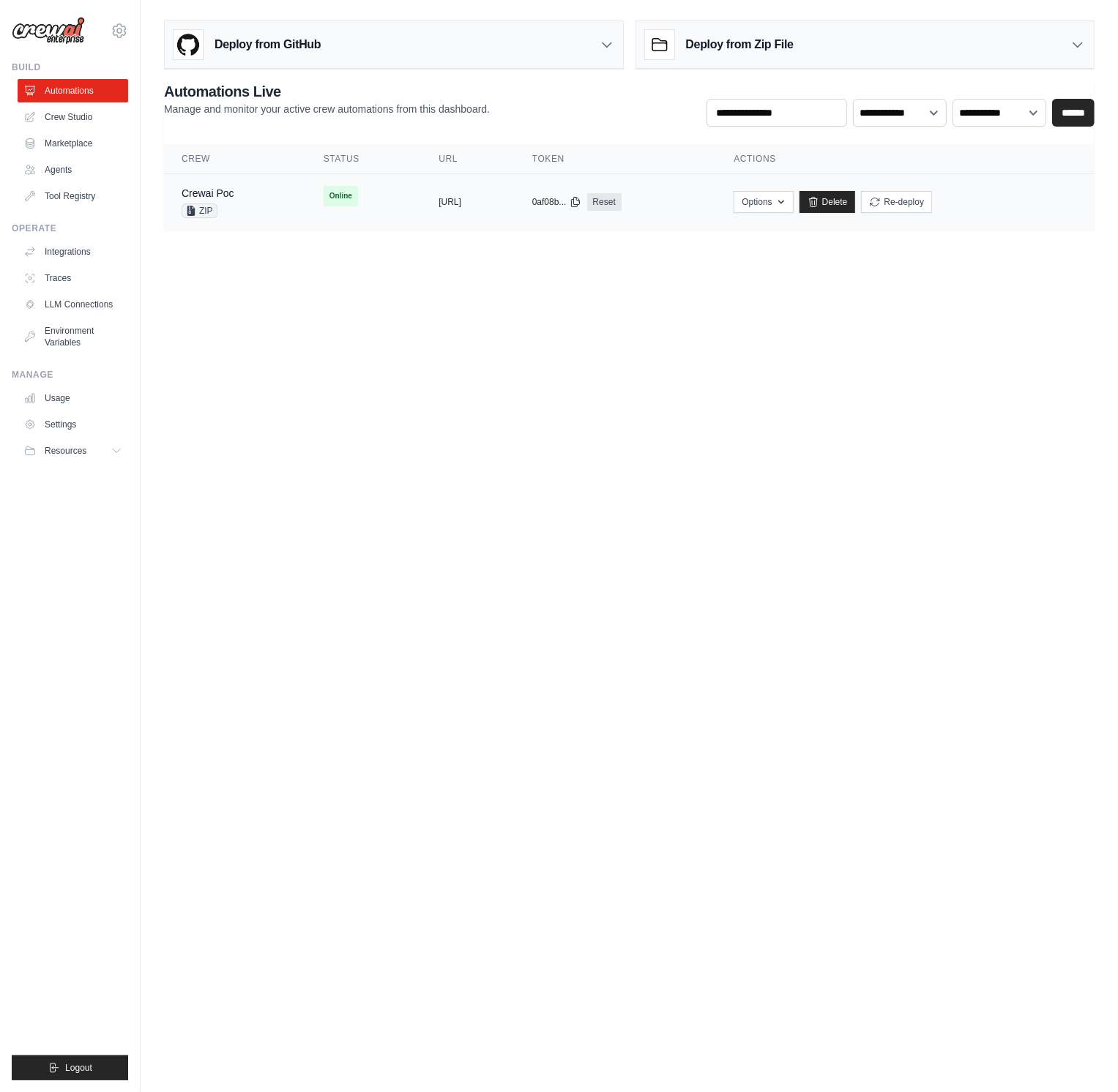
click at [421, 210] on td "copied https://crewai-poc-2d7497aa-6daf-46" at bounding box center [468, 203] width 93 height 56
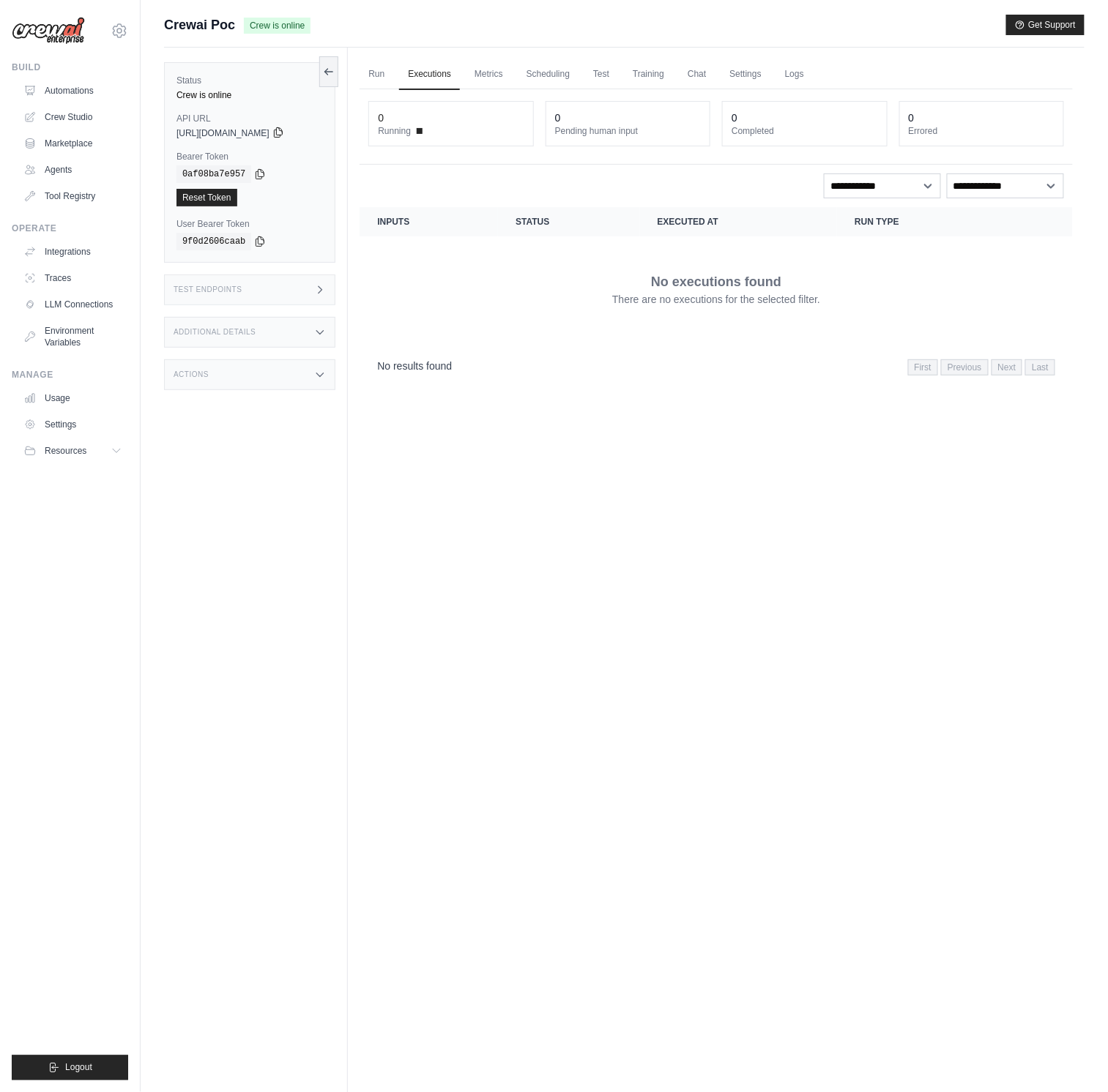
click at [284, 132] on icon at bounding box center [278, 132] width 11 height 11
drag, startPoint x: 690, startPoint y: 246, endPoint x: 695, endPoint y: 228, distance: 18.7
click at [690, 246] on td "No executions found There are no executions for the selected filter." at bounding box center [716, 289] width 713 height 106
click at [607, 76] on link "Test" at bounding box center [601, 74] width 33 height 31
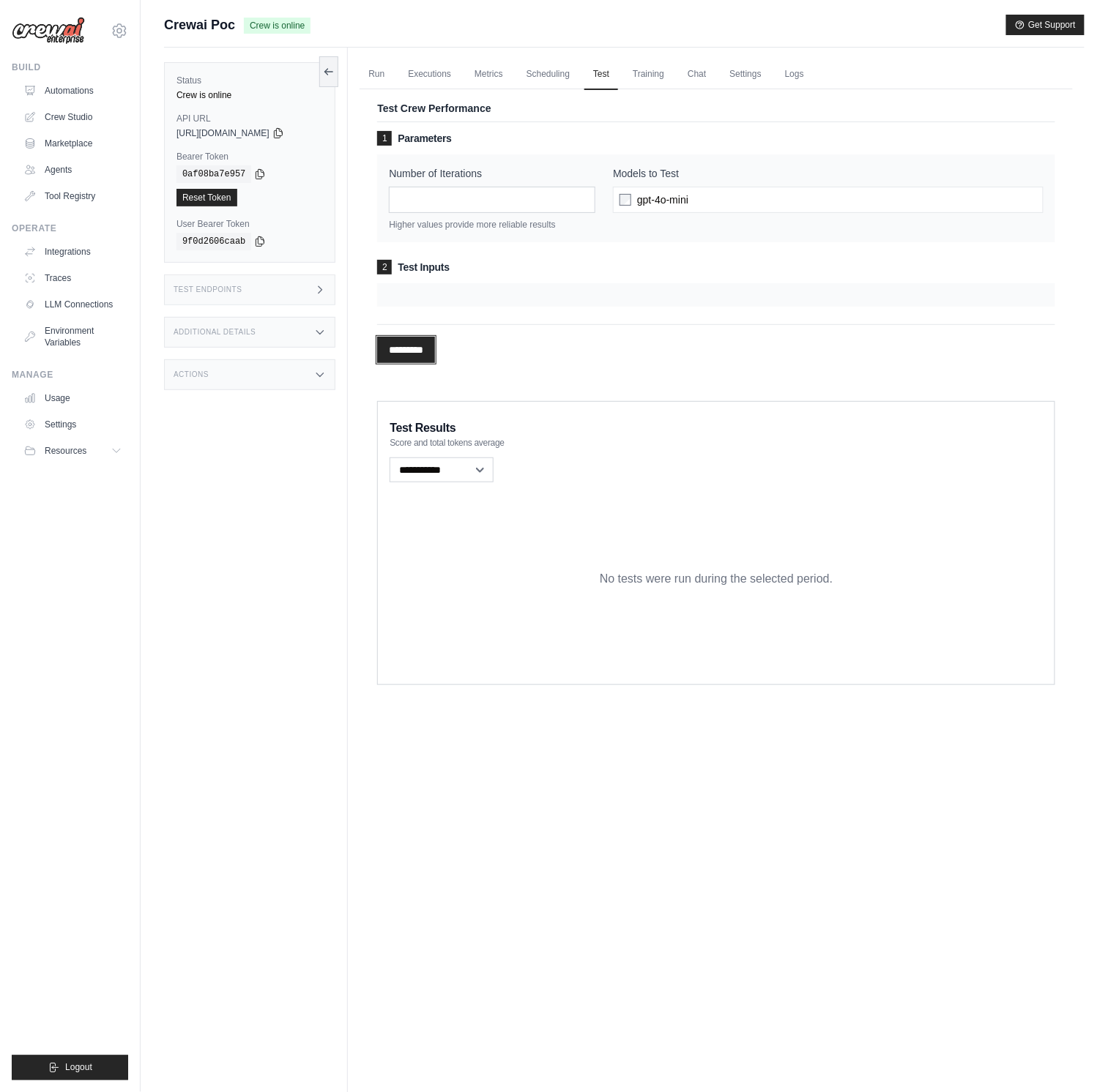
click at [435, 351] on input "*********" at bounding box center [406, 350] width 58 height 26
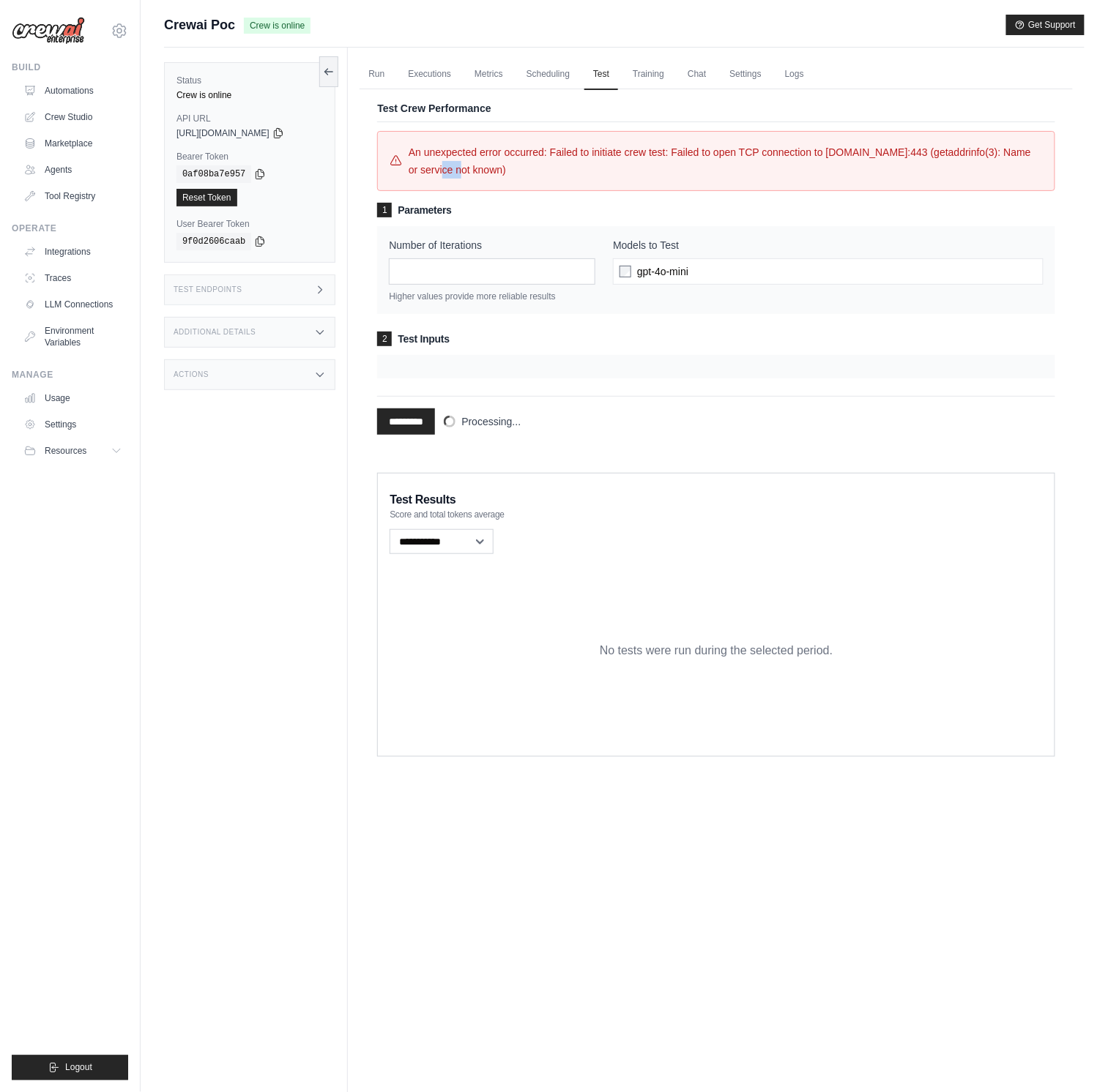
drag, startPoint x: 539, startPoint y: 167, endPoint x: 503, endPoint y: 167, distance: 36.0
click at [503, 167] on span "An unexpected error occurred: Failed to initiate crew test: Failed to open TCP …" at bounding box center [725, 161] width 634 height 35
click at [227, 128] on span "[URL][DOMAIN_NAME]" at bounding box center [223, 133] width 93 height 11
click at [214, 128] on div "copied" at bounding box center [198, 122] width 32 height 18
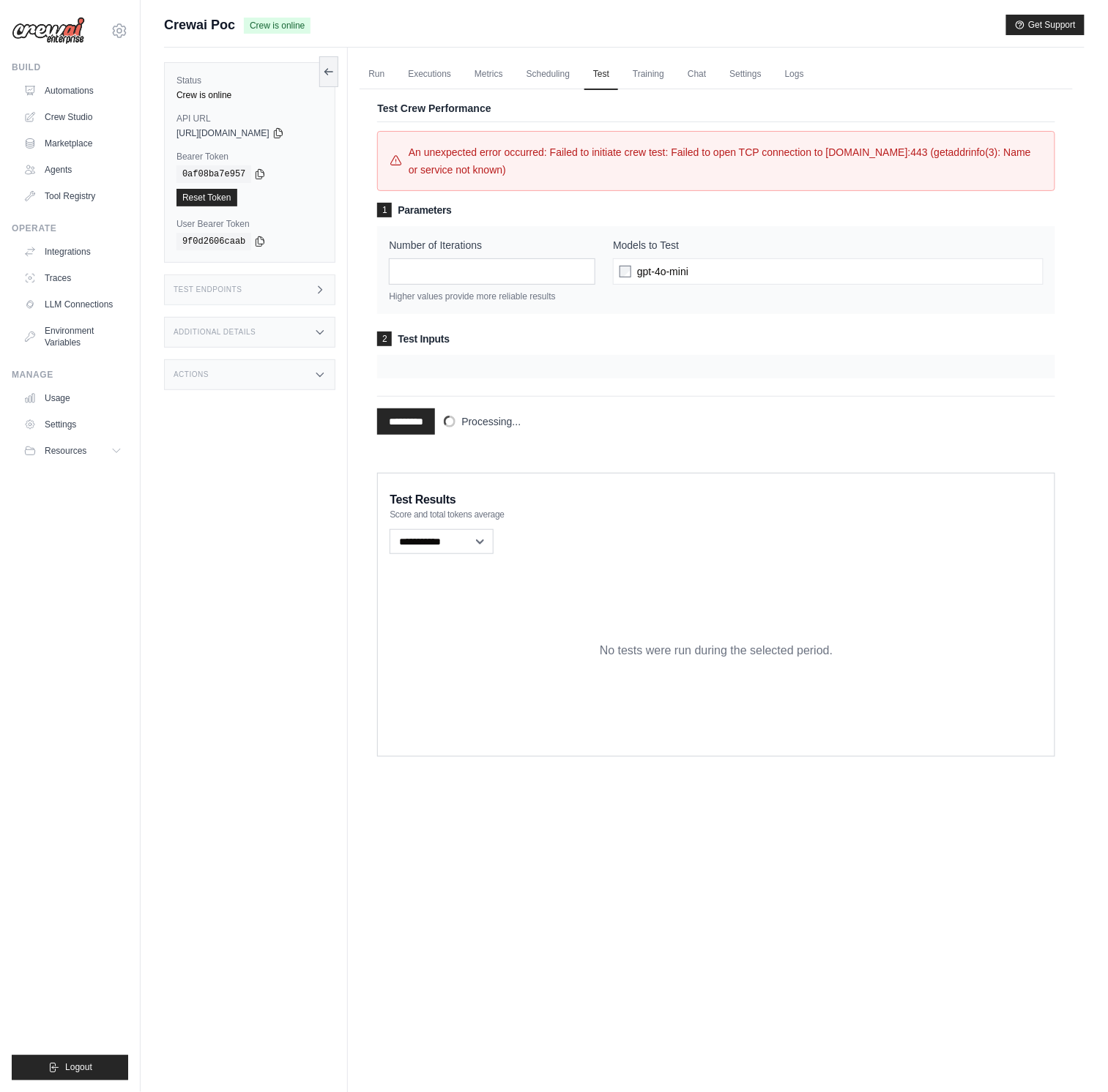
click at [214, 128] on div "copied" at bounding box center [198, 122] width 32 height 18
click at [325, 301] on div "Test Endpoints" at bounding box center [249, 290] width 171 height 31
click at [301, 353] on div "Status Crew is online API URL copied [URL][DOMAIN_NAME] Bearer Token copied 0af…" at bounding box center [256, 593] width 184 height 1092
click at [307, 345] on div "Additional Details" at bounding box center [249, 332] width 171 height 31
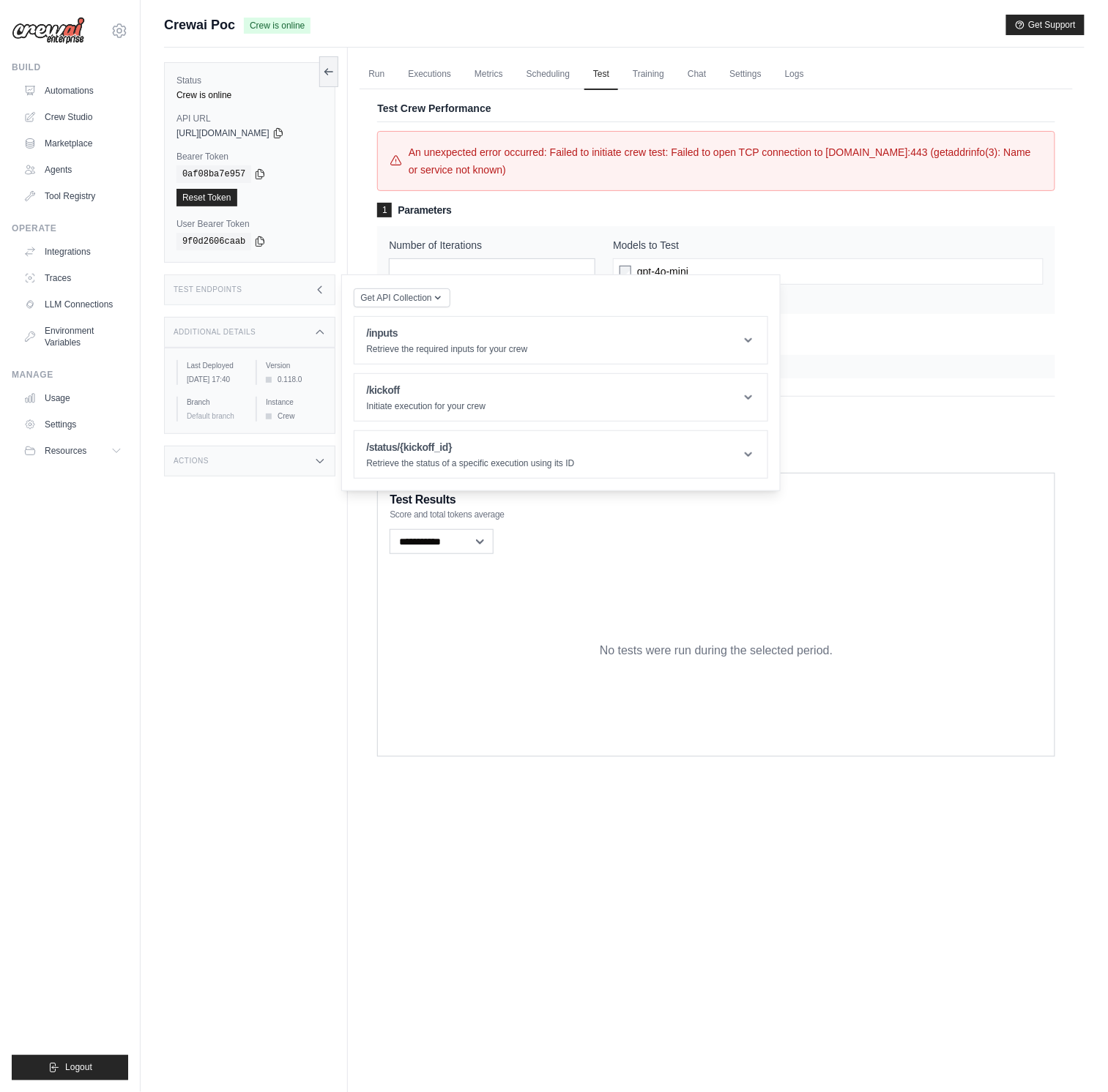
click at [287, 462] on div "Actions" at bounding box center [249, 461] width 171 height 31
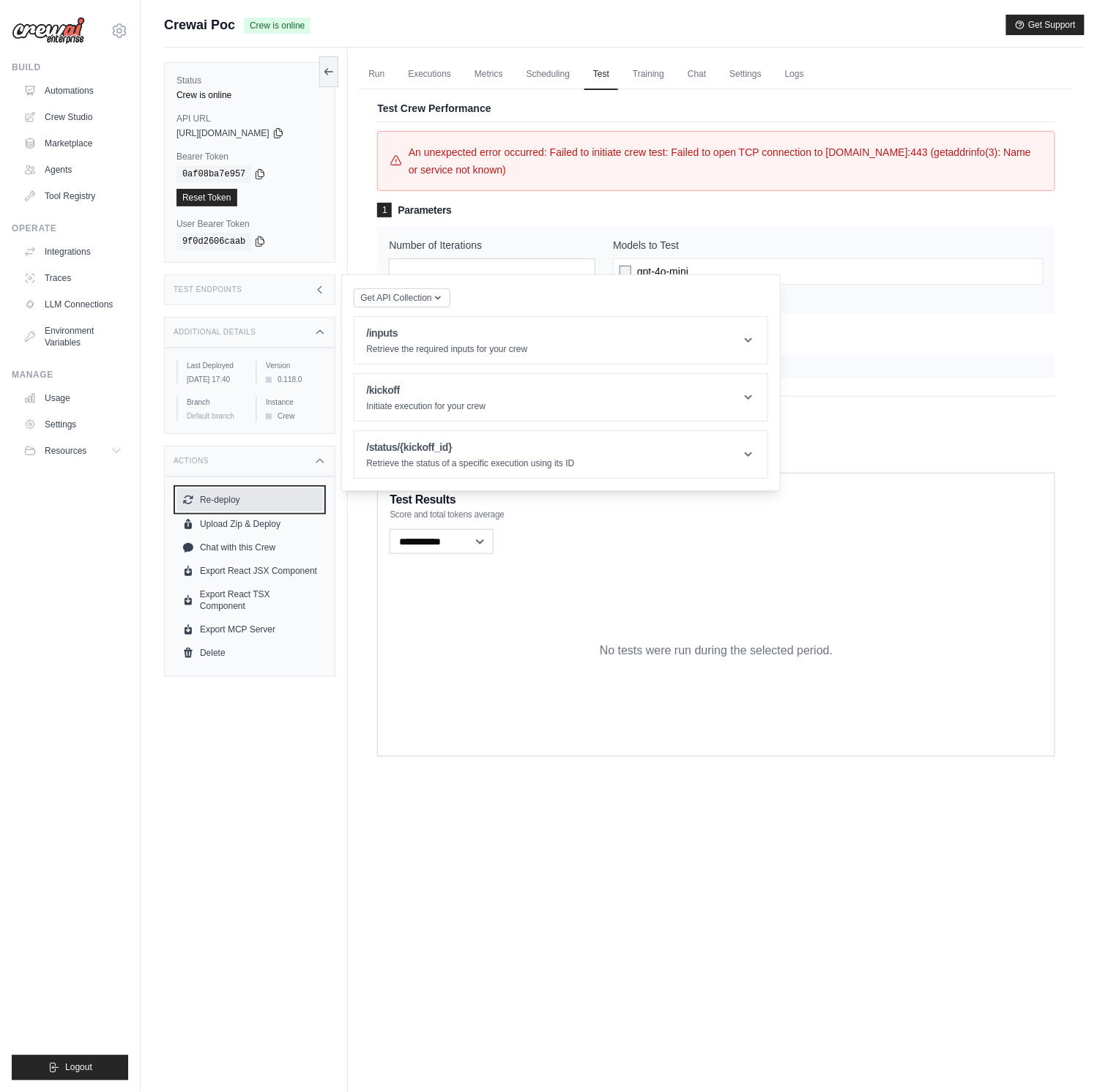
click at [264, 512] on button "Re-deploy" at bounding box center [249, 500] width 146 height 24
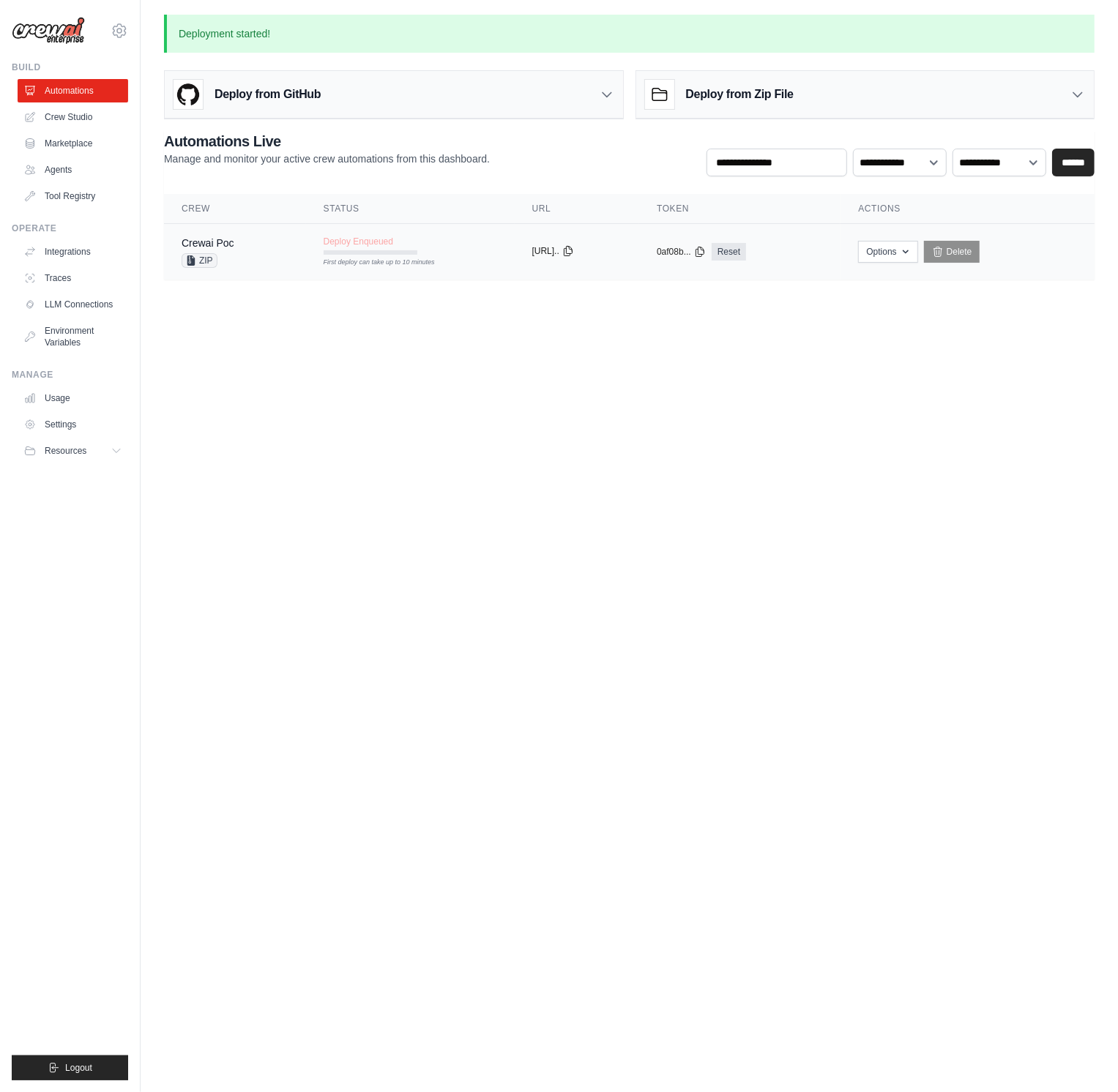
click at [555, 255] on button "[URL].." at bounding box center [552, 250] width 41 height 11
click at [326, 287] on main "Deployment started! Deploy from GitHub Deploy your project directly from GitHub…" at bounding box center [628, 156] width 977 height 312
click at [321, 255] on td "Deploy Enqueued First deploy can take up to 10 minutes" at bounding box center [410, 245] width 209 height 42
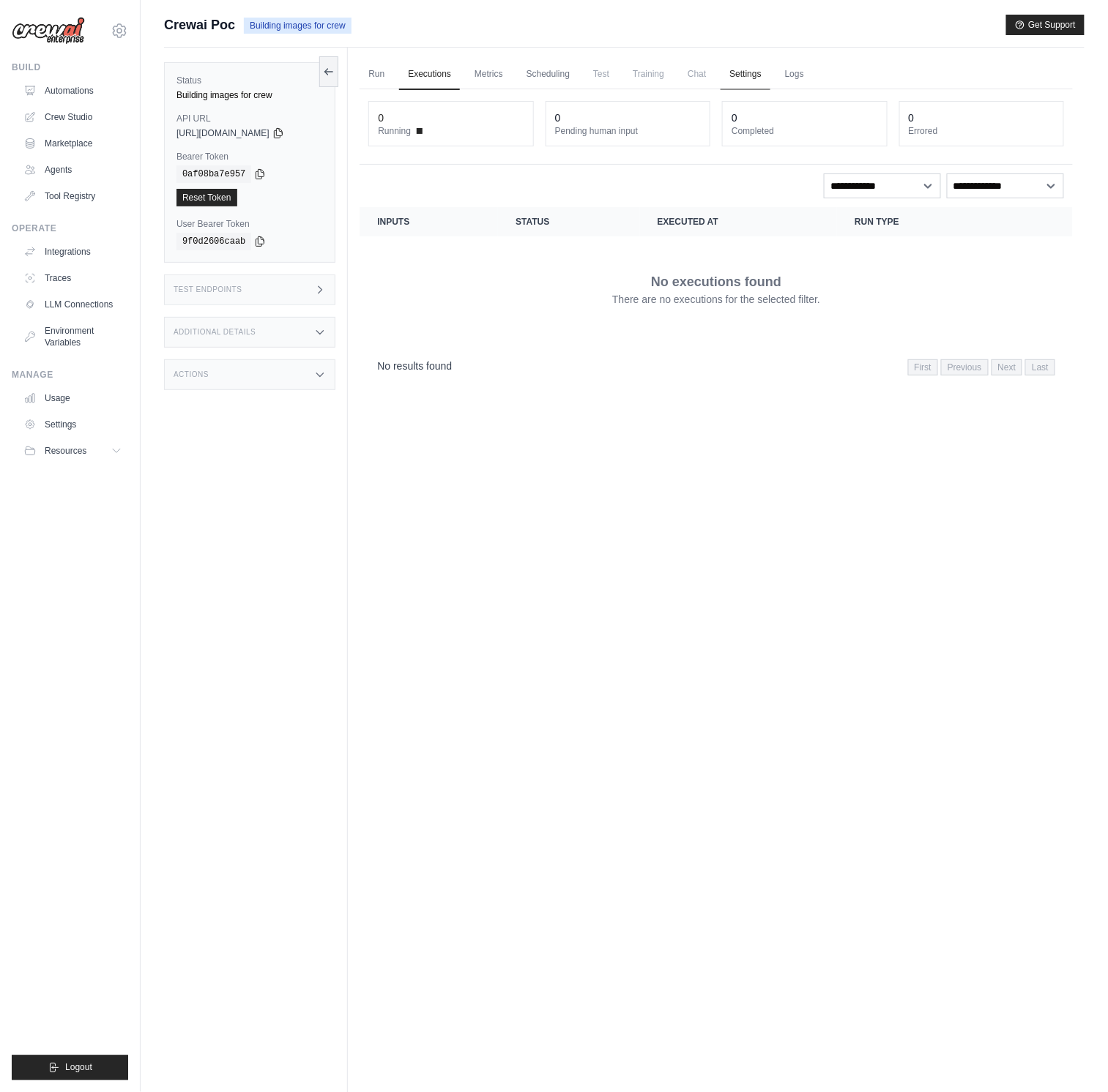
click at [770, 59] on link "Settings" at bounding box center [745, 74] width 49 height 31
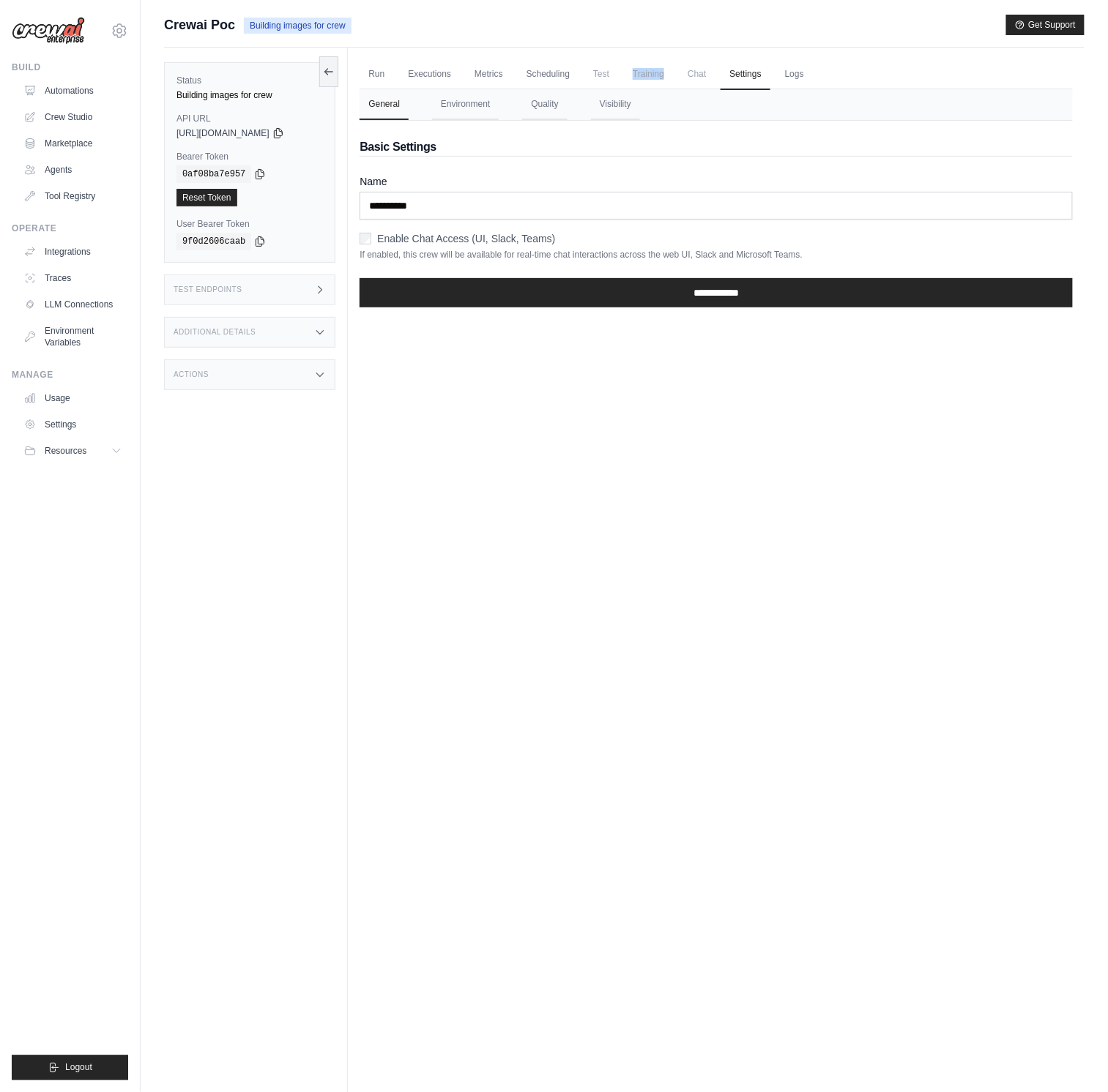
click at [636, 79] on span "Training" at bounding box center [649, 73] width 49 height 29
click at [595, 73] on span "Test" at bounding box center [601, 73] width 33 height 29
click at [536, 76] on link "Scheduling" at bounding box center [547, 74] width 61 height 31
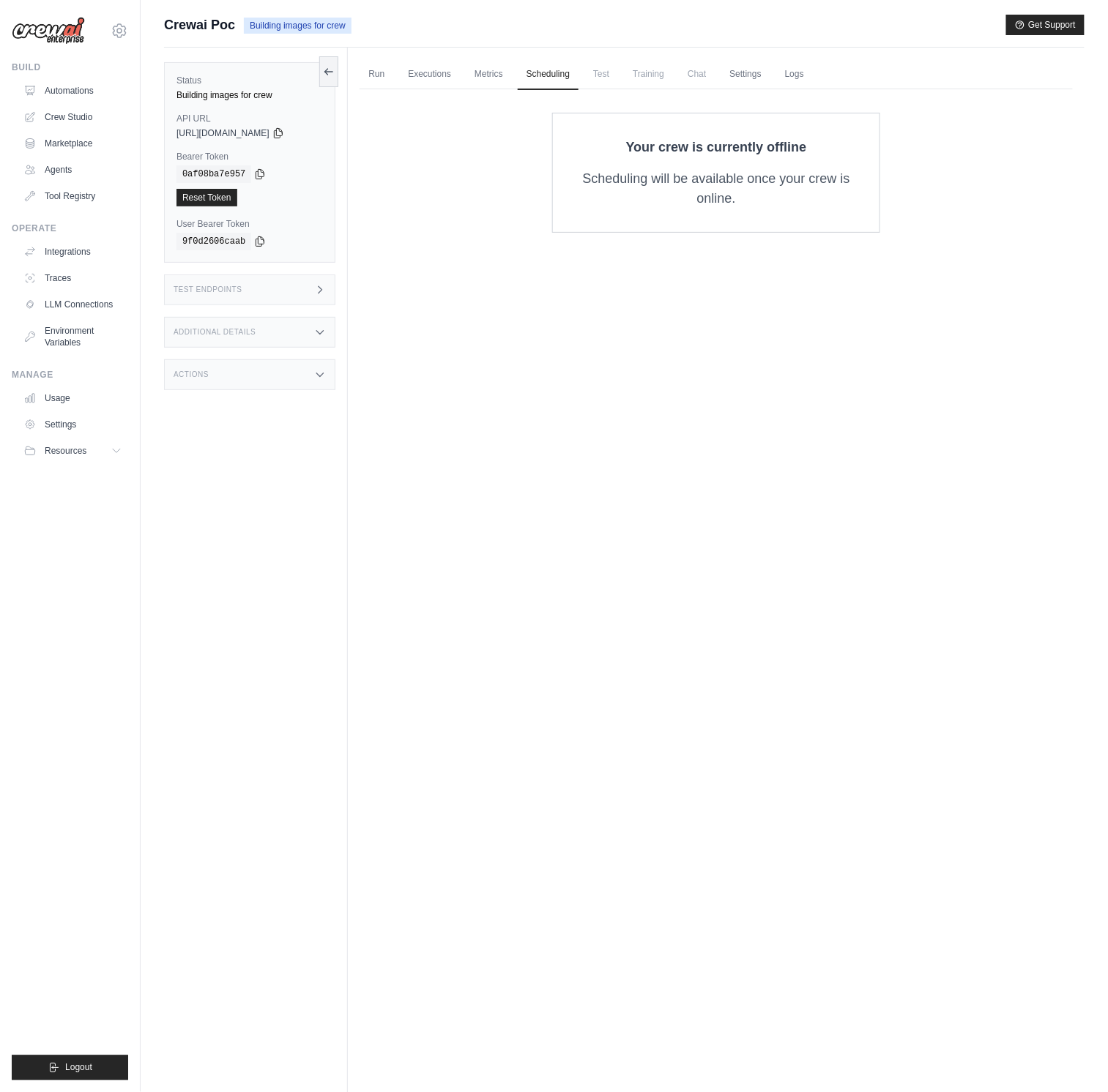
click at [715, 76] on span "Chat" at bounding box center [696, 73] width 36 height 29
click at [732, 71] on ul "Run Executions Metrics Scheduling Test Training Chat Settings Logs" at bounding box center [716, 74] width 713 height 30
click at [747, 72] on link "Settings" at bounding box center [745, 74] width 49 height 31
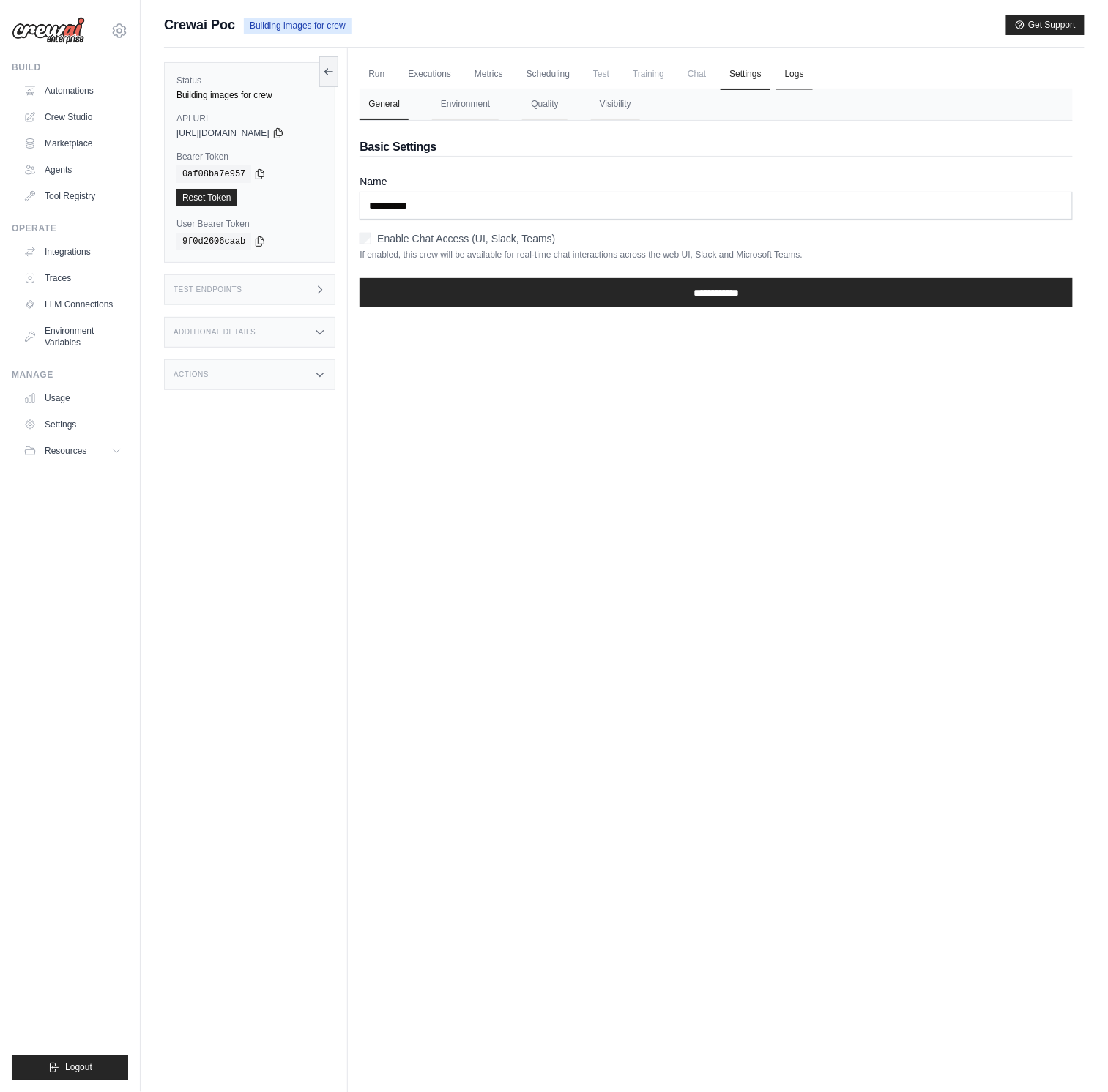
click at [813, 69] on link "Logs" at bounding box center [795, 74] width 37 height 31
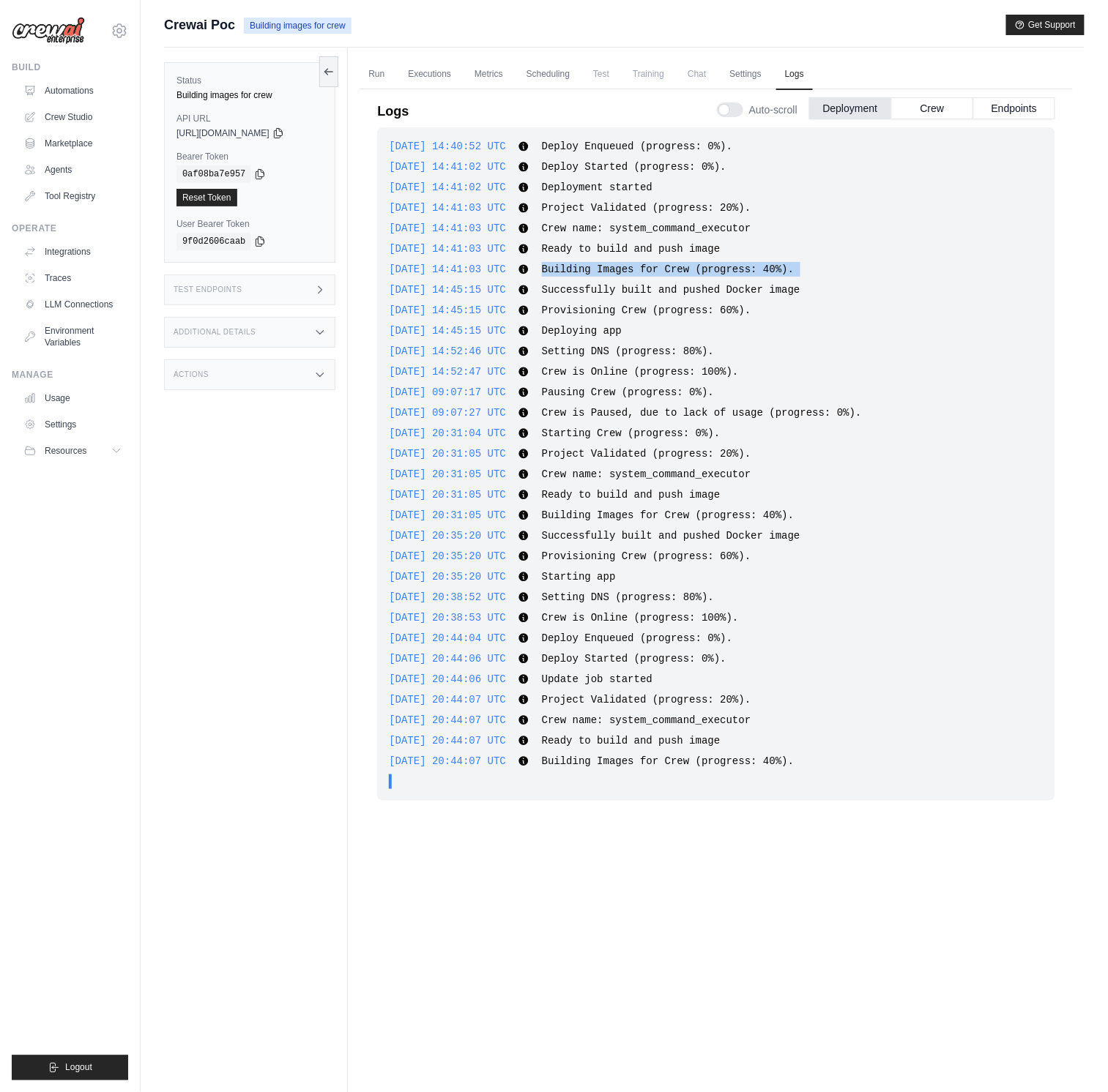
drag, startPoint x: 573, startPoint y: 272, endPoint x: 473, endPoint y: 290, distance: 101.6
click at [469, 286] on div "2025-08-28 14:40:52 UTC Deploy Enqueued (progress: 0%). Show more Show less 202…" at bounding box center [716, 464] width 678 height 673
drag, startPoint x: 484, startPoint y: 275, endPoint x: 490, endPoint y: 283, distance: 10.0
click at [482, 299] on div "2025-08-28 14:40:52 UTC Deploy Enqueued (progress: 0%). Show more Show less 202…" at bounding box center [716, 464] width 678 height 673
drag, startPoint x: 490, startPoint y: 282, endPoint x: 495, endPoint y: 292, distance: 11.2
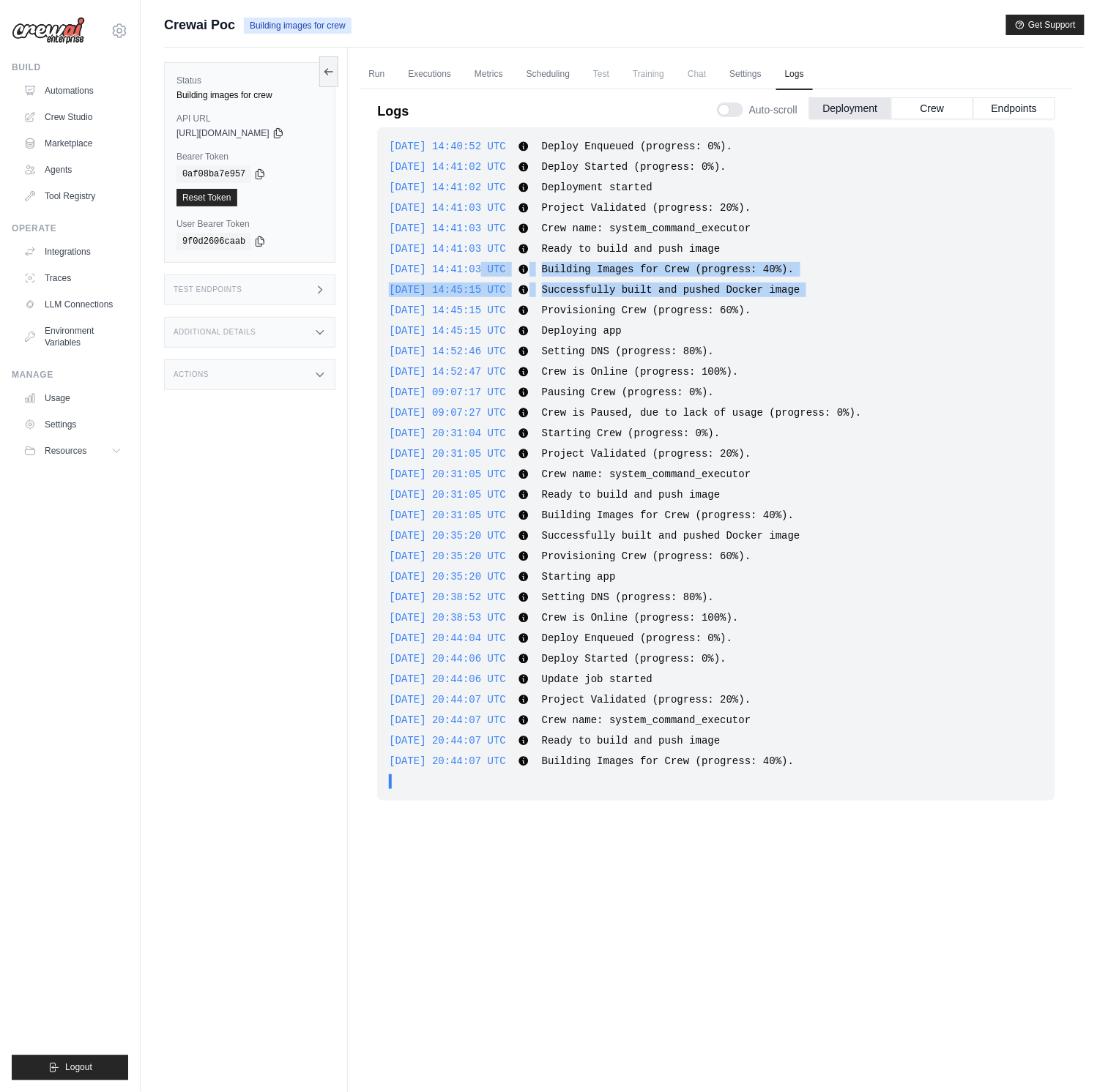
click at [490, 283] on div "2025-08-28 14:45:15 UTC Successfully built and pushed Docker image Show more Sh…" at bounding box center [716, 290] width 655 height 15
